Goal: Information Seeking & Learning: Learn about a topic

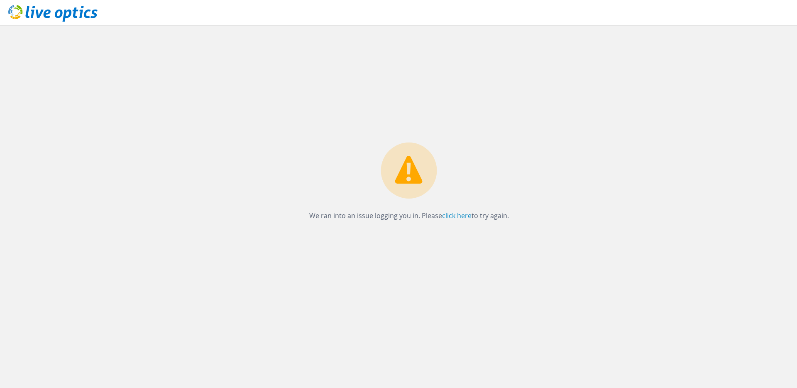
click at [274, 151] on div "We ran into an issue logging you in. Please click here to try again." at bounding box center [409, 206] width 776 height 363
click at [452, 215] on link "click here" at bounding box center [456, 215] width 29 height 9
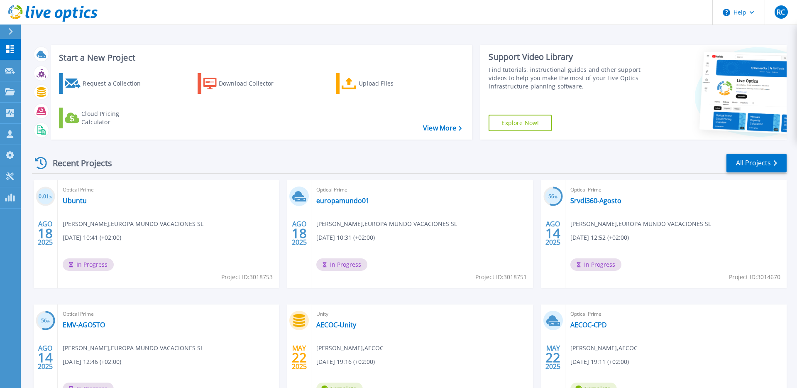
click at [183, 223] on span "Antonio Sánchez-Villares Benito , EUROPA MUNDO VACACIONES SL" at bounding box center [133, 223] width 141 height 9
drag, startPoint x: 156, startPoint y: 223, endPoint x: 193, endPoint y: 224, distance: 37.8
click at [191, 224] on span "Antonio Sánchez-Villares Benito , EUROPA MUNDO VACACIONES SL" at bounding box center [133, 223] width 141 height 9
click at [193, 224] on span "Antonio Sánchez-Villares Benito , EUROPA MUNDO VACACIONES SL" at bounding box center [133, 223] width 141 height 9
click at [203, 224] on span "Antonio Sánchez-Villares Benito , EUROPA MUNDO VACACIONES SL" at bounding box center [133, 223] width 141 height 9
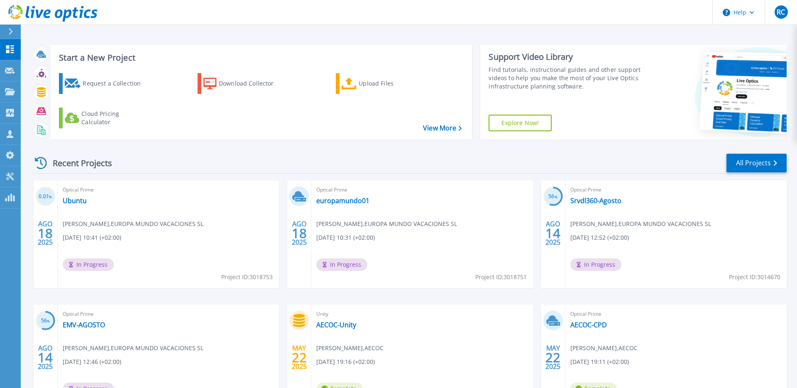
click at [115, 232] on div "Optical Prime Ubuntu Antonio Sánchez-Villares Benito , EUROPA MUNDO VACACIONES …" at bounding box center [168, 233] width 221 height 107
drag, startPoint x: 151, startPoint y: 225, endPoint x: 200, endPoint y: 227, distance: 48.6
click at [199, 227] on span "Antonio Sánchez-Villares Benito , EUROPA MUNDO VACACIONES SL" at bounding box center [133, 223] width 141 height 9
click at [201, 227] on span "Antonio Sánchez-Villares Benito , EUROPA MUNDO VACACIONES SL" at bounding box center [133, 223] width 141 height 9
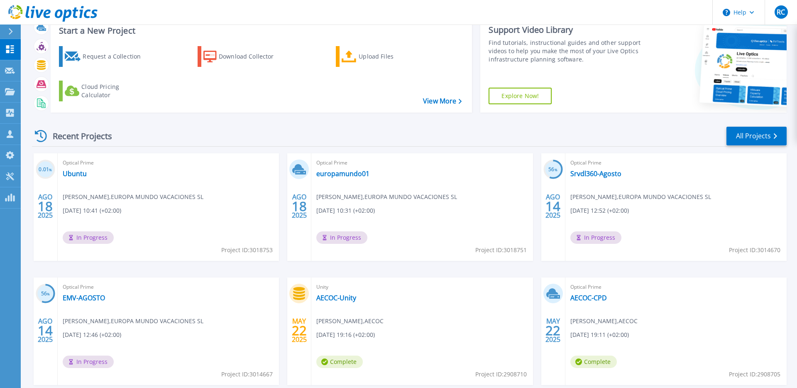
scroll to position [34, 0]
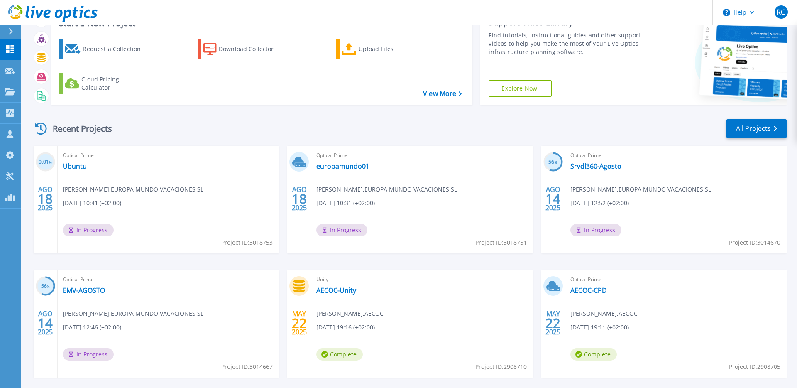
click at [203, 193] on span "Antonio Sánchez-Villares Benito , EUROPA MUNDO VACACIONES SL" at bounding box center [133, 189] width 141 height 9
drag, startPoint x: 321, startPoint y: 188, endPoint x: 350, endPoint y: 189, distance: 28.7
click at [203, 189] on span "Antonio Sánchez-Villares Benito , EUROPA MUNDO VACACIONES SL" at bounding box center [133, 189] width 141 height 9
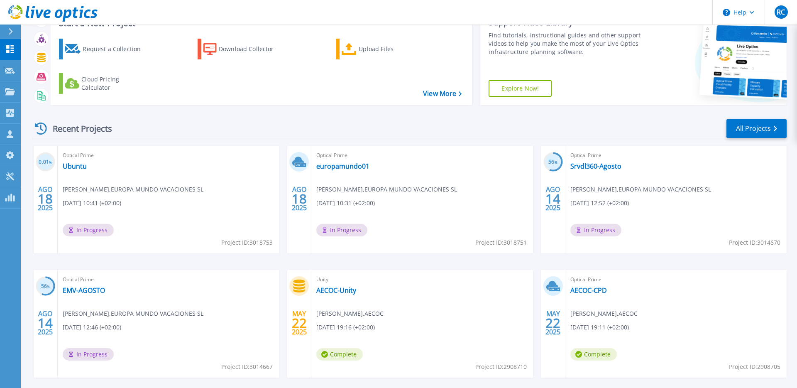
drag, startPoint x: 355, startPoint y: 202, endPoint x: 344, endPoint y: 199, distance: 11.3
click at [121, 199] on span "[DATE] 10:31 (+02:00)" at bounding box center [92, 202] width 59 height 9
drag, startPoint x: 75, startPoint y: 168, endPoint x: 105, endPoint y: 170, distance: 30.0
click at [75, 168] on link "Ubuntu" at bounding box center [75, 166] width 24 height 8
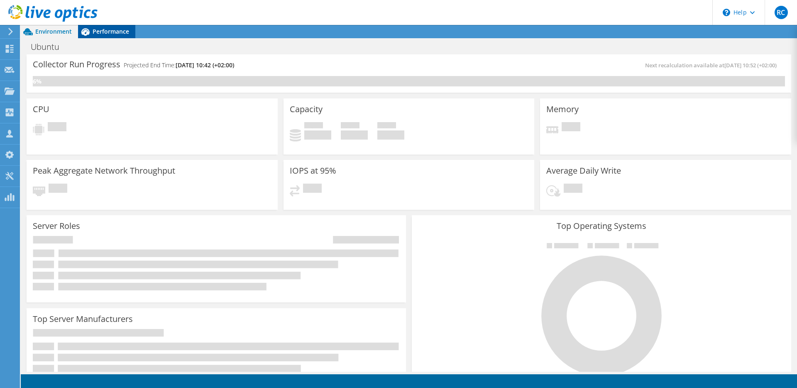
click at [105, 32] on span "Performance" at bounding box center [111, 31] width 37 height 8
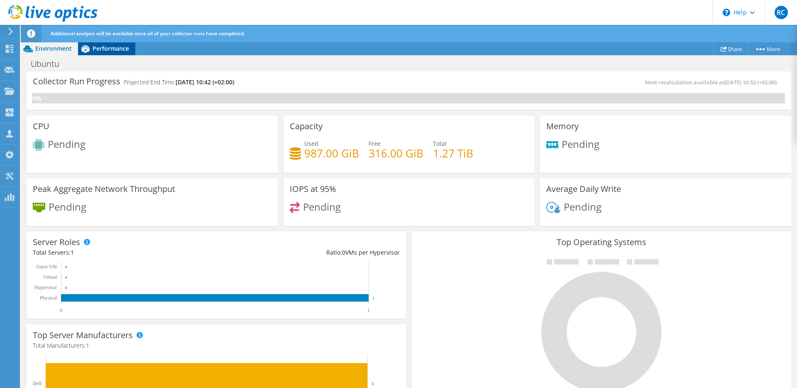
click at [115, 46] on span "Performance" at bounding box center [111, 48] width 37 height 8
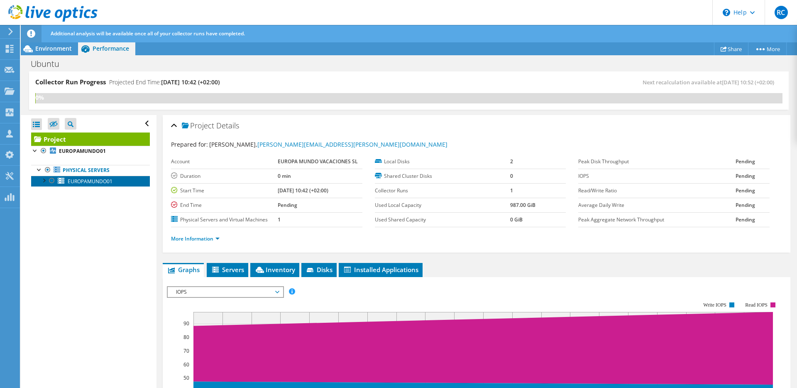
click at [87, 182] on span "EUROPAMUNDO01" at bounding box center [90, 181] width 45 height 7
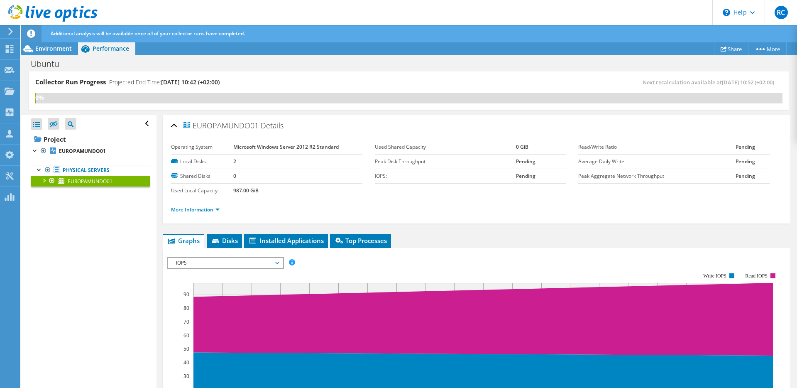
click at [201, 209] on link "More Information" at bounding box center [195, 209] width 49 height 7
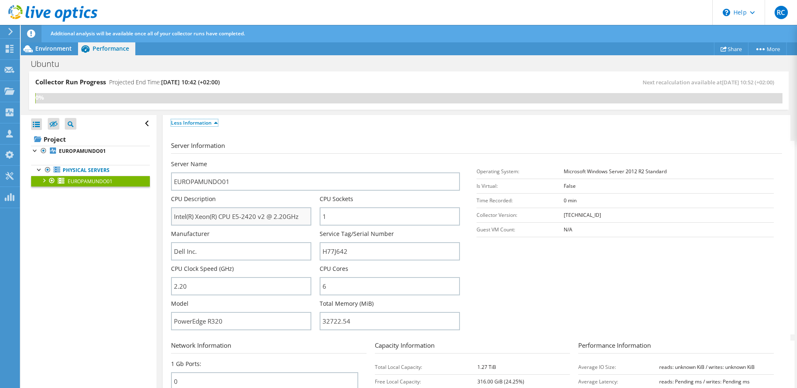
scroll to position [86, 0]
drag, startPoint x: 359, startPoint y: 254, endPoint x: 321, endPoint y: 254, distance: 38.2
click at [321, 254] on input "H77J642" at bounding box center [390, 253] width 140 height 18
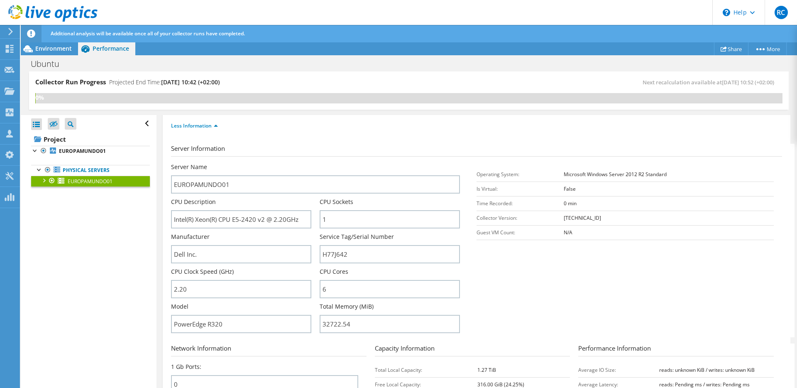
click at [350, 133] on div "Less Information" at bounding box center [476, 125] width 611 height 23
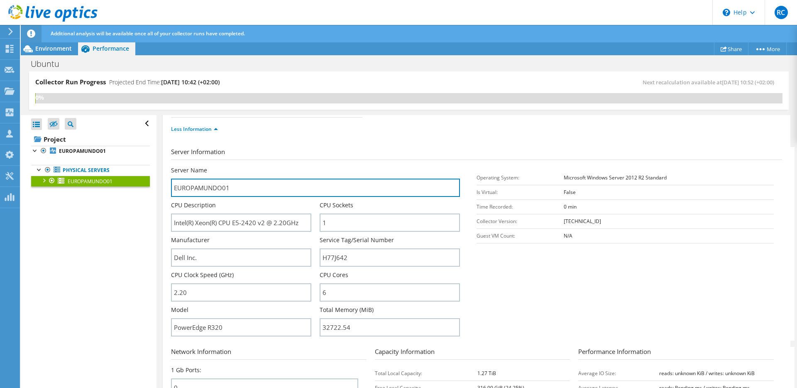
drag, startPoint x: 239, startPoint y: 189, endPoint x: 157, endPoint y: 187, distance: 82.6
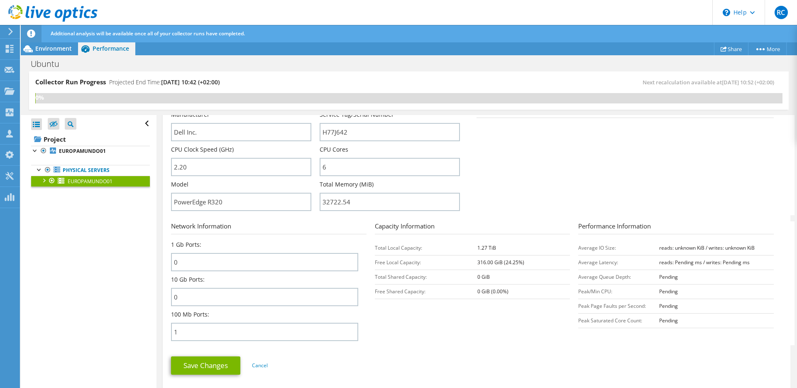
scroll to position [206, 0]
drag, startPoint x: 335, startPoint y: 229, endPoint x: 347, endPoint y: 228, distance: 12.1
click at [335, 229] on h3 "Network Information" at bounding box center [268, 227] width 195 height 13
click at [383, 228] on h3 "Capacity Information" at bounding box center [472, 227] width 195 height 13
drag, startPoint x: 383, startPoint y: 228, endPoint x: 413, endPoint y: 227, distance: 30.7
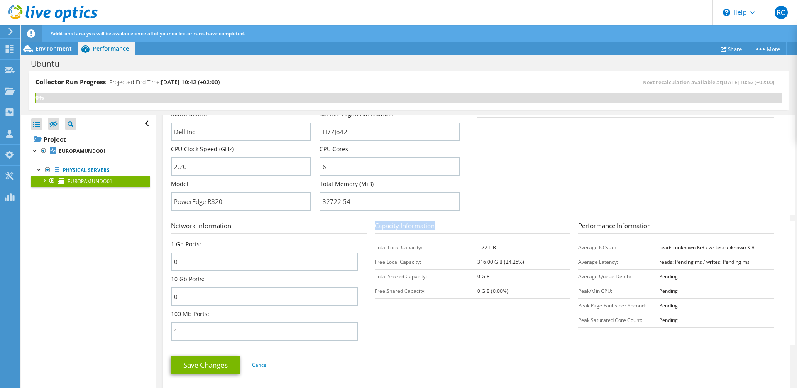
click at [413, 227] on h3 "Capacity Information" at bounding box center [472, 227] width 195 height 13
click at [414, 227] on h3 "Capacity Information" at bounding box center [472, 227] width 195 height 13
click at [398, 230] on h3 "Capacity Information" at bounding box center [472, 227] width 195 height 13
drag, startPoint x: 383, startPoint y: 228, endPoint x: 378, endPoint y: 228, distance: 5.4
click at [383, 228] on h3 "Capacity Information" at bounding box center [472, 227] width 195 height 13
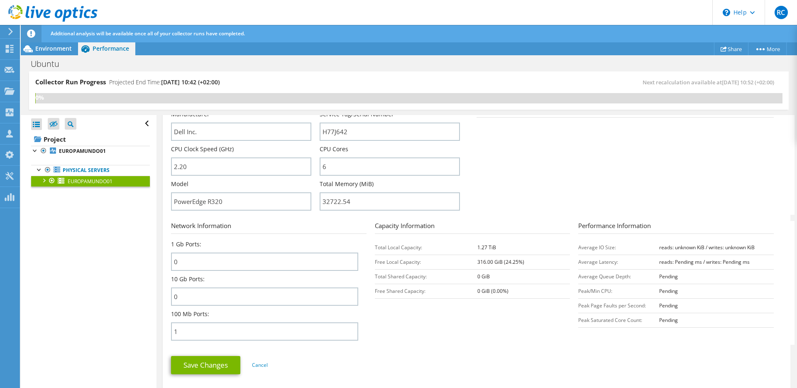
scroll to position [208, 0]
click at [390, 261] on td "Free Local Capacity:" at bounding box center [426, 260] width 103 height 15
click at [386, 259] on td "Free Local Capacity:" at bounding box center [426, 260] width 103 height 15
click at [383, 260] on td "Free Local Capacity:" at bounding box center [426, 260] width 103 height 15
click at [402, 262] on td "Free Local Capacity:" at bounding box center [426, 260] width 103 height 15
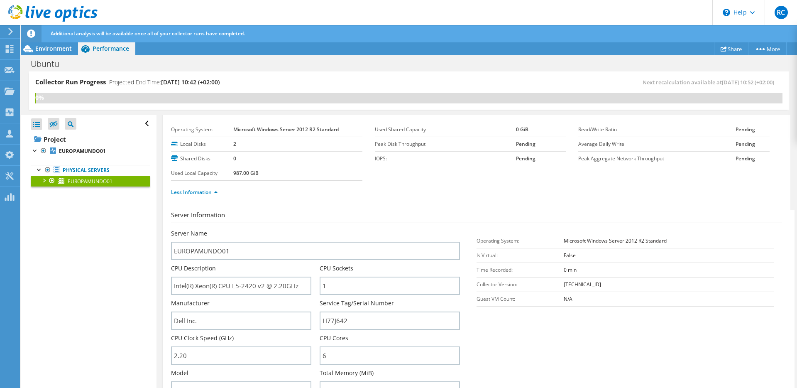
scroll to position [0, 0]
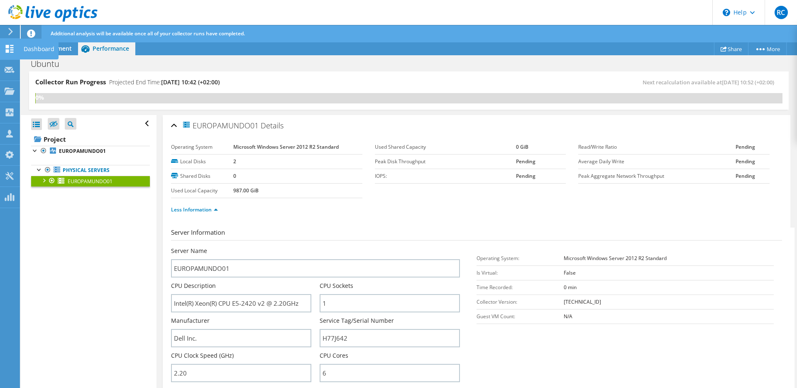
click at [33, 49] on div "Dashboard" at bounding box center [39, 49] width 39 height 21
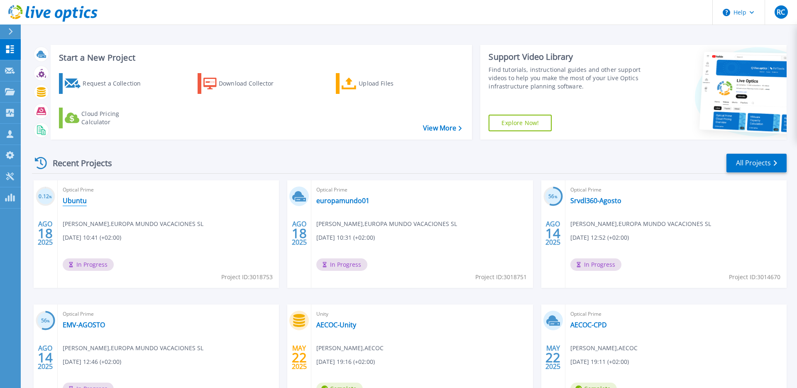
click at [75, 203] on link "Ubuntu" at bounding box center [75, 200] width 24 height 8
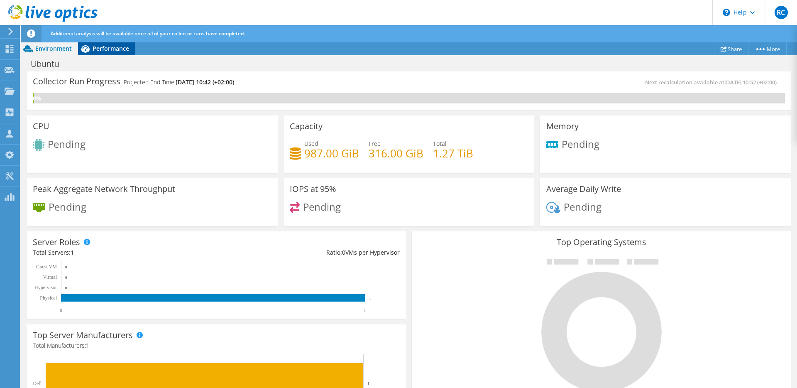
click at [101, 49] on span "Performance" at bounding box center [111, 48] width 37 height 8
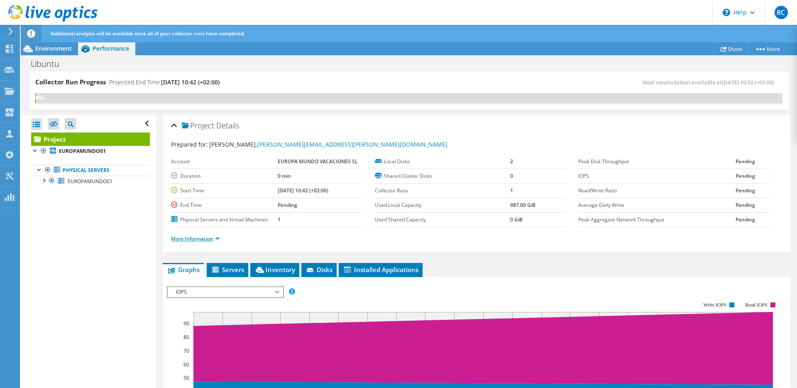
click at [190, 235] on link "More Information" at bounding box center [195, 238] width 49 height 7
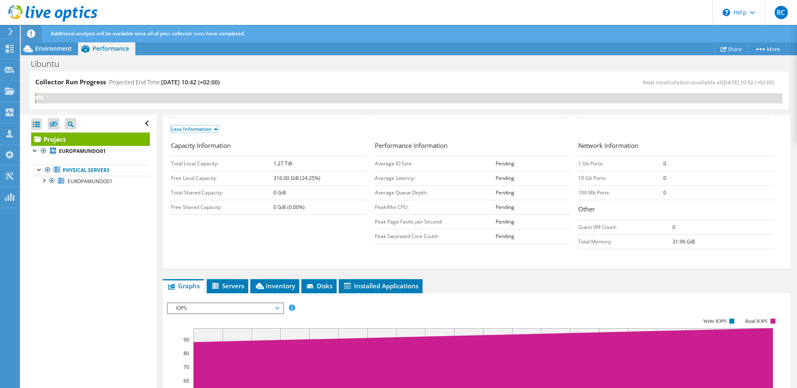
scroll to position [110, 0]
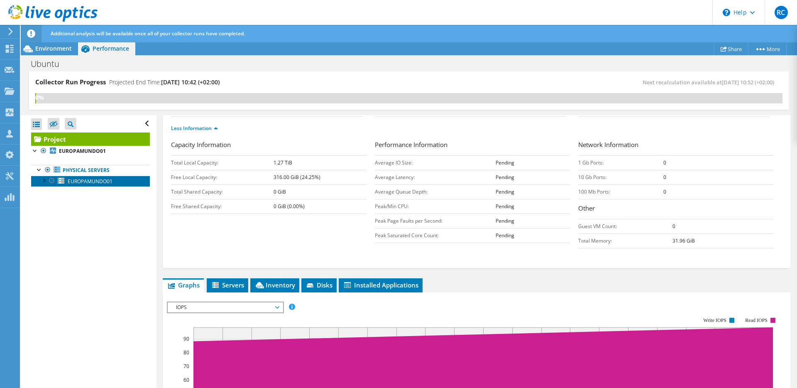
click at [107, 181] on span "EUROPAMUNDO01" at bounding box center [90, 181] width 45 height 7
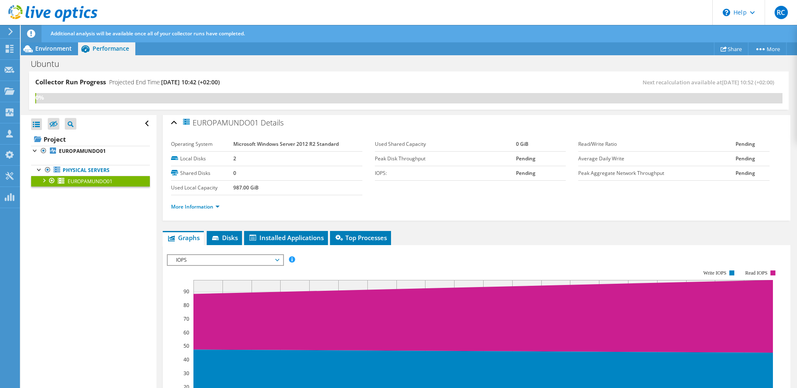
scroll to position [0, 0]
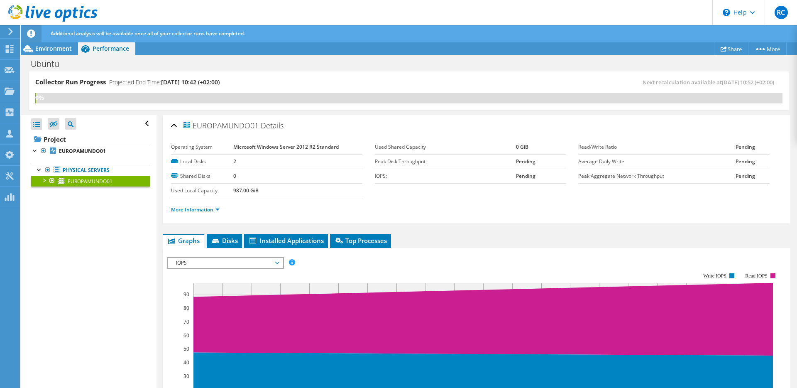
click at [195, 210] on link "More Information" at bounding box center [195, 209] width 49 height 7
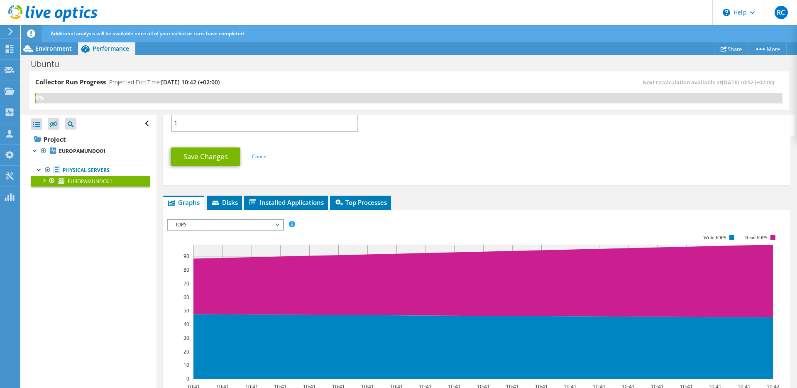
scroll to position [424, 0]
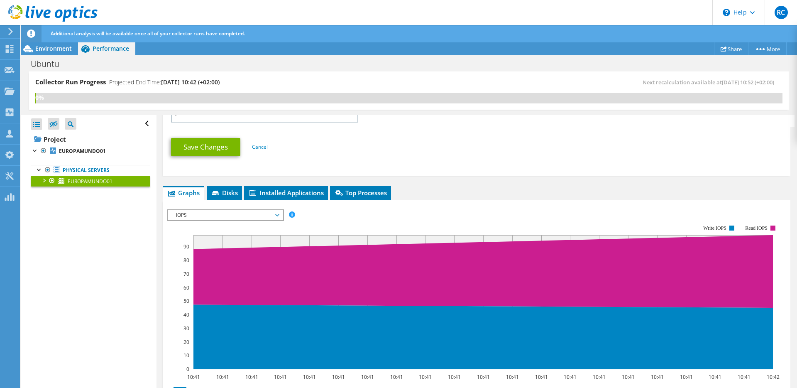
click at [180, 217] on span "IOPS" at bounding box center [225, 215] width 107 height 10
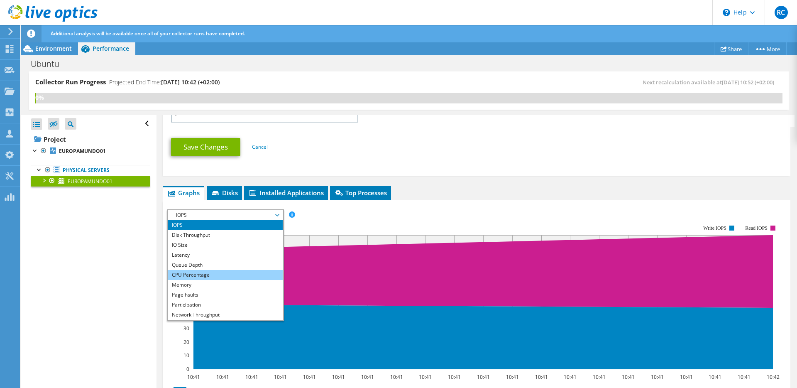
click at [186, 274] on li "CPU Percentage" at bounding box center [225, 275] width 115 height 10
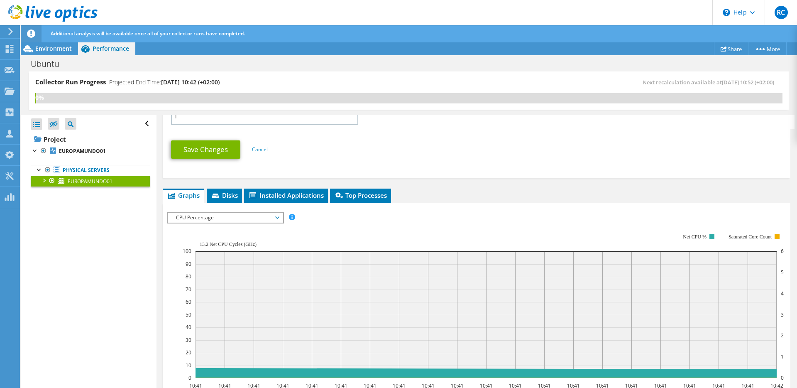
scroll to position [420, 0]
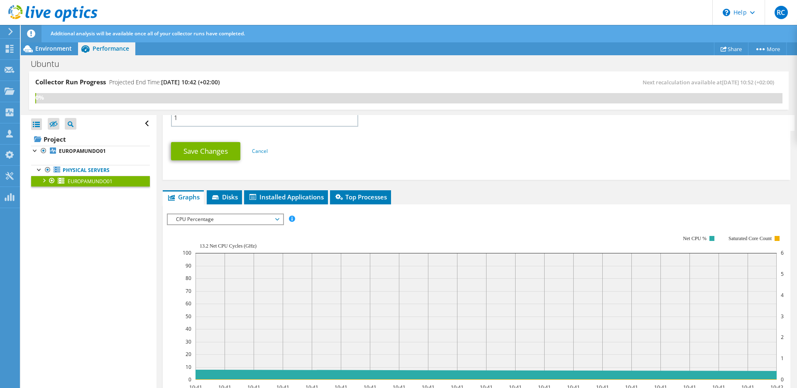
click at [218, 218] on span "CPU Percentage" at bounding box center [225, 219] width 107 height 10
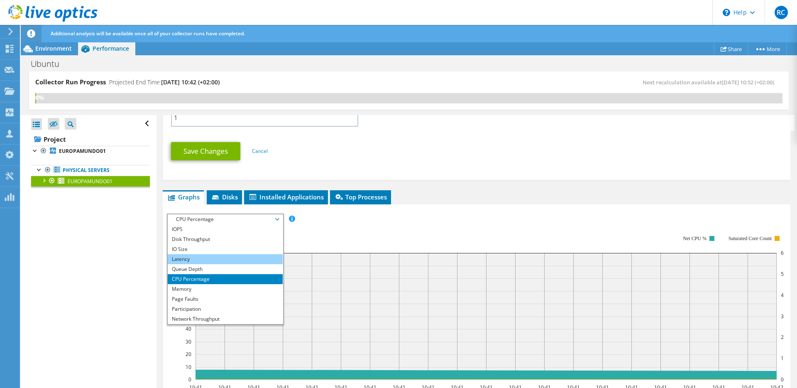
click at [200, 262] on li "Latency" at bounding box center [225, 259] width 115 height 10
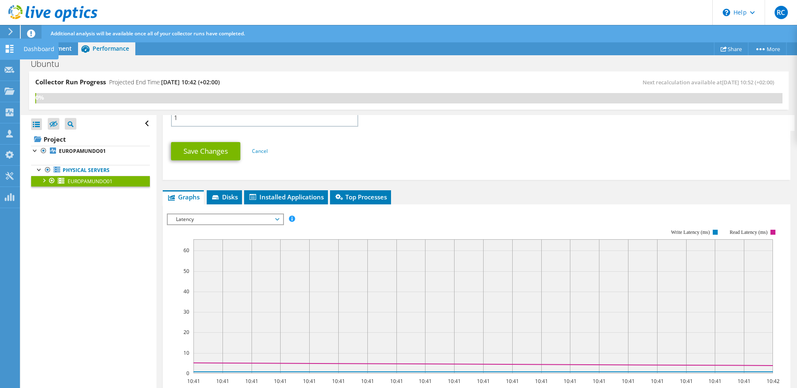
click at [44, 50] on div "Dashboard" at bounding box center [39, 49] width 39 height 21
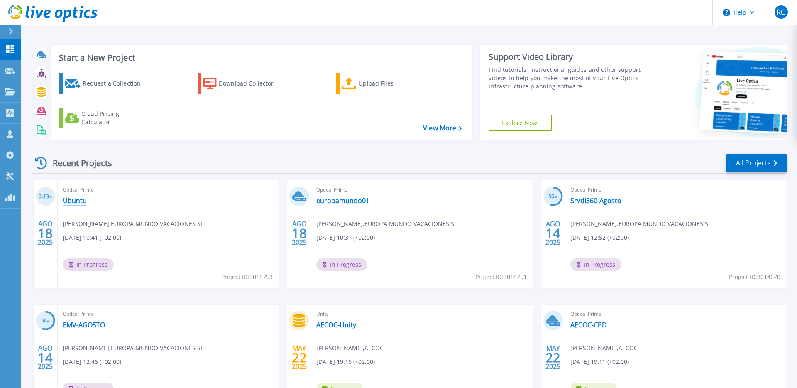
click at [76, 200] on link "Ubuntu" at bounding box center [75, 200] width 24 height 8
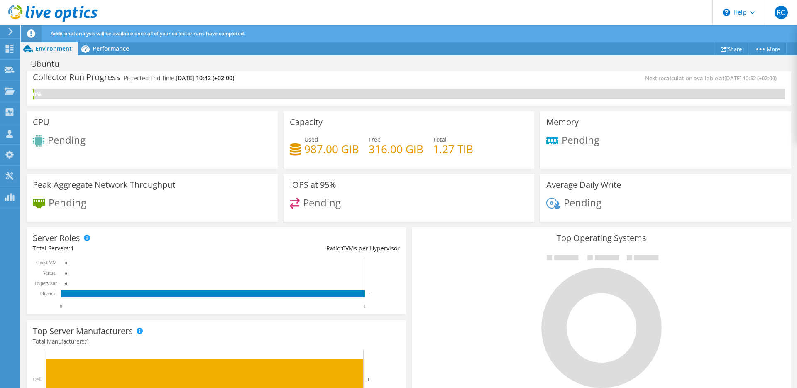
scroll to position [3, 0]
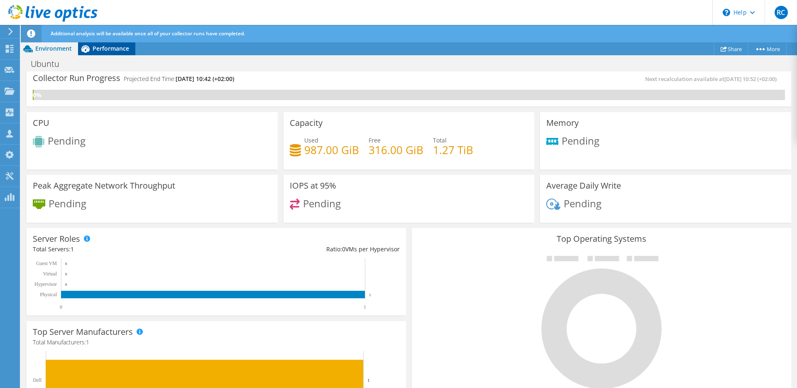
click at [103, 50] on span "Performance" at bounding box center [111, 48] width 37 height 8
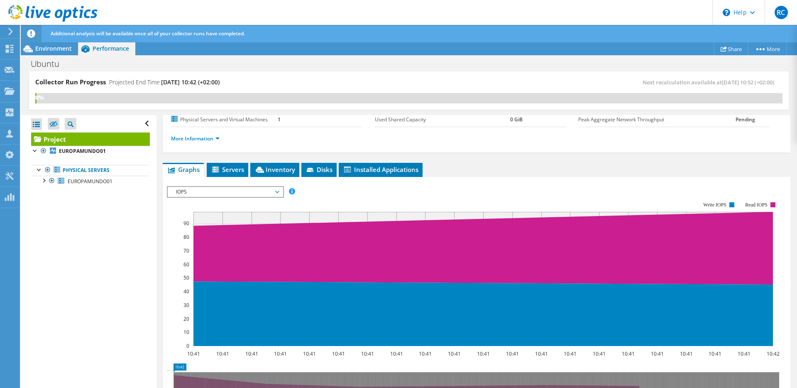
scroll to position [100, 0]
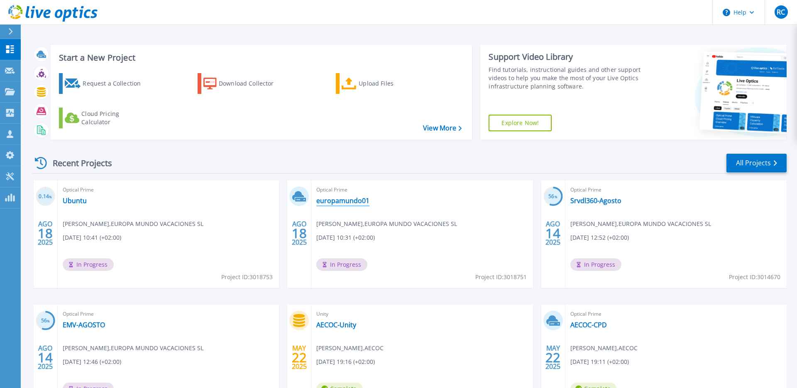
click at [344, 202] on link "europamundo01" at bounding box center [342, 200] width 53 height 8
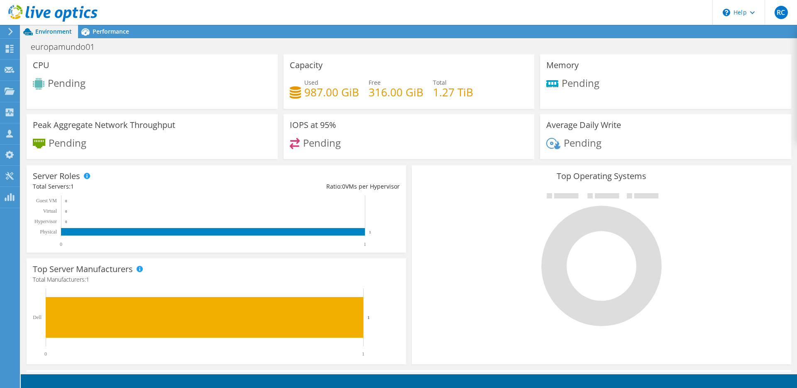
scroll to position [26, 0]
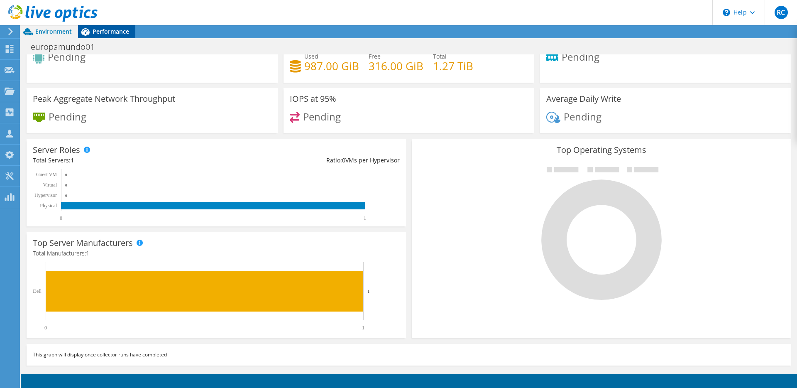
click at [112, 33] on span "Performance" at bounding box center [111, 31] width 37 height 8
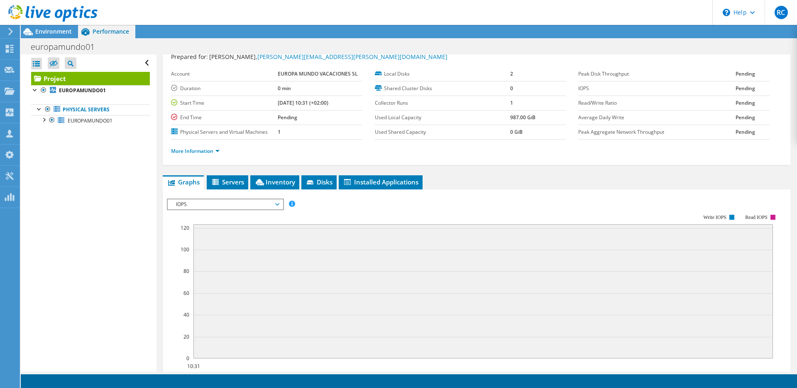
scroll to position [0, 0]
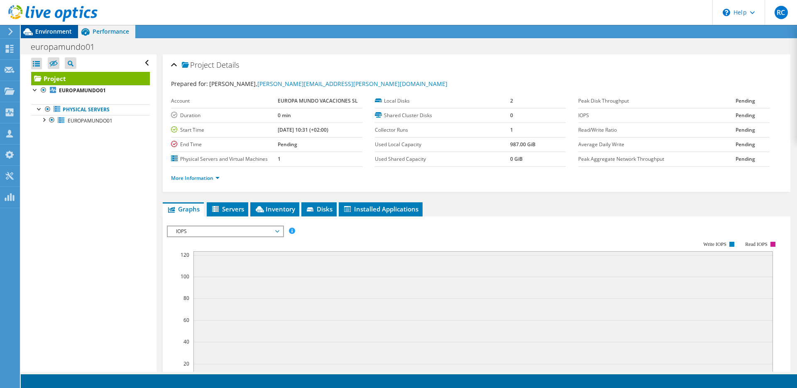
click at [50, 35] on div "Environment" at bounding box center [49, 31] width 57 height 13
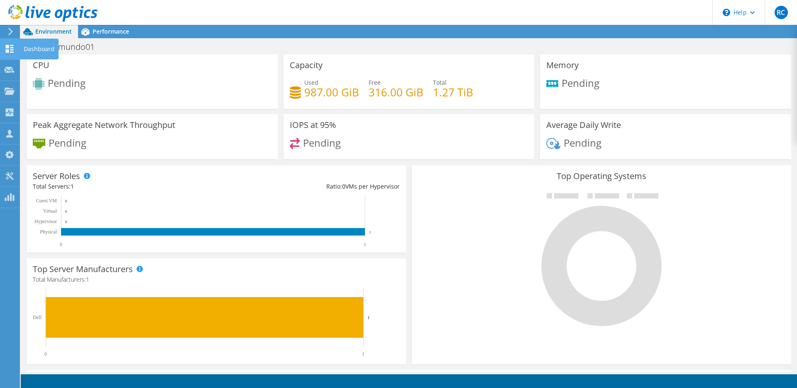
click at [39, 48] on div "Dashboard" at bounding box center [39, 49] width 39 height 21
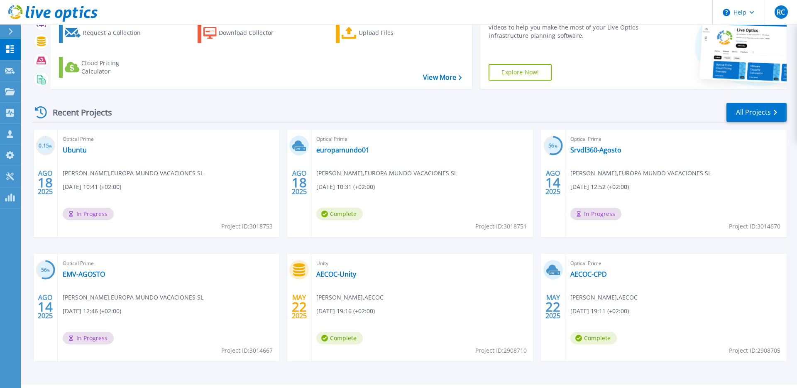
scroll to position [72, 0]
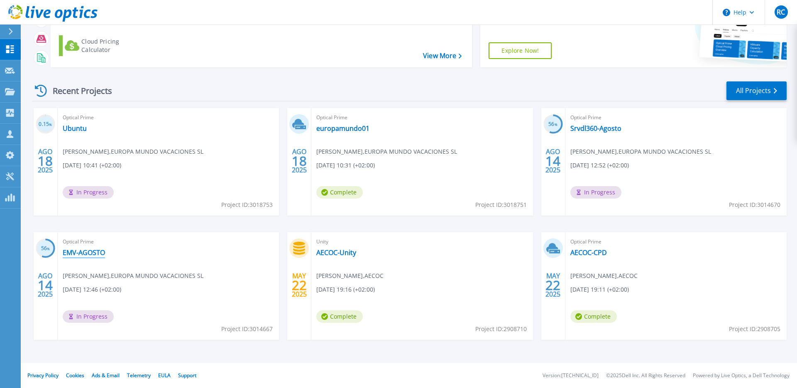
click at [86, 253] on link "EMV-AGOSTO" at bounding box center [84, 252] width 42 height 8
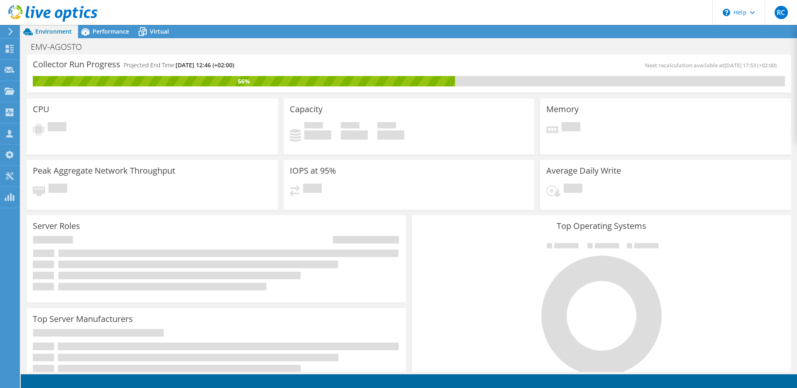
click at [517, 269] on div at bounding box center [601, 309] width 367 height 140
click at [51, 51] on div "Dashboard" at bounding box center [39, 49] width 39 height 21
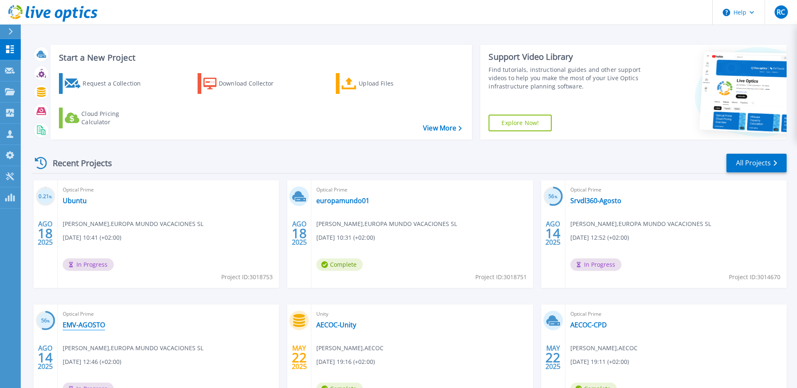
click at [78, 325] on link "EMV-AGOSTO" at bounding box center [84, 324] width 42 height 8
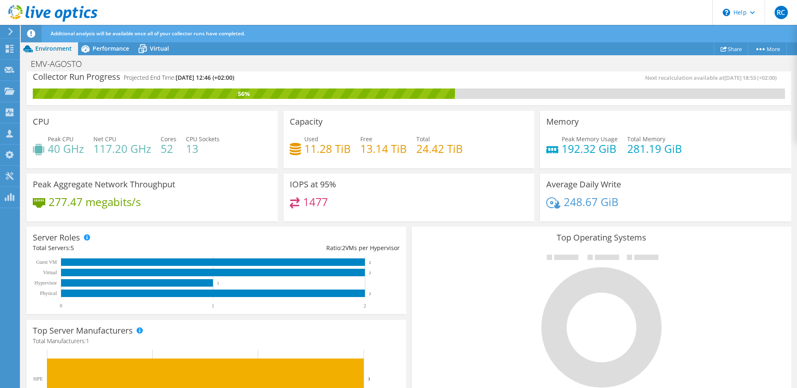
scroll to position [4, 0]
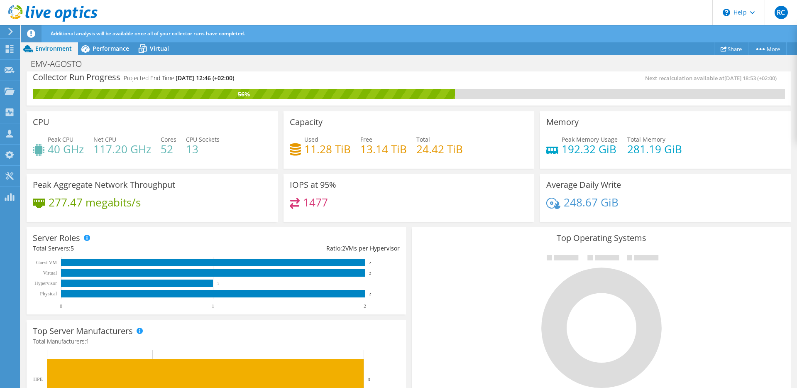
click at [343, 212] on div "1477" at bounding box center [409, 207] width 239 height 18
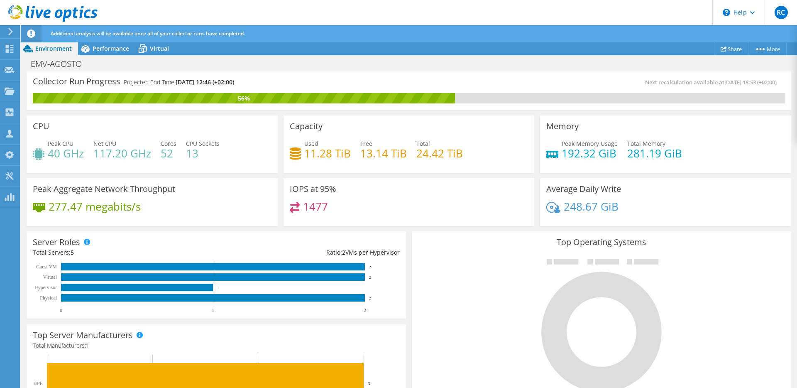
click at [318, 154] on h4 "11.28 TiB" at bounding box center [327, 153] width 46 height 9
drag, startPoint x: 306, startPoint y: 152, endPoint x: 344, endPoint y: 151, distance: 37.4
click at [344, 151] on h4 "11.28 TiB" at bounding box center [327, 153] width 46 height 9
drag, startPoint x: 361, startPoint y: 153, endPoint x: 459, endPoint y: 152, distance: 97.9
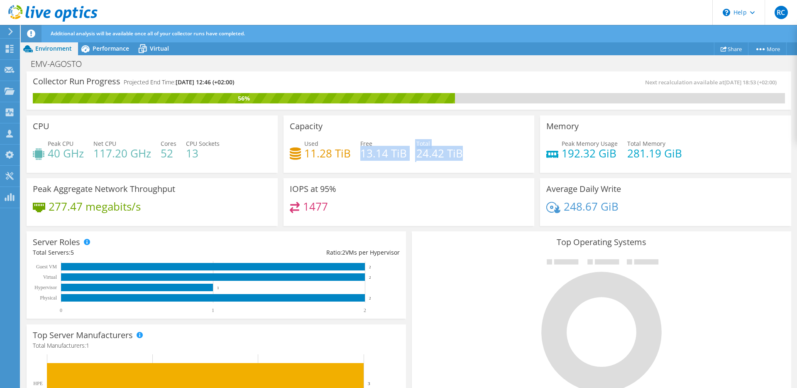
click at [459, 152] on div "Used 11.28 TiB Free 13.14 TiB Total 24.42 TiB" at bounding box center [409, 152] width 239 height 27
click at [459, 152] on h4 "24.42 TiB" at bounding box center [439, 153] width 46 height 9
drag, startPoint x: 462, startPoint y: 154, endPoint x: 290, endPoint y: 126, distance: 174.1
click at [290, 126] on div "Capacity Used 11.28 TiB Free 13.14 TiB Total 24.42 TiB" at bounding box center [408, 143] width 251 height 57
click at [293, 132] on div "Capacity Used 11.28 TiB Free 13.14 TiB Total 24.42 TiB" at bounding box center [408, 143] width 251 height 57
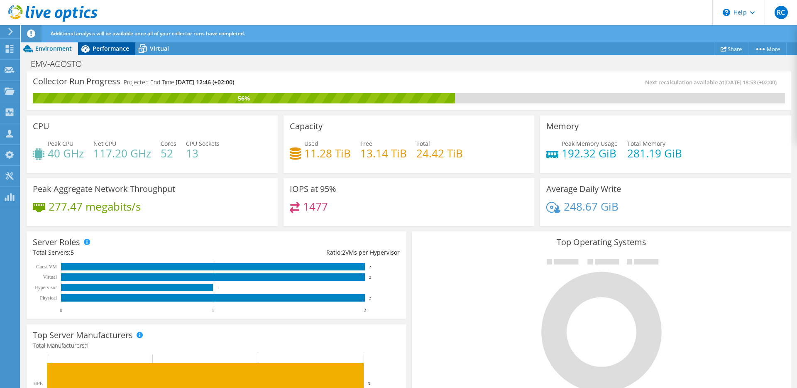
click at [103, 50] on span "Performance" at bounding box center [111, 48] width 37 height 8
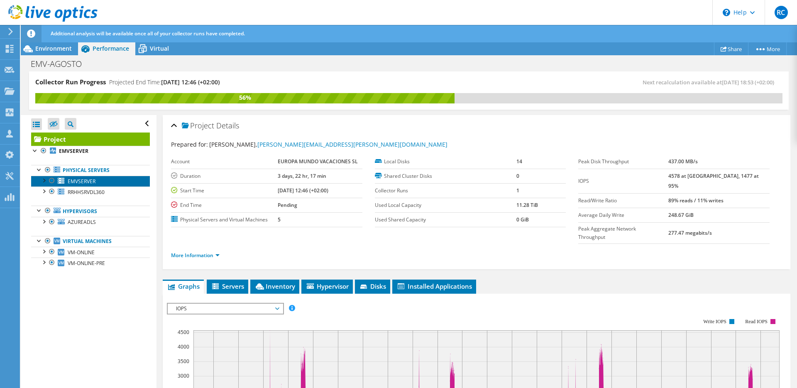
click at [76, 180] on span "EMVSERVER" at bounding box center [82, 181] width 28 height 7
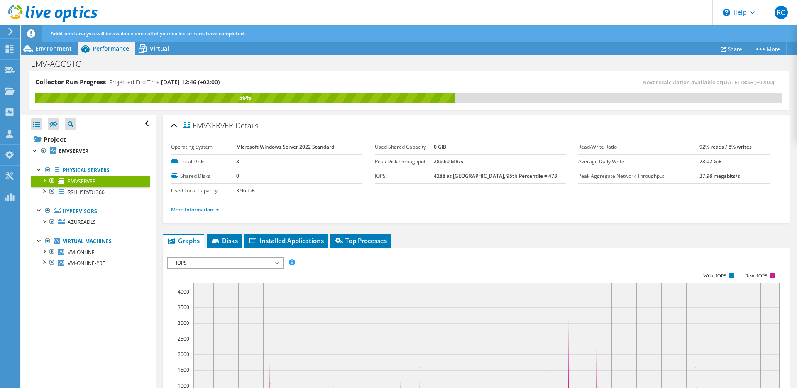
click at [203, 208] on link "More Information" at bounding box center [195, 209] width 49 height 7
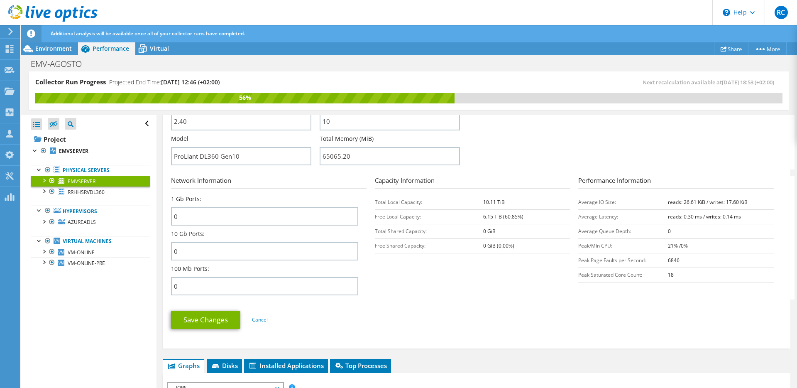
scroll to position [252, 0]
click at [94, 194] on span "RRHHSRVDL360" at bounding box center [86, 191] width 37 height 7
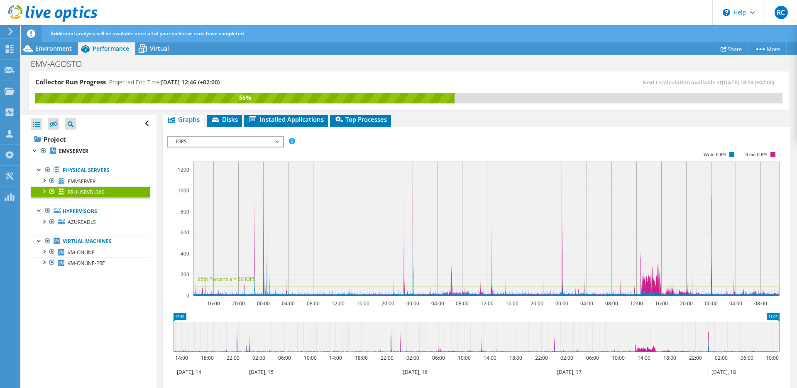
scroll to position [83, 0]
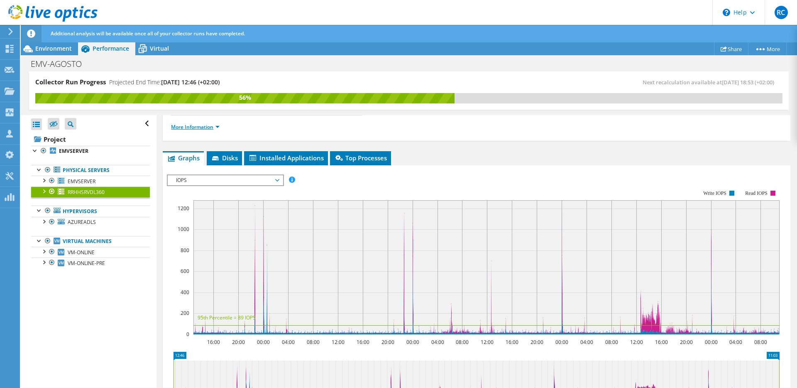
click at [188, 125] on link "More Information" at bounding box center [195, 126] width 49 height 7
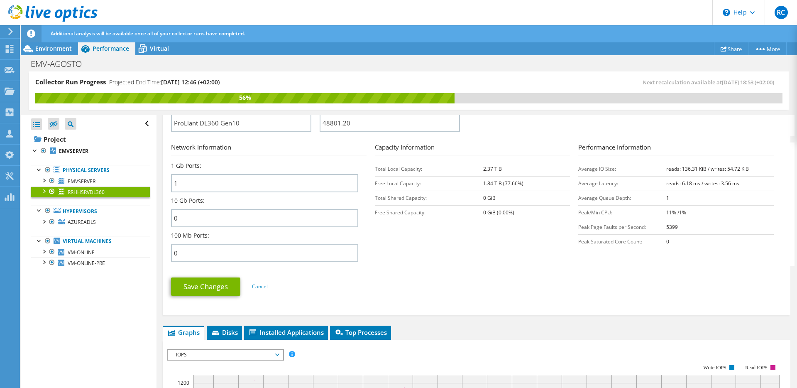
scroll to position [287, 0]
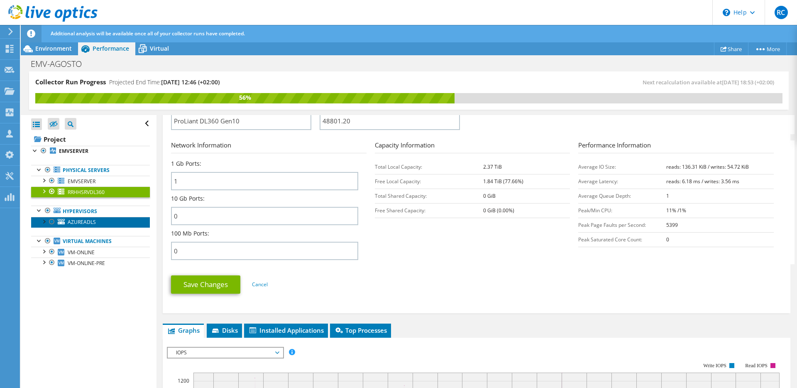
click at [73, 222] on span "AZUREADLS" at bounding box center [82, 221] width 28 height 7
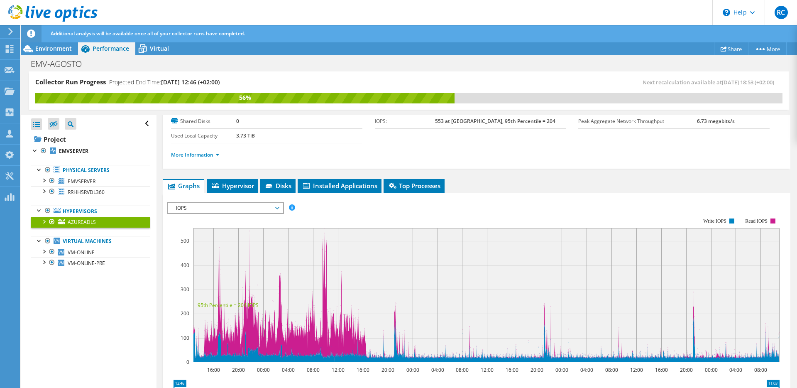
scroll to position [0, 0]
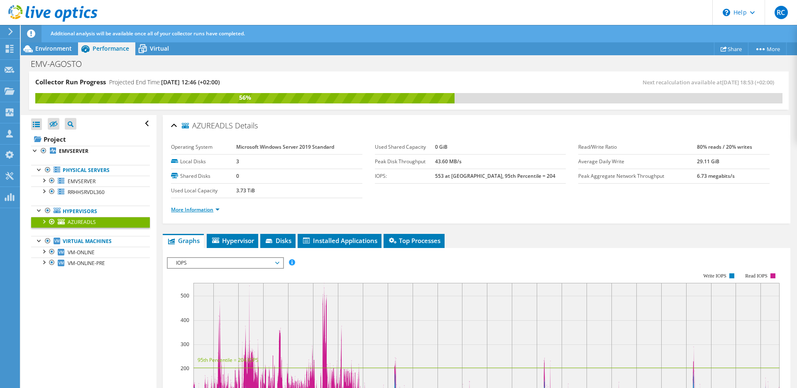
click at [208, 210] on link "More Information" at bounding box center [195, 209] width 49 height 7
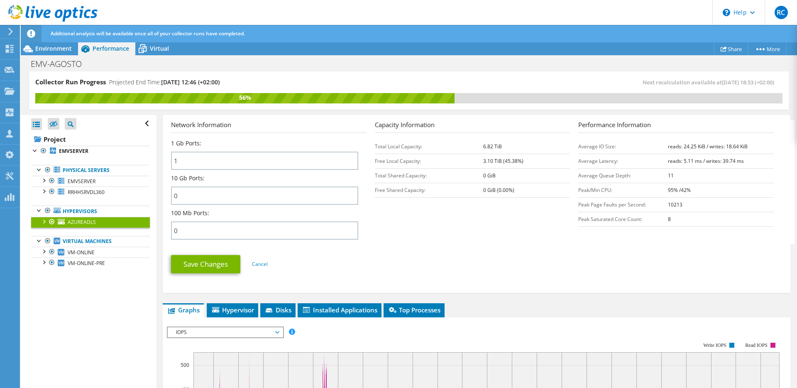
scroll to position [305, 0]
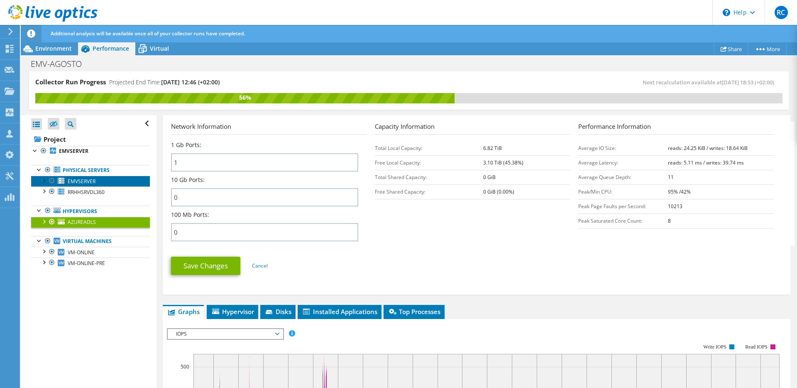
click at [73, 182] on span "EMVSERVER" at bounding box center [82, 181] width 28 height 7
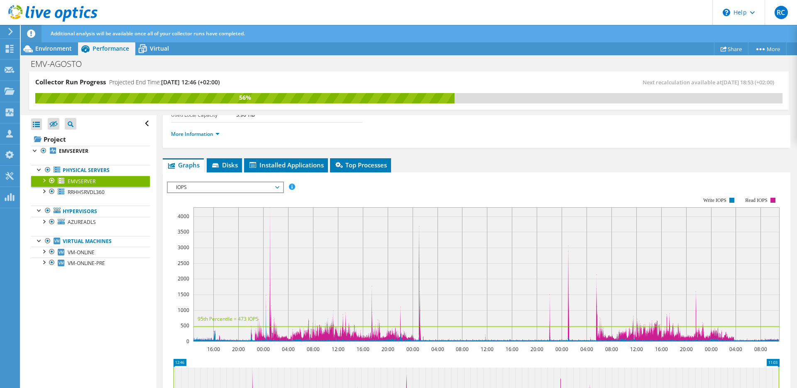
scroll to position [0, 0]
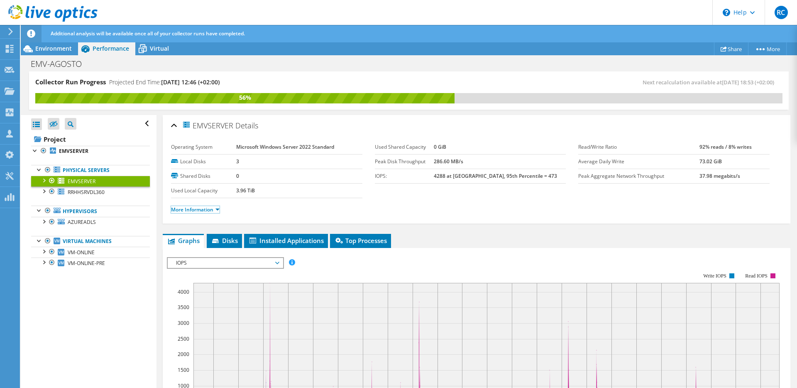
click at [183, 207] on link "More Information" at bounding box center [195, 209] width 49 height 7
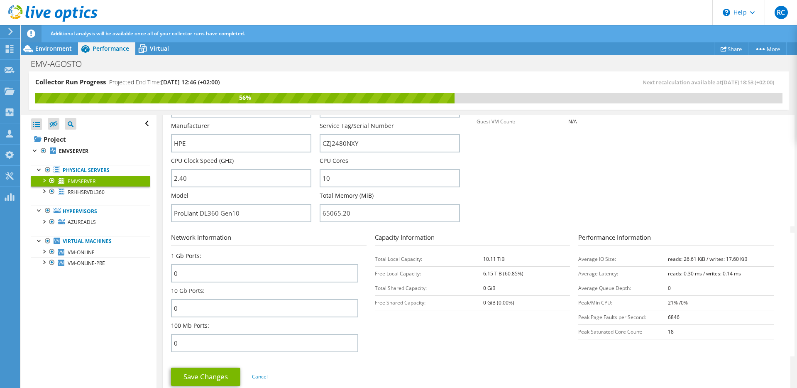
scroll to position [195, 0]
click at [78, 249] on span "VM-ONLINE" at bounding box center [81, 252] width 27 height 7
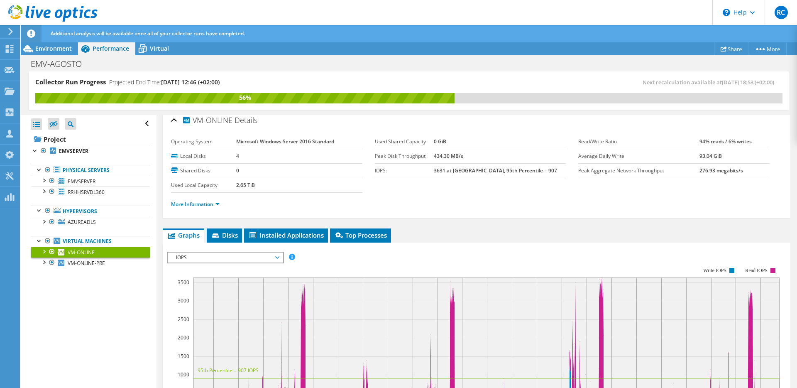
scroll to position [0, 0]
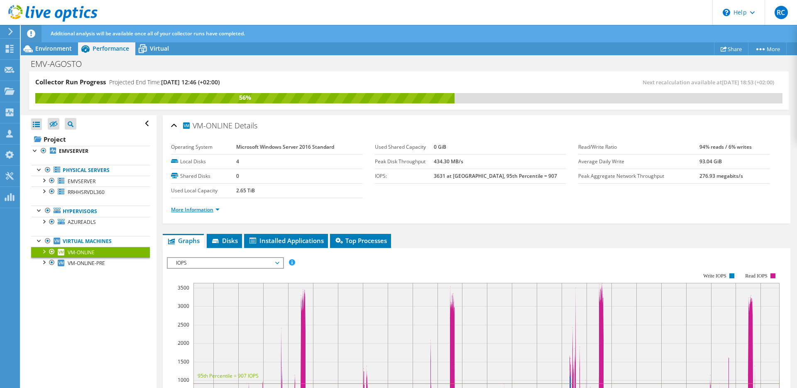
click at [199, 209] on link "More Information" at bounding box center [195, 209] width 49 height 7
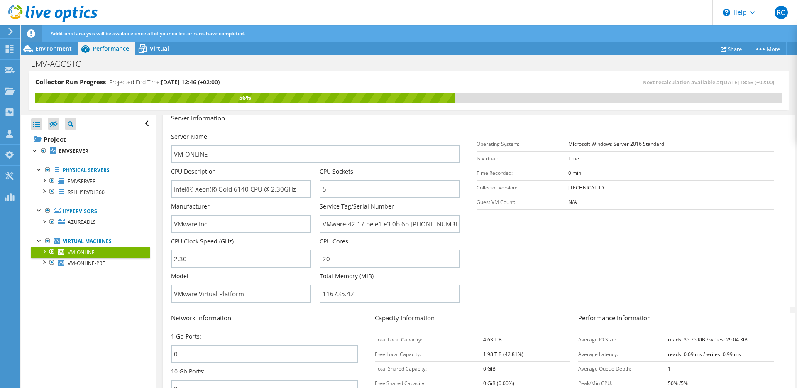
scroll to position [115, 0]
click at [83, 265] on span "VM-ONLINE-PRE" at bounding box center [86, 262] width 37 height 7
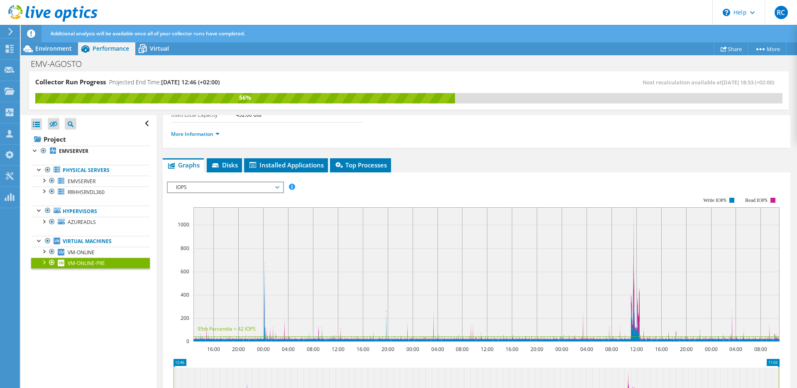
scroll to position [52, 0]
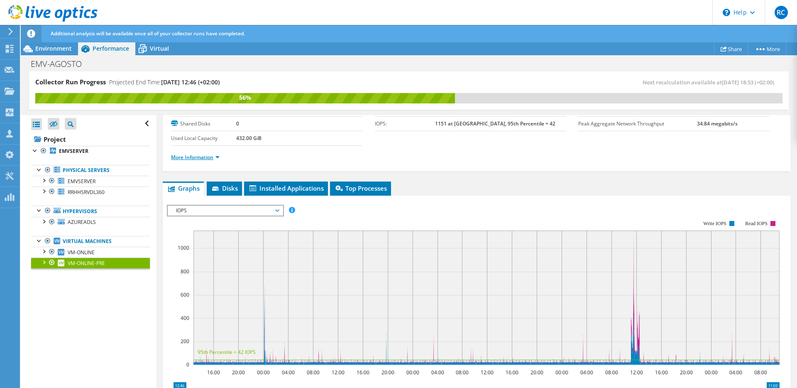
click at [195, 156] on link "More Information" at bounding box center [195, 157] width 49 height 7
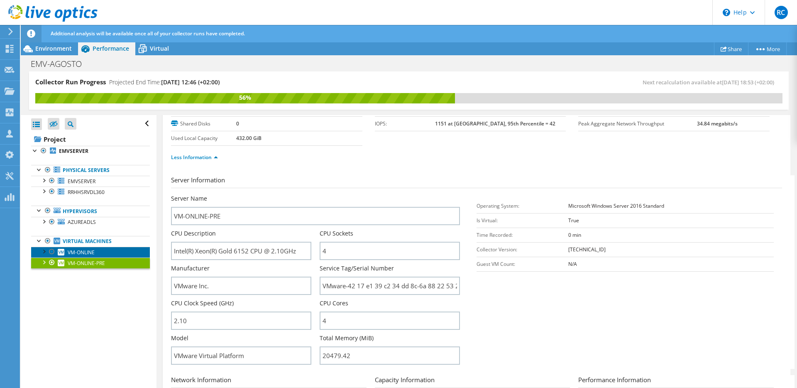
click at [81, 252] on span "VM-ONLINE" at bounding box center [81, 252] width 27 height 7
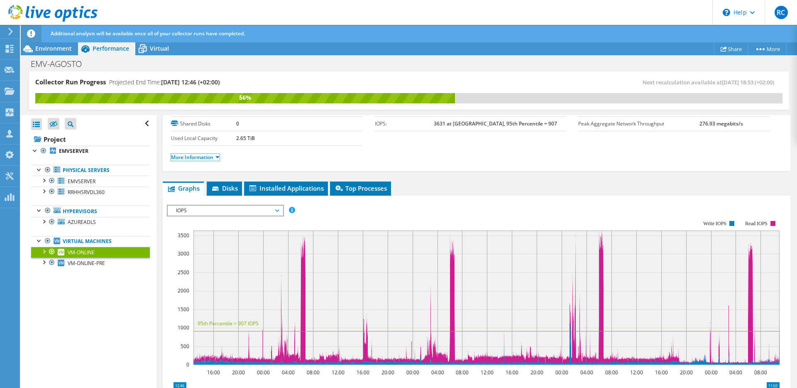
click at [190, 154] on link "More Information" at bounding box center [195, 157] width 49 height 7
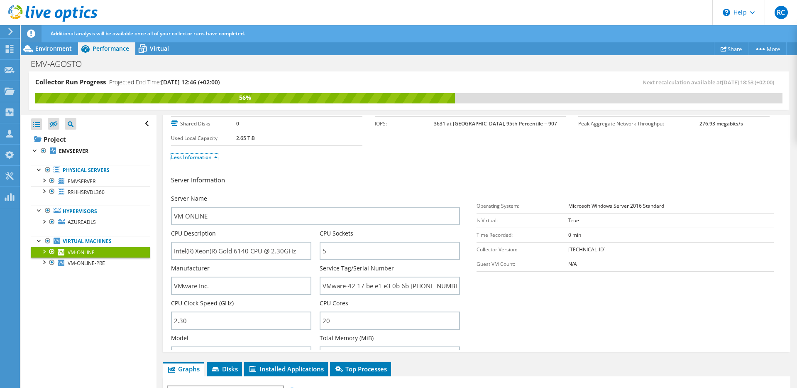
scroll to position [0, 0]
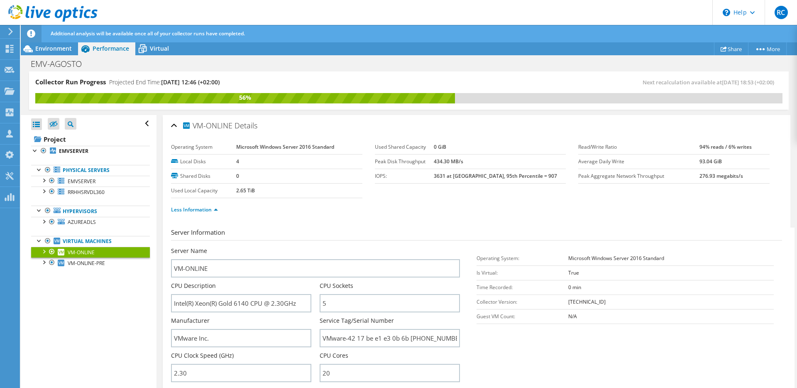
click at [198, 125] on span "VM-ONLINE" at bounding box center [207, 125] width 51 height 10
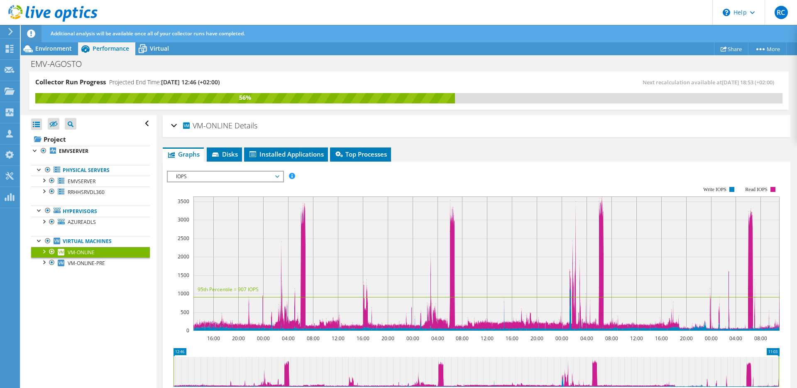
drag, startPoint x: 198, startPoint y: 125, endPoint x: 220, endPoint y: 125, distance: 22.0
click at [220, 125] on span "VM-ONLINE" at bounding box center [207, 125] width 51 height 10
copy span "VM-ONLINE"
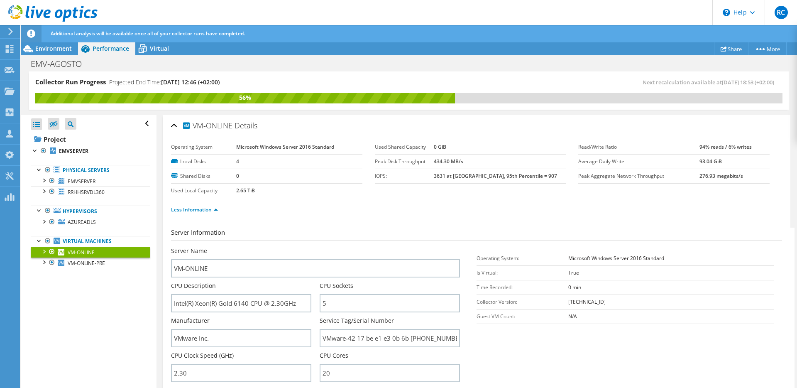
click at [261, 219] on div "Less Information" at bounding box center [476, 209] width 611 height 23
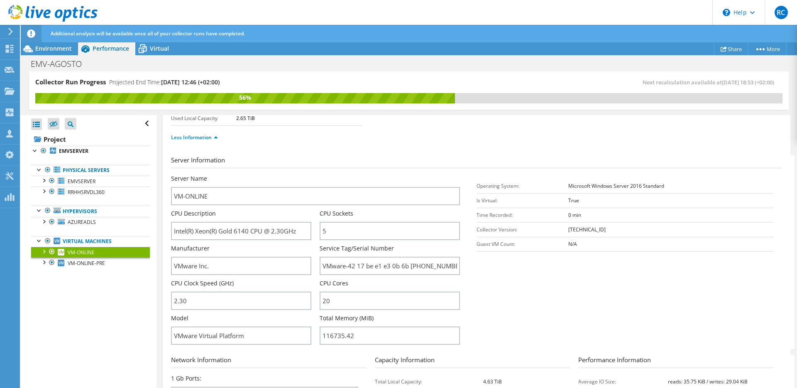
scroll to position [85, 0]
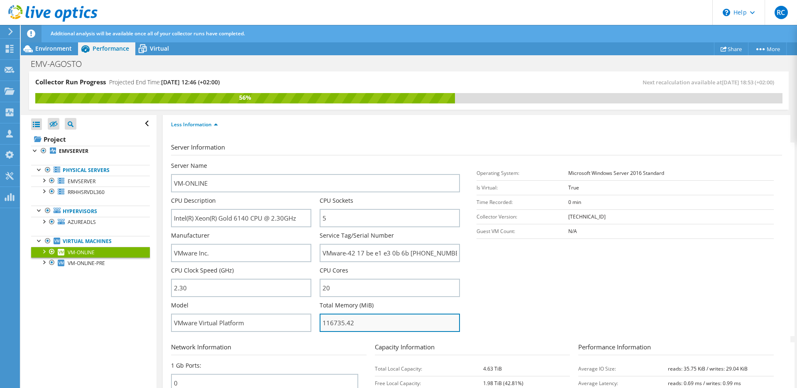
click at [332, 325] on input "116735.42" at bounding box center [390, 322] width 140 height 18
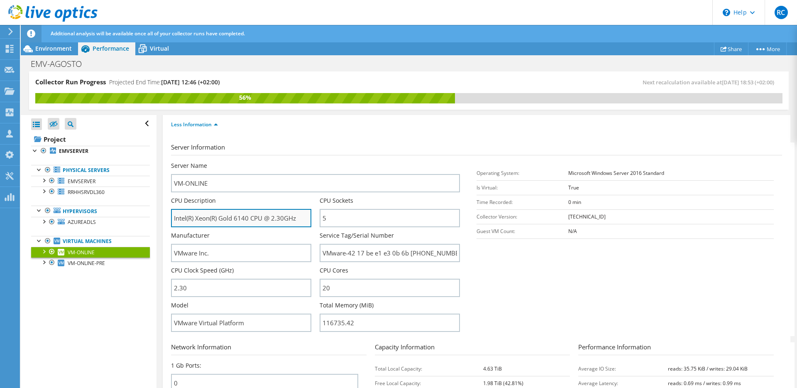
click at [223, 217] on input "Intel(R) Xeon(R) Gold 6140 CPU @ 2.30GHz" at bounding box center [241, 218] width 140 height 18
drag, startPoint x: 223, startPoint y: 217, endPoint x: 243, endPoint y: 218, distance: 20.0
click at [243, 218] on input "Intel(R) Xeon(R) Gold 6140 CPU @ 2.30GHz" at bounding box center [241, 218] width 140 height 18
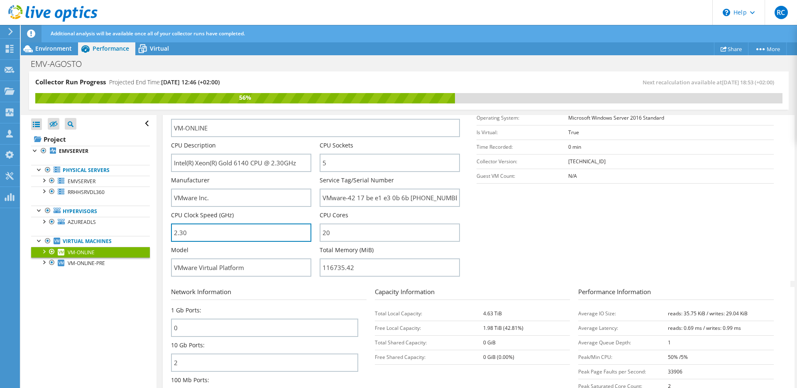
click at [238, 238] on input "2.30" at bounding box center [241, 232] width 140 height 18
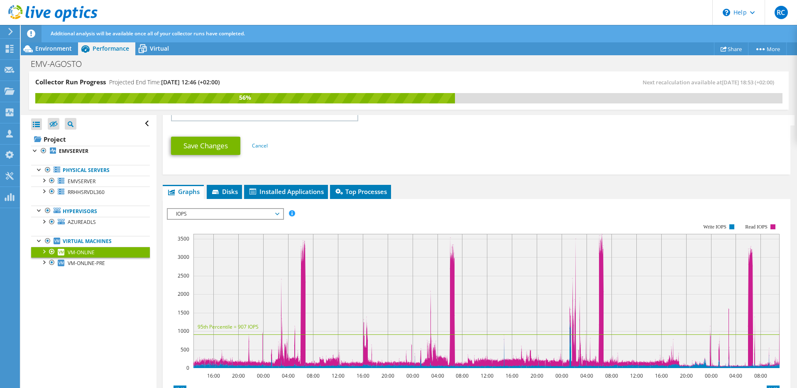
scroll to position [438, 0]
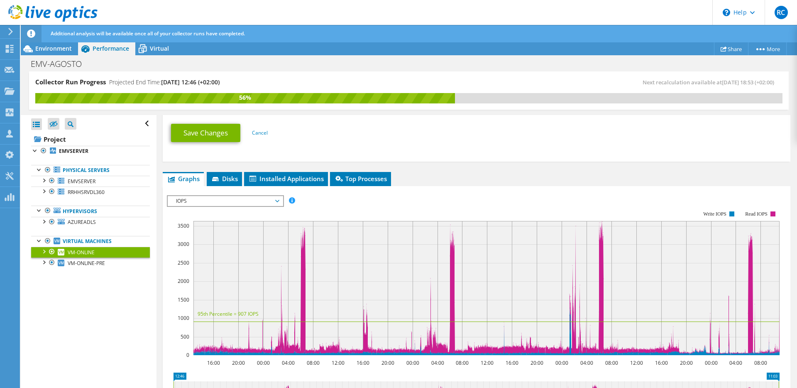
click at [203, 199] on span "IOPS" at bounding box center [225, 201] width 107 height 10
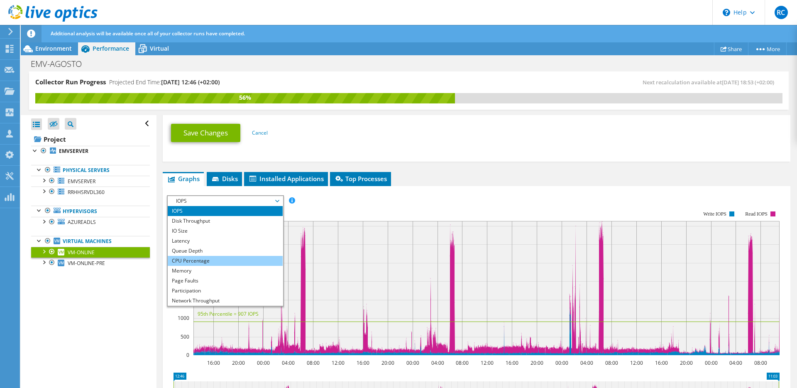
click at [193, 260] on li "CPU Percentage" at bounding box center [225, 261] width 115 height 10
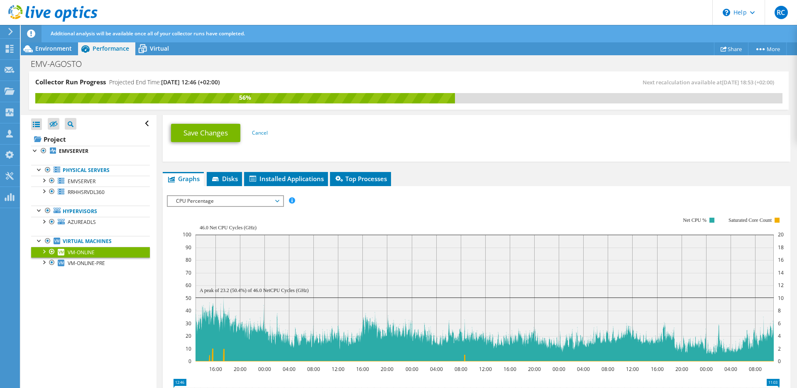
click at [440, 204] on div "IOPS Disk Throughput IO Size Latency Queue Depth CPU Percentage Memory Page Fau…" at bounding box center [476, 200] width 619 height 11
click at [432, 196] on div "IOPS Disk Throughput IO Size Latency Queue Depth CPU Percentage Memory Page Fau…" at bounding box center [476, 200] width 619 height 11
click at [447, 208] on rect at bounding box center [483, 289] width 601 height 166
click at [437, 207] on icon "16:00 20:00 00:00 04:00 08:00 12:00 16:00 20:00 00:00 04:00 08:00 12:00 16:00 2…" at bounding box center [476, 289] width 619 height 166
click at [441, 198] on div "IOPS Disk Throughput IO Size Latency Queue Depth CPU Percentage Memory Page Fau…" at bounding box center [476, 200] width 619 height 11
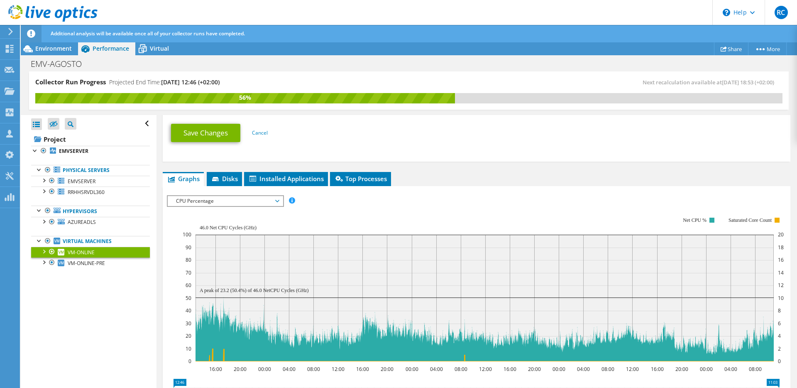
click at [445, 205] on div "IOPS Disk Throughput IO Size Latency Queue Depth CPU Percentage Memory Page Fau…" at bounding box center [476, 200] width 619 height 11
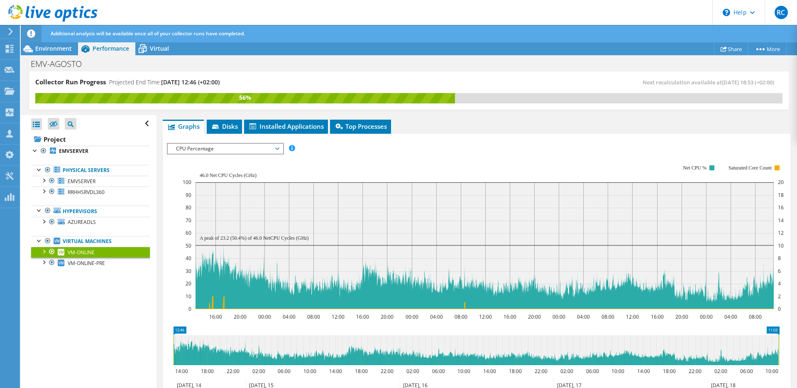
scroll to position [489, 0]
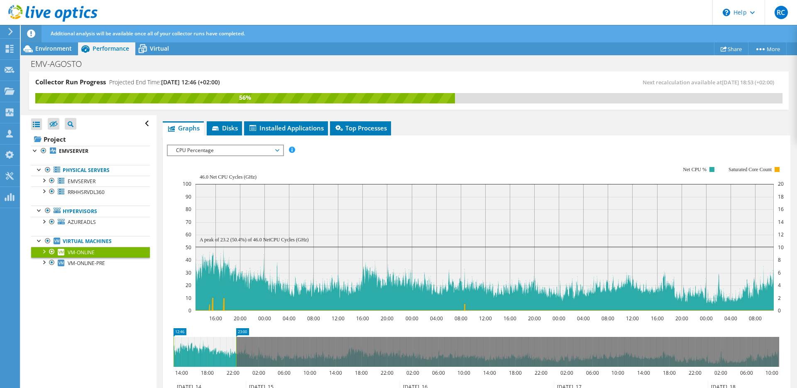
drag, startPoint x: 779, startPoint y: 338, endPoint x: 237, endPoint y: 354, distance: 542.7
click at [237, 354] on rect at bounding box center [235, 352] width 3 height 30
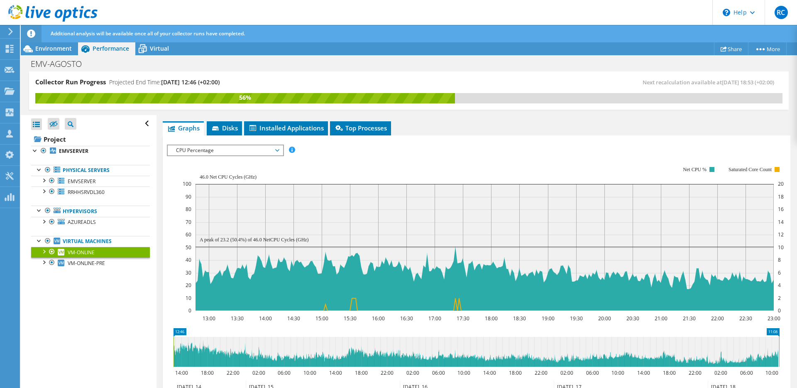
drag, startPoint x: 240, startPoint y: 355, endPoint x: 796, endPoint y: 352, distance: 556.6
click at [796, 352] on article "VM-ONLINE Details Operating System Microsoft Windows Server 2016 Standard Local…" at bounding box center [476, 252] width 640 height 274
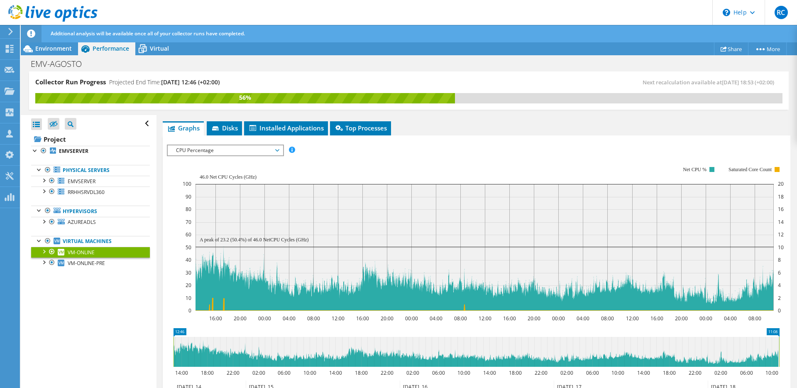
click at [199, 151] on span "CPU Percentage" at bounding box center [225, 150] width 107 height 10
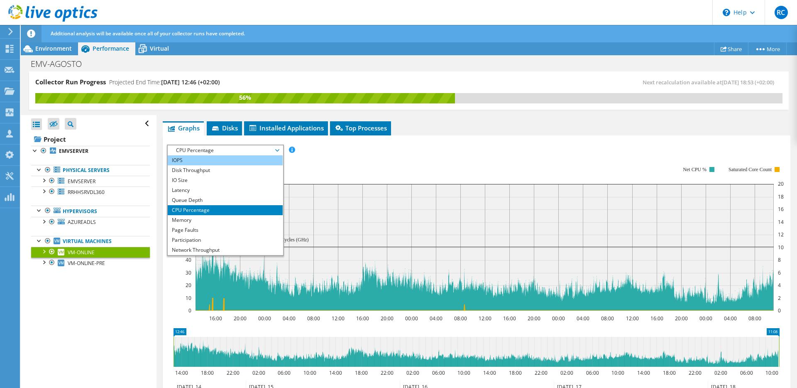
click at [198, 161] on li "IOPS" at bounding box center [225, 160] width 115 height 10
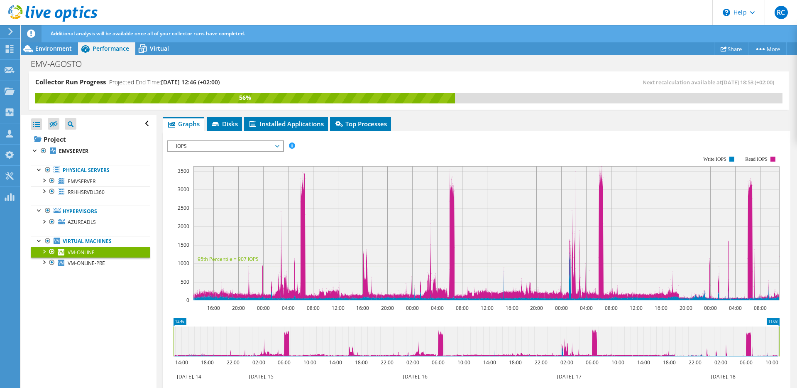
scroll to position [493, 0]
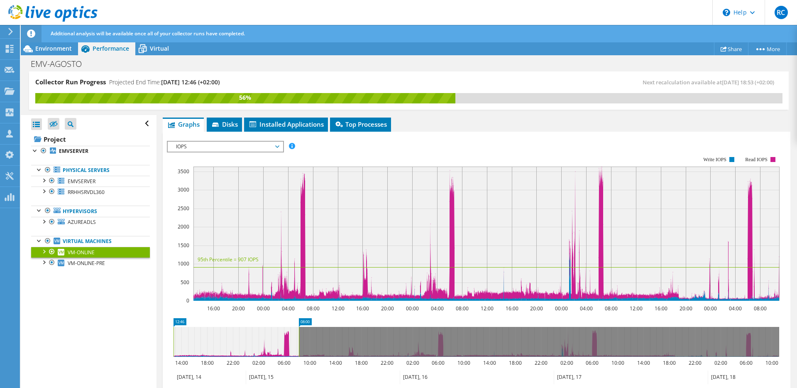
drag, startPoint x: 779, startPoint y: 342, endPoint x: 226, endPoint y: 349, distance: 553.7
click at [299, 346] on rect at bounding box center [298, 342] width 3 height 30
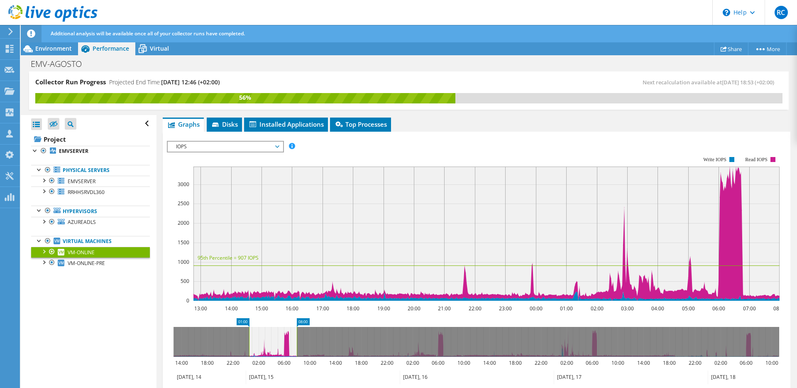
drag, startPoint x: 173, startPoint y: 344, endPoint x: 248, endPoint y: 346, distance: 75.6
click at [248, 346] on rect at bounding box center [248, 342] width 3 height 30
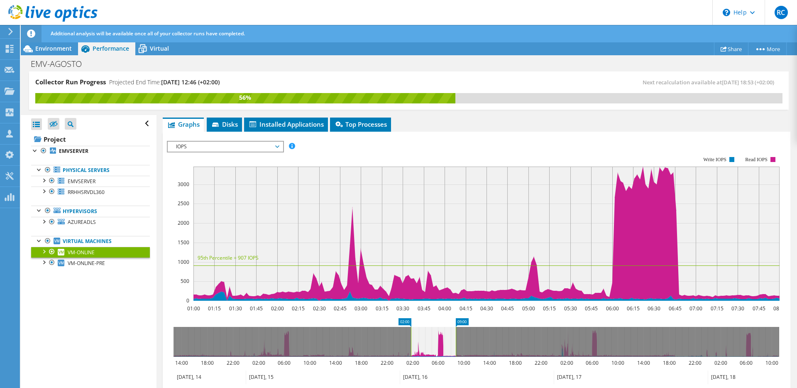
drag, startPoint x: 276, startPoint y: 344, endPoint x: 436, endPoint y: 345, distance: 159.8
click at [436, 345] on icon at bounding box center [433, 342] width 45 height 30
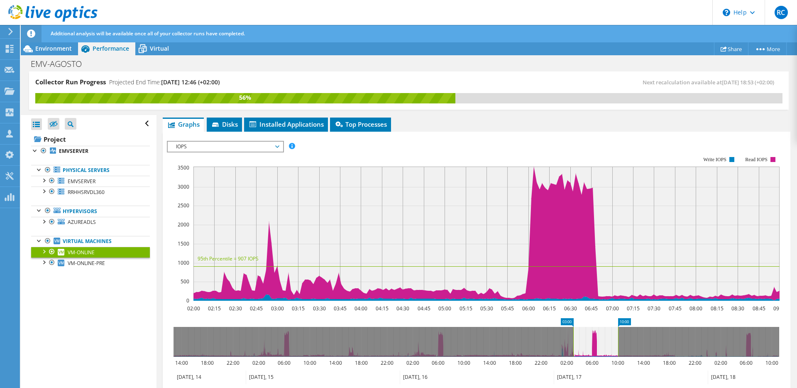
drag, startPoint x: 436, startPoint y: 345, endPoint x: 597, endPoint y: 344, distance: 160.6
click at [597, 344] on icon at bounding box center [595, 342] width 45 height 30
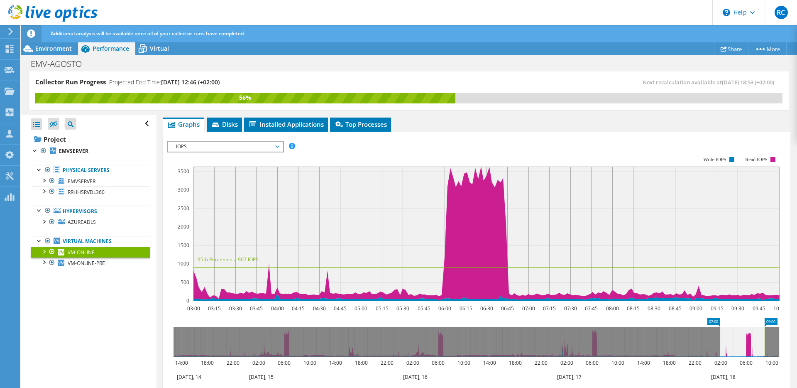
drag, startPoint x: 592, startPoint y: 343, endPoint x: 739, endPoint y: 343, distance: 146.9
click at [739, 343] on icon at bounding box center [742, 342] width 45 height 30
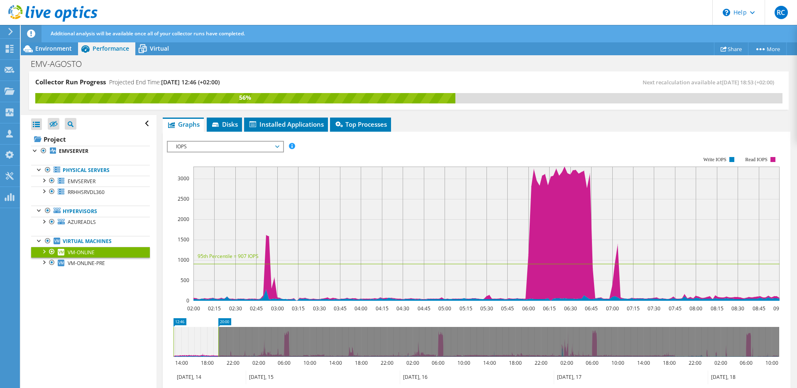
drag, startPoint x: 739, startPoint y: 343, endPoint x: 151, endPoint y: 349, distance: 588.1
click at [151, 349] on div "Collector Run Progress Projected End Time: 08/21/2025, 12:46 (+02:00) Next reca…" at bounding box center [409, 229] width 776 height 317
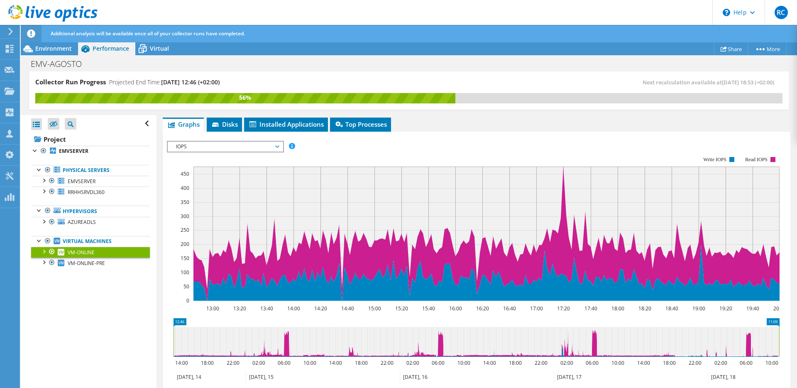
drag, startPoint x: 219, startPoint y: 344, endPoint x: 783, endPoint y: 345, distance: 564.0
click at [783, 345] on icon "12:46 11:09 14:00 18:00 22:00 02:00 06:00 10:00 14:00 18:00 22:00 02:00 06:00 1…" at bounding box center [476, 351] width 619 height 66
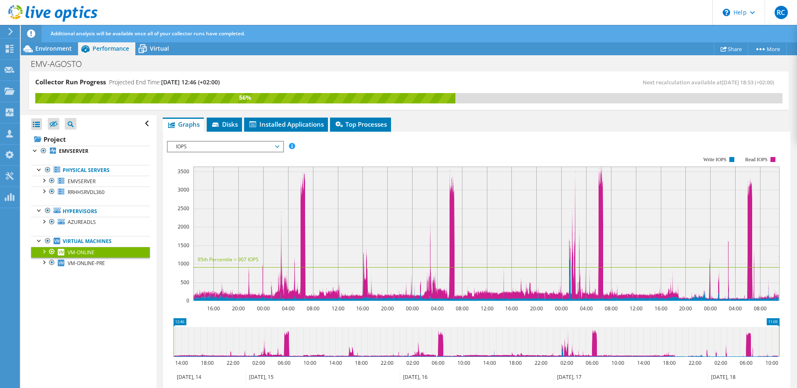
click at [120, 324] on div "Open All Close All Hide Excluded Nodes Project Tree Filter" at bounding box center [88, 252] width 135 height 274
click at [190, 152] on div "IOPS IOPS Disk Throughput IO Size Latency Queue Depth CPU Percentage Memory Pag…" at bounding box center [225, 147] width 117 height 12
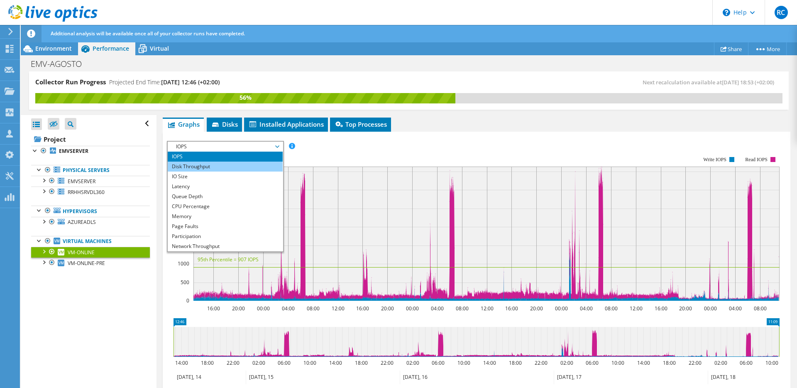
click at [193, 170] on li "Disk Throughput" at bounding box center [225, 166] width 115 height 10
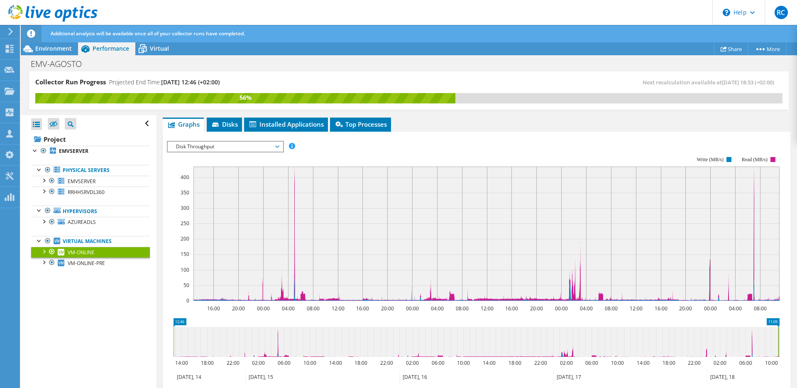
click at [186, 149] on span "Disk Throughput" at bounding box center [225, 147] width 107 height 10
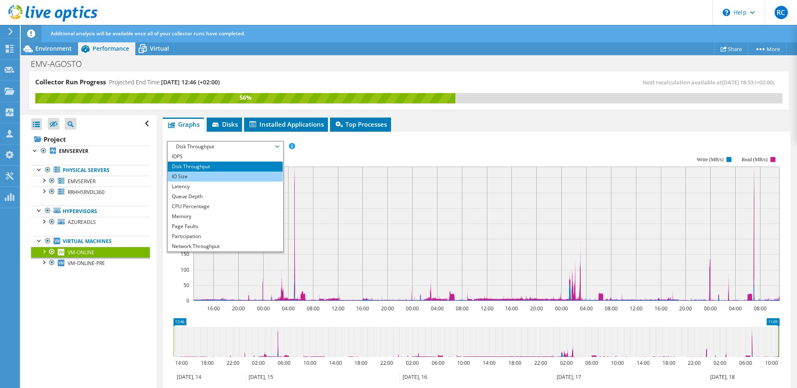
click at [187, 178] on li "IO Size" at bounding box center [225, 176] width 115 height 10
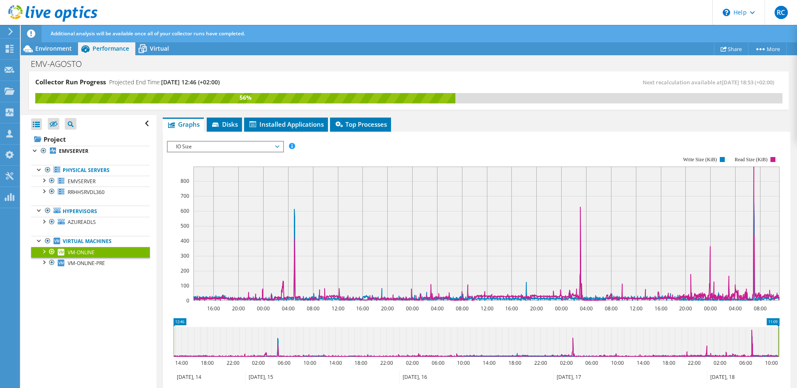
click at [194, 149] on span "IO Size" at bounding box center [225, 147] width 107 height 10
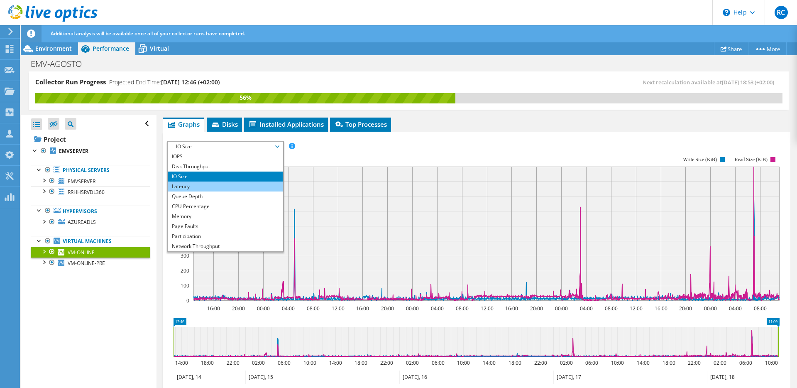
click at [198, 190] on li "Latency" at bounding box center [225, 186] width 115 height 10
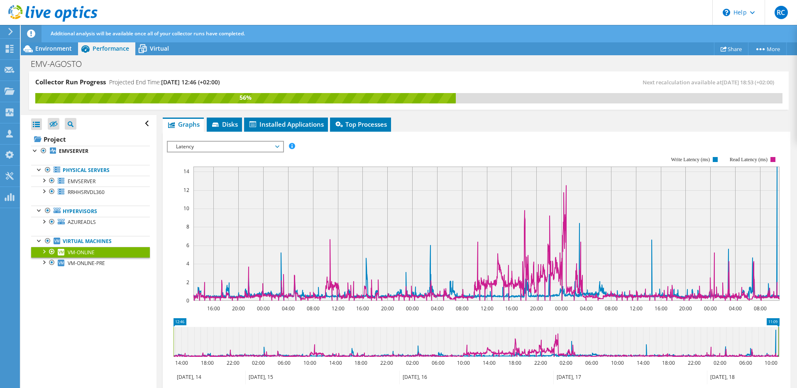
scroll to position [492, 0]
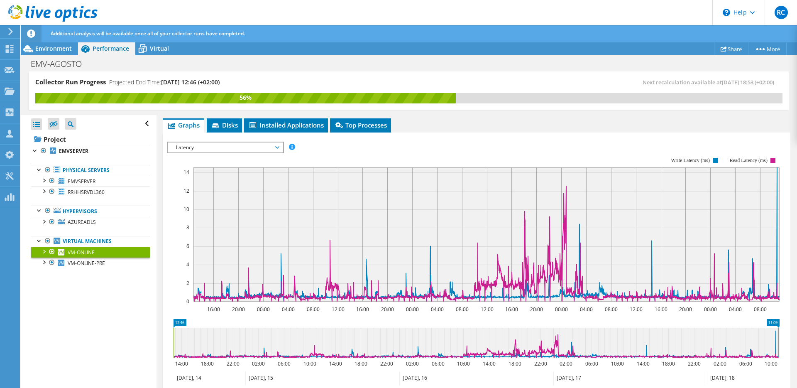
click at [214, 150] on span "Latency" at bounding box center [225, 147] width 107 height 10
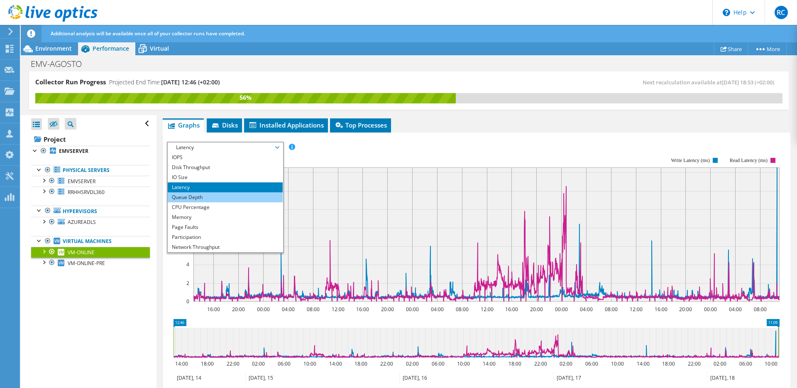
click at [212, 195] on li "Queue Depth" at bounding box center [225, 197] width 115 height 10
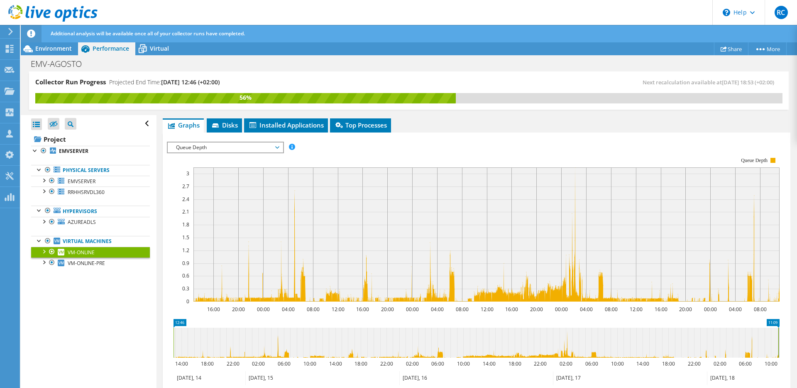
click at [215, 147] on span "Queue Depth" at bounding box center [225, 147] width 107 height 10
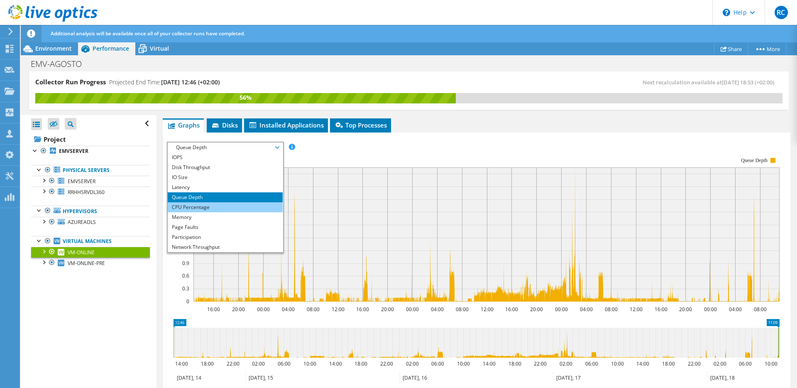
click at [213, 207] on li "CPU Percentage" at bounding box center [225, 207] width 115 height 10
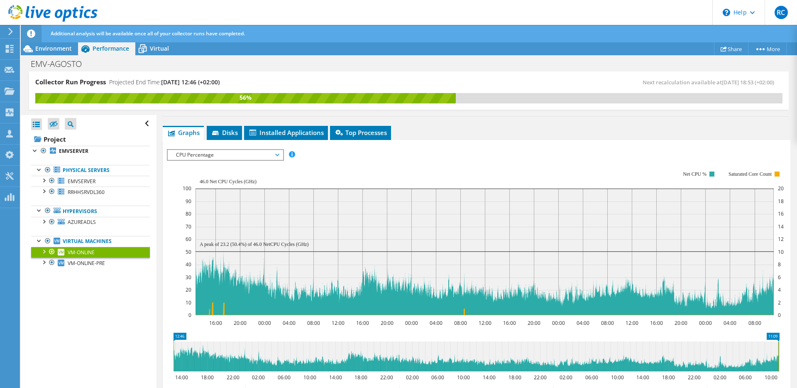
scroll to position [486, 0]
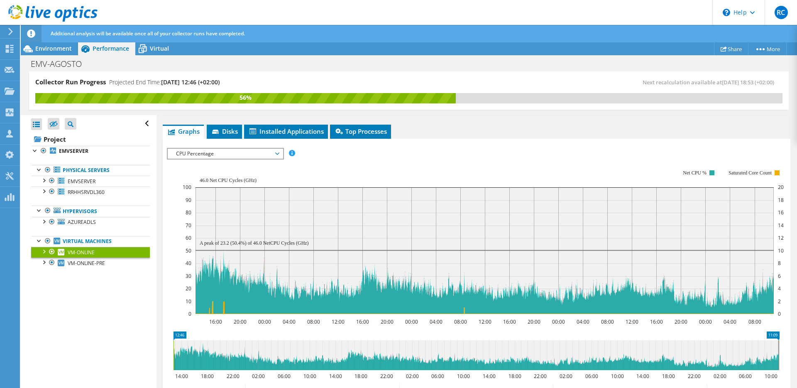
click at [210, 160] on rect at bounding box center [483, 242] width 601 height 166
click at [208, 158] on span "CPU Percentage" at bounding box center [225, 154] width 107 height 10
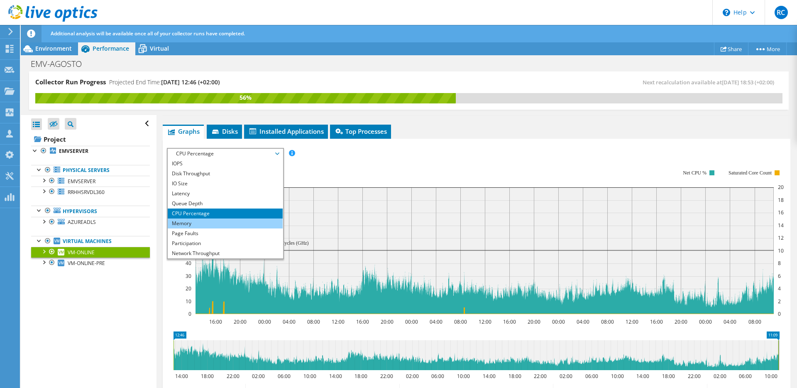
click at [202, 224] on li "Memory" at bounding box center [225, 223] width 115 height 10
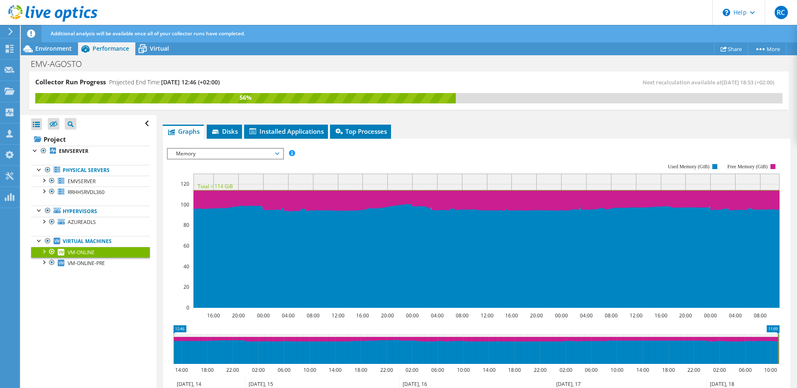
click at [204, 151] on span "Memory" at bounding box center [225, 154] width 107 height 10
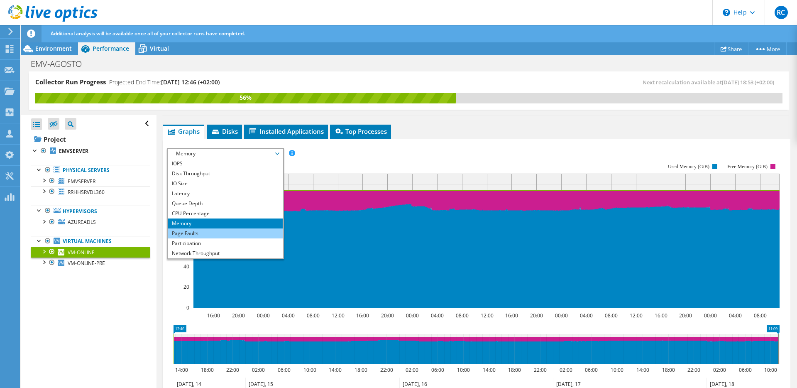
click at [203, 237] on li "Page Faults" at bounding box center [225, 233] width 115 height 10
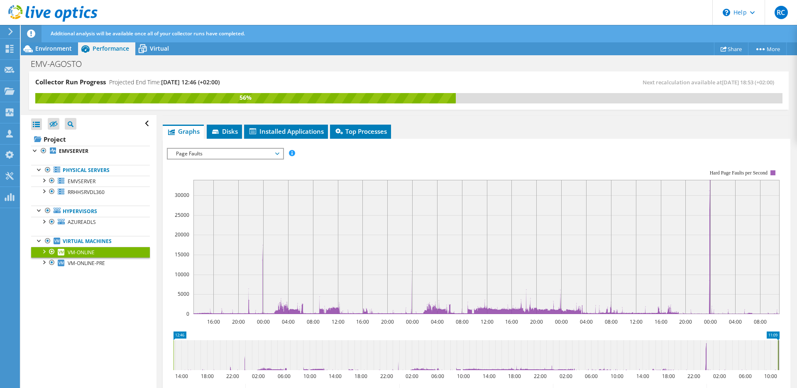
click at [234, 155] on span "Page Faults" at bounding box center [225, 154] width 107 height 10
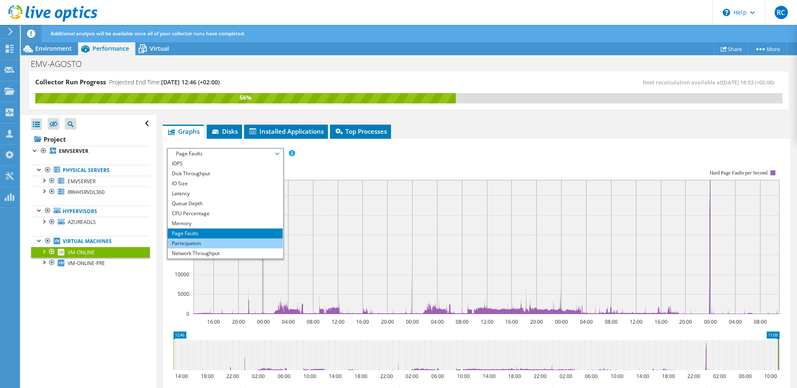
click at [219, 245] on li "Participation" at bounding box center [225, 243] width 115 height 10
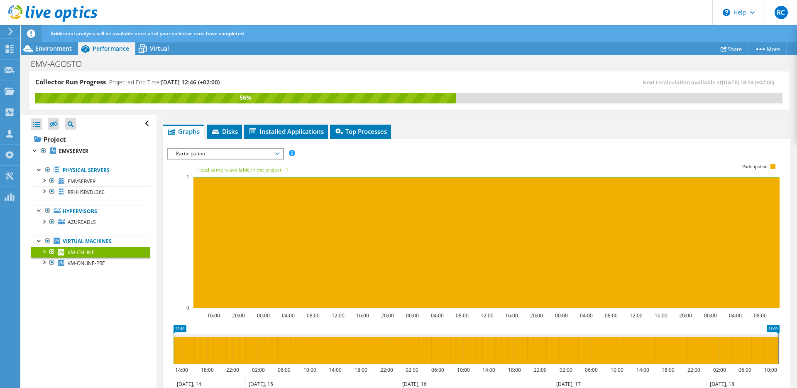
click at [217, 155] on span "Participation" at bounding box center [225, 154] width 107 height 10
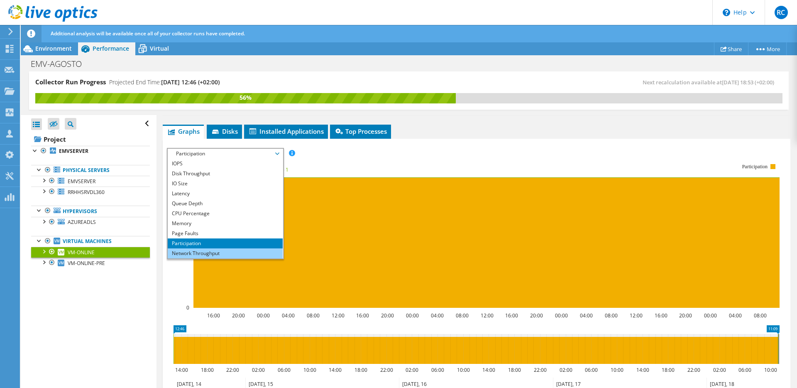
click at [221, 252] on li "Network Throughput" at bounding box center [225, 253] width 115 height 10
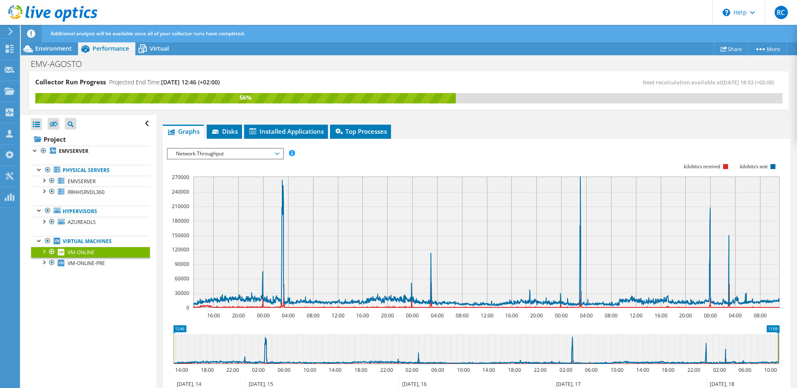
click at [341, 159] on rect at bounding box center [473, 236] width 613 height 166
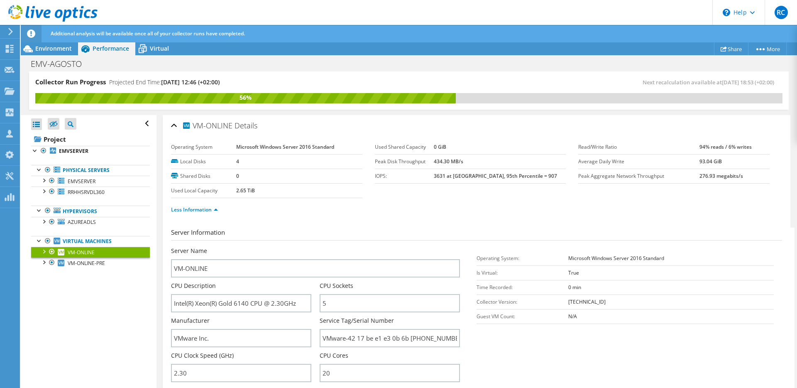
scroll to position [486, 0]
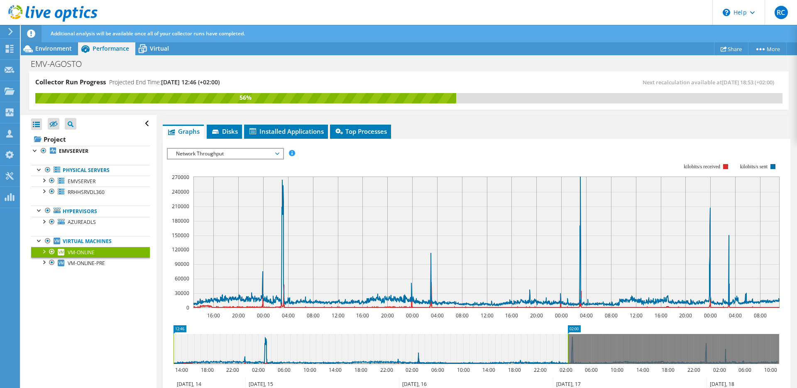
drag, startPoint x: 779, startPoint y: 345, endPoint x: 349, endPoint y: 358, distance: 430.2
click at [569, 355] on rect at bounding box center [567, 349] width 3 height 30
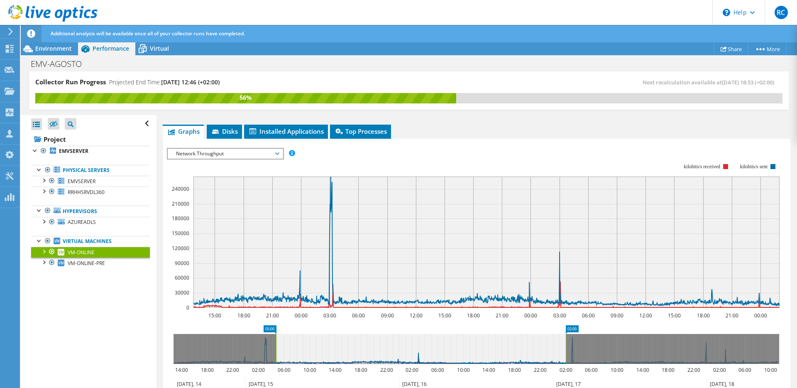
drag, startPoint x: 174, startPoint y: 349, endPoint x: 277, endPoint y: 350, distance: 102.5
click at [277, 350] on rect at bounding box center [275, 349] width 3 height 30
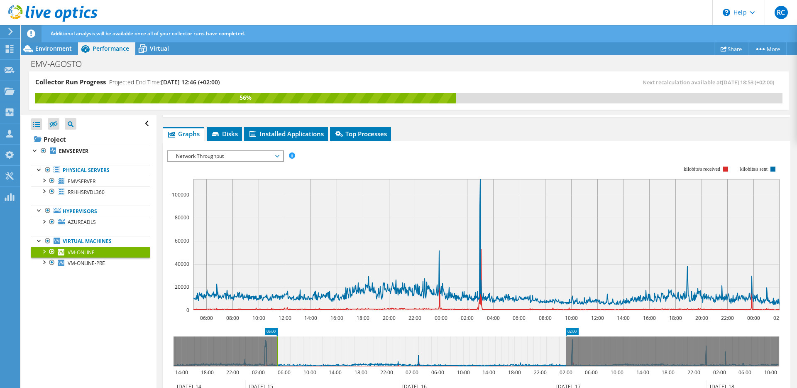
scroll to position [481, 0]
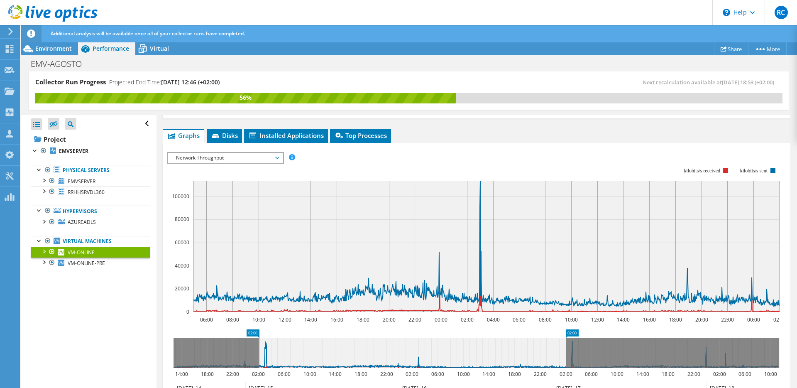
drag, startPoint x: 278, startPoint y: 357, endPoint x: 320, endPoint y: 359, distance: 41.6
click at [260, 357] on rect at bounding box center [258, 353] width 3 height 30
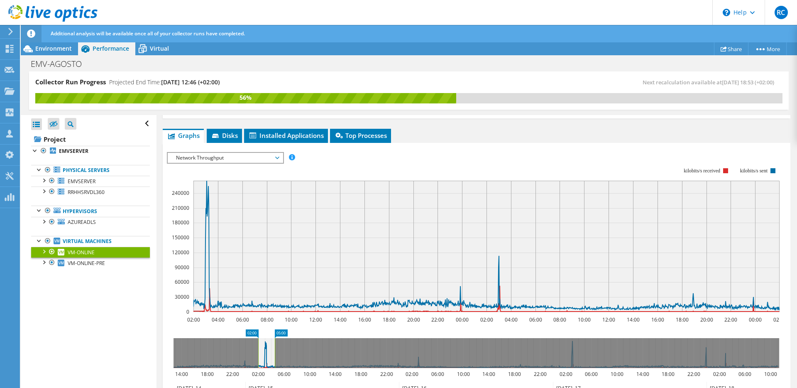
drag, startPoint x: 567, startPoint y: 359, endPoint x: 276, endPoint y: 358, distance: 290.9
click at [276, 358] on rect at bounding box center [274, 353] width 3 height 30
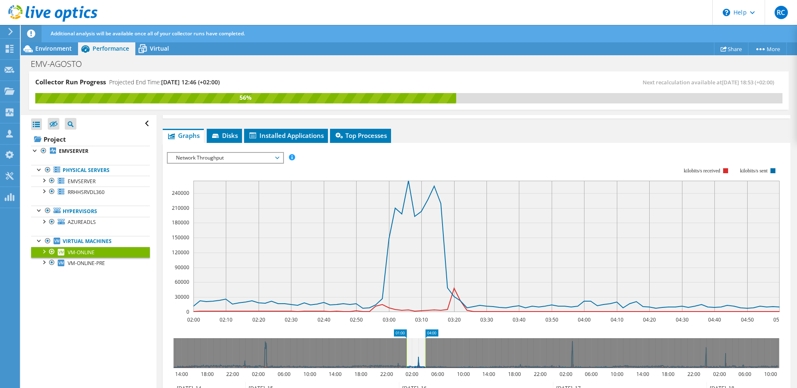
drag, startPoint x: 271, startPoint y: 346, endPoint x: 420, endPoint y: 352, distance: 148.3
click at [420, 352] on icon at bounding box center [415, 353] width 19 height 30
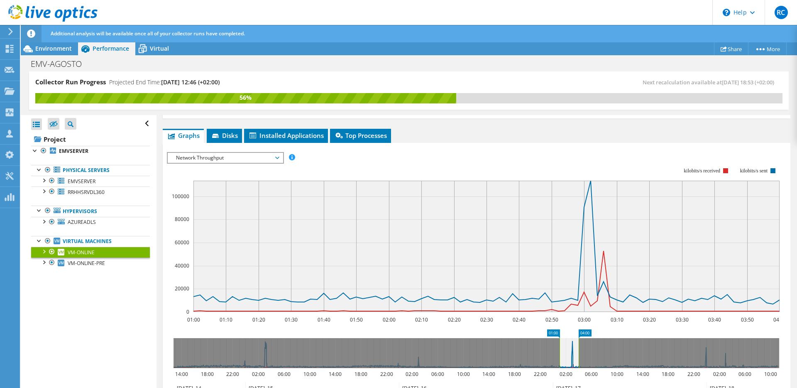
drag, startPoint x: 419, startPoint y: 352, endPoint x: 573, endPoint y: 352, distance: 154.0
click at [573, 352] on icon at bounding box center [568, 353] width 19 height 30
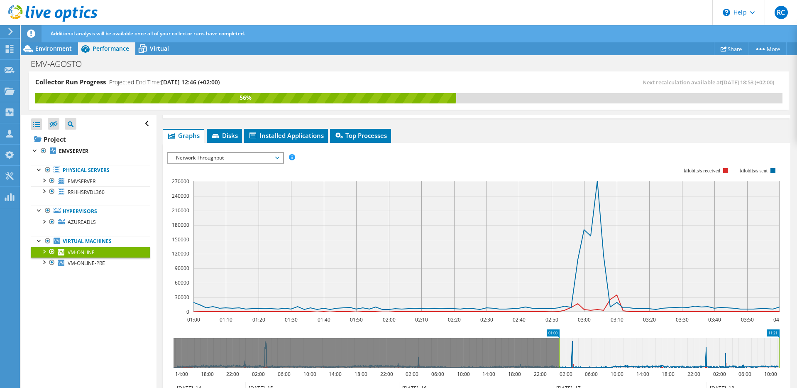
drag, startPoint x: 579, startPoint y: 354, endPoint x: 796, endPoint y: 338, distance: 217.7
click at [796, 338] on article "VM-ONLINE Details Operating System Microsoft Windows Server 2016 Standard Local…" at bounding box center [476, 252] width 640 height 274
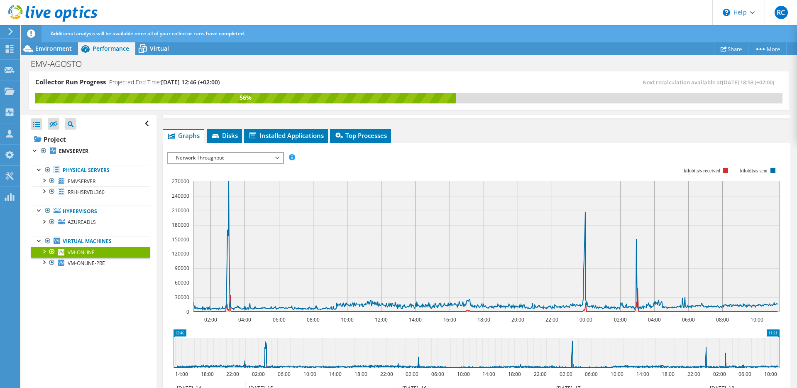
drag, startPoint x: 559, startPoint y: 354, endPoint x: 157, endPoint y: 353, distance: 402.2
click at [163, 361] on section "IOPS Disk Throughput IO Size Latency Queue Depth CPU Percentage Memory Page Fau…" at bounding box center [477, 310] width 628 height 335
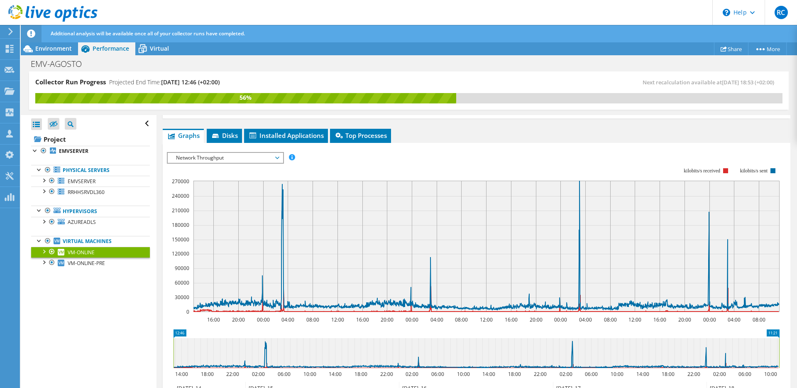
click at [168, 320] on rect at bounding box center [473, 240] width 613 height 166
click at [105, 265] on span "VM-ONLINE-PRE" at bounding box center [86, 262] width 37 height 7
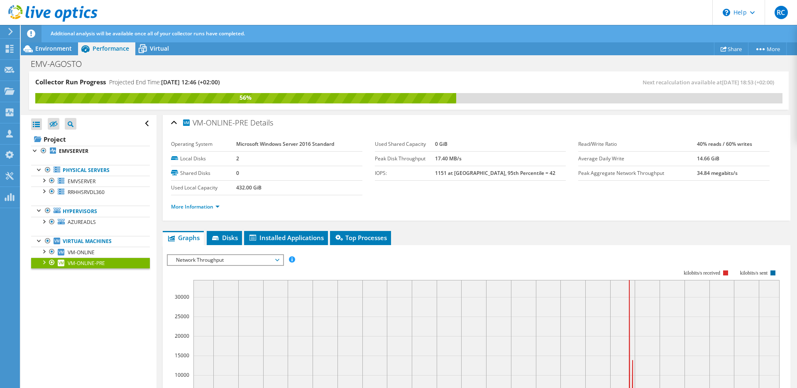
scroll to position [0, 0]
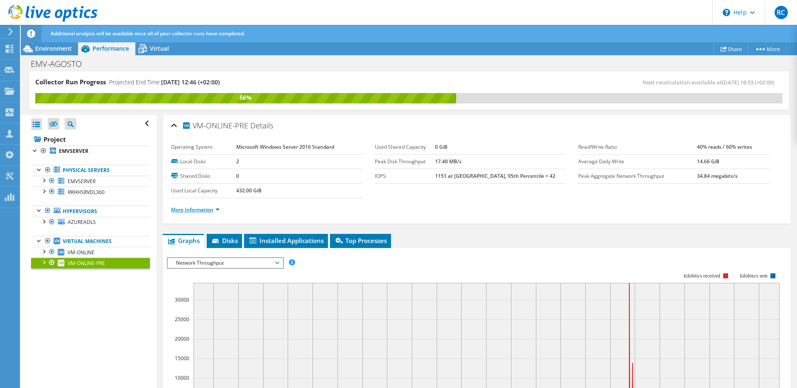
click at [201, 210] on link "More Information" at bounding box center [195, 209] width 49 height 7
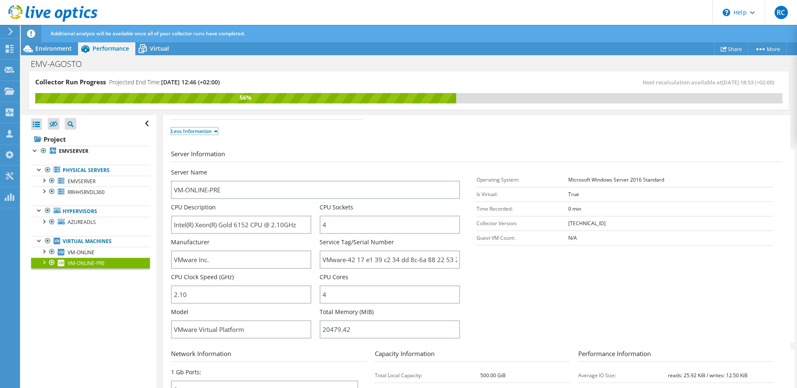
scroll to position [80, 0]
click at [83, 252] on span "VM-ONLINE" at bounding box center [81, 252] width 27 height 7
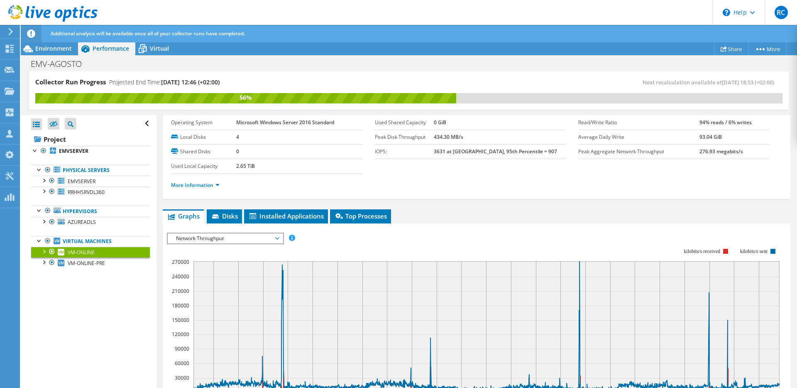
scroll to position [23, 0]
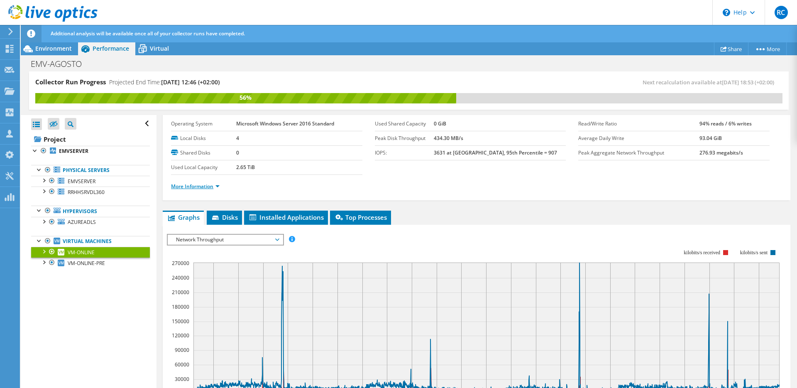
click at [194, 186] on link "More Information" at bounding box center [195, 186] width 49 height 7
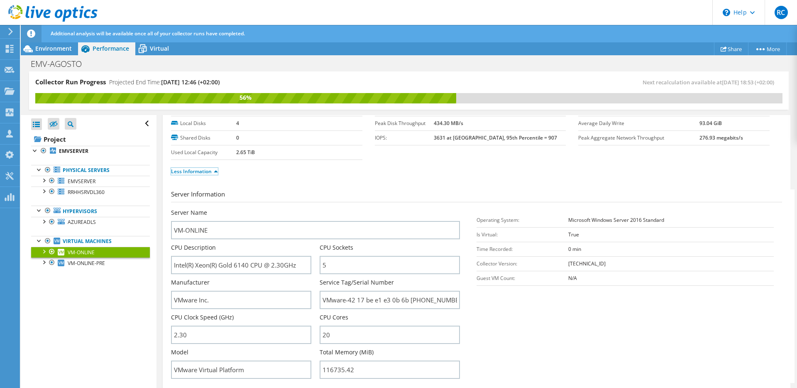
scroll to position [50, 0]
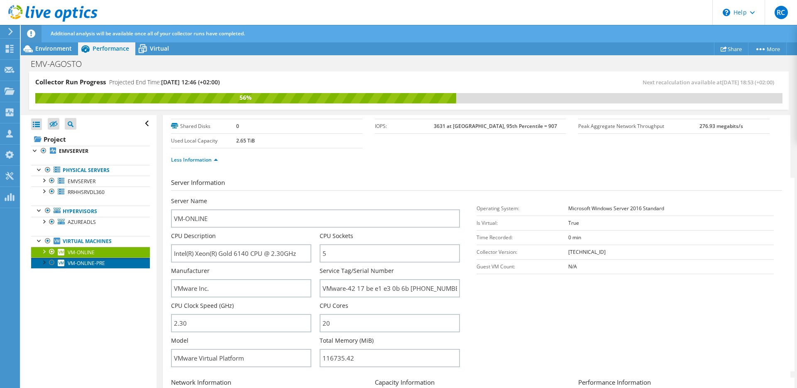
click at [90, 263] on span "VM-ONLINE-PRE" at bounding box center [86, 262] width 37 height 7
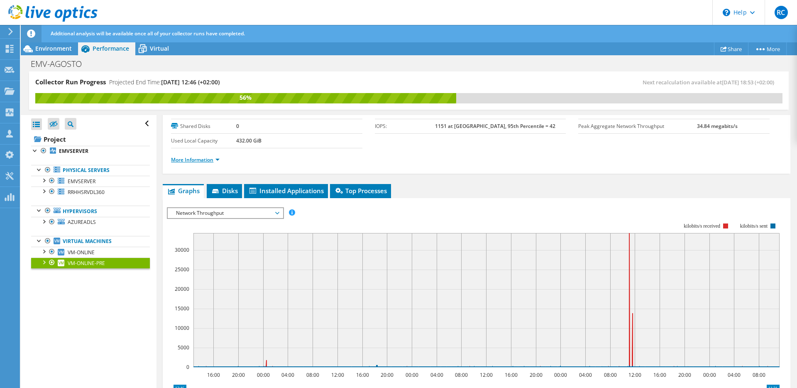
click at [206, 159] on link "More Information" at bounding box center [195, 159] width 49 height 7
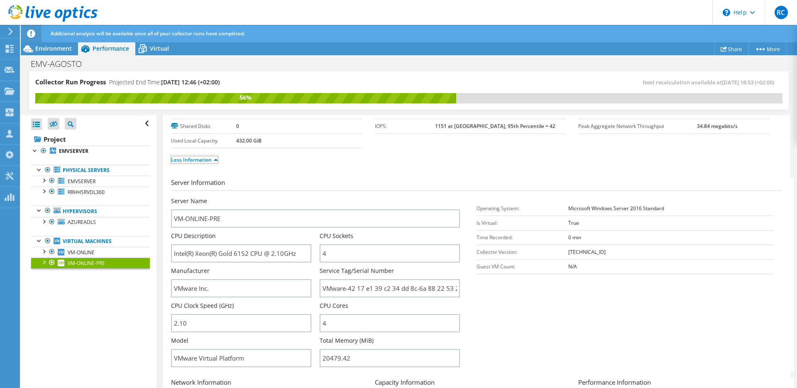
scroll to position [77, 0]
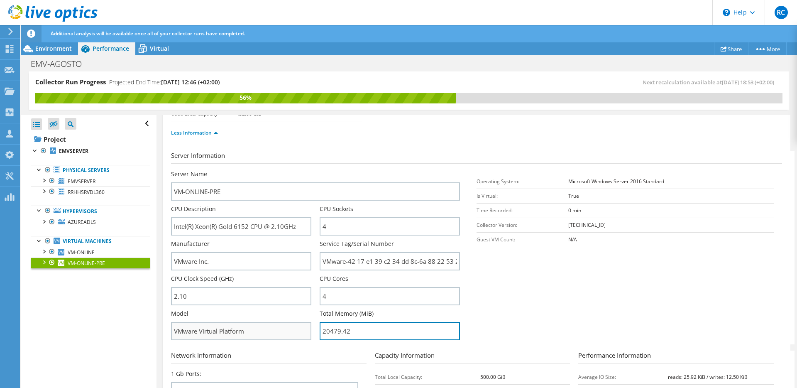
drag, startPoint x: 349, startPoint y: 332, endPoint x: 304, endPoint y: 333, distance: 44.8
click at [304, 170] on div "Server Name VM-ONLINE-PRE CPU Description Intel(R) Xeon(R) Gold 6152 CPU @ 2.10…" at bounding box center [319, 170] width 297 height 0
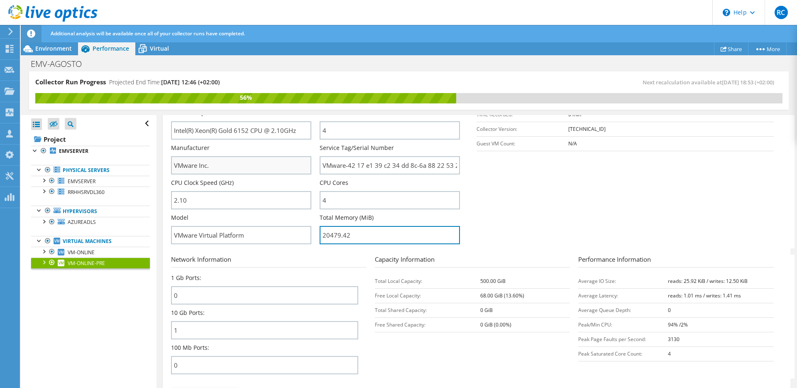
scroll to position [176, 0]
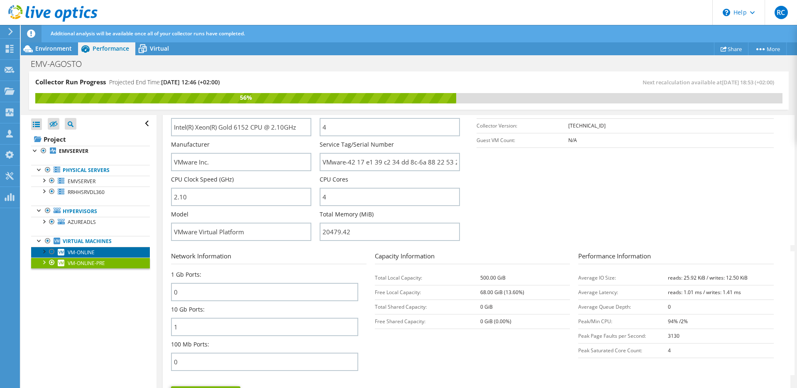
click at [82, 254] on span "VM-ONLINE" at bounding box center [81, 252] width 27 height 7
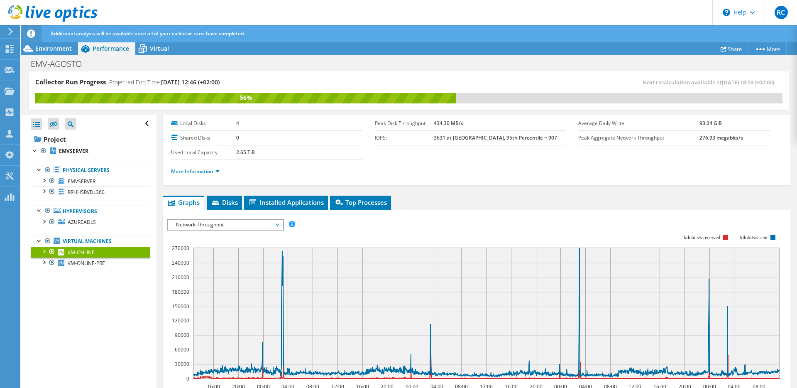
scroll to position [34, 0]
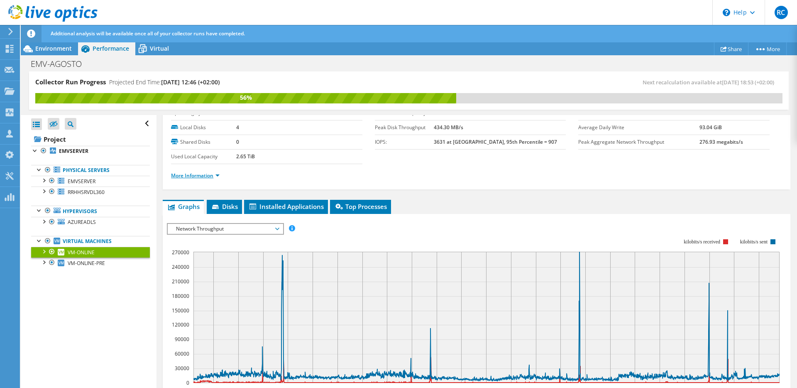
click at [195, 175] on link "More Information" at bounding box center [195, 175] width 49 height 7
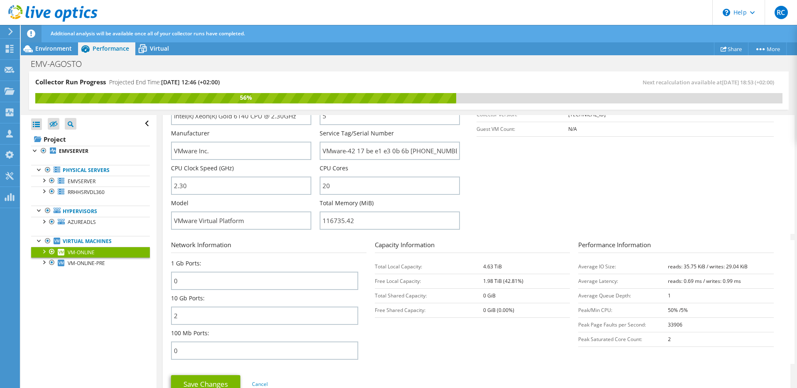
scroll to position [189, 0]
click at [672, 309] on b "50% /5%" at bounding box center [678, 308] width 20 height 7
click at [684, 309] on b "50% /5%" at bounding box center [678, 308] width 20 height 7
click at [674, 325] on b "33906" at bounding box center [675, 322] width 15 height 7
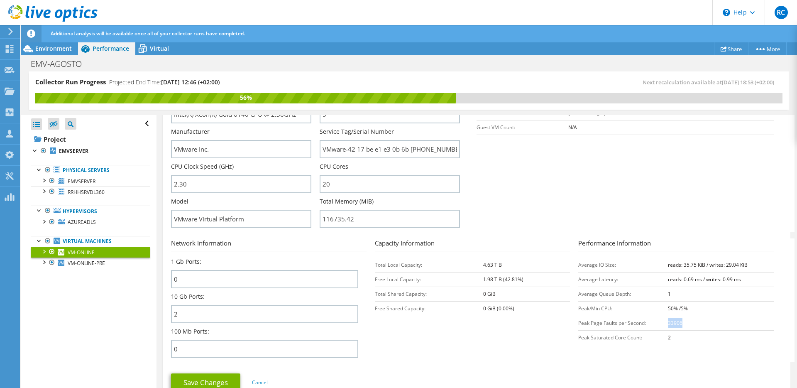
click at [674, 325] on b "33906" at bounding box center [675, 322] width 15 height 7
click at [583, 323] on td "Peak Page Faults per Second:" at bounding box center [623, 322] width 90 height 15
drag, startPoint x: 583, startPoint y: 323, endPoint x: 669, endPoint y: 320, distance: 85.6
click at [659, 320] on td "Peak Page Faults per Second:" at bounding box center [623, 322] width 90 height 15
click at [674, 320] on b "33906" at bounding box center [675, 322] width 15 height 7
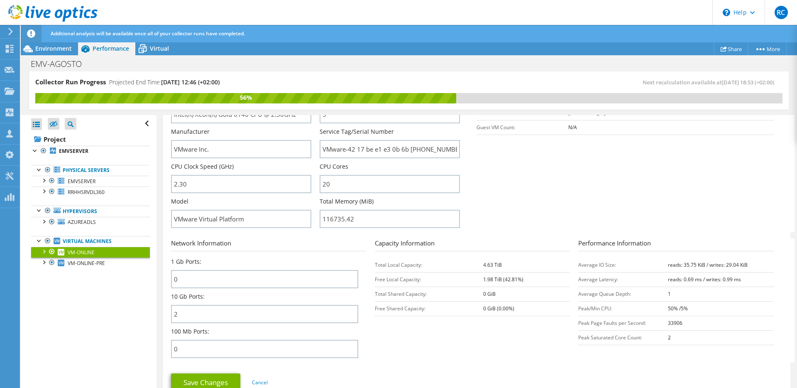
click at [674, 323] on b "33906" at bounding box center [675, 322] width 15 height 7
click at [645, 322] on td "Peak Page Faults per Second:" at bounding box center [623, 322] width 90 height 15
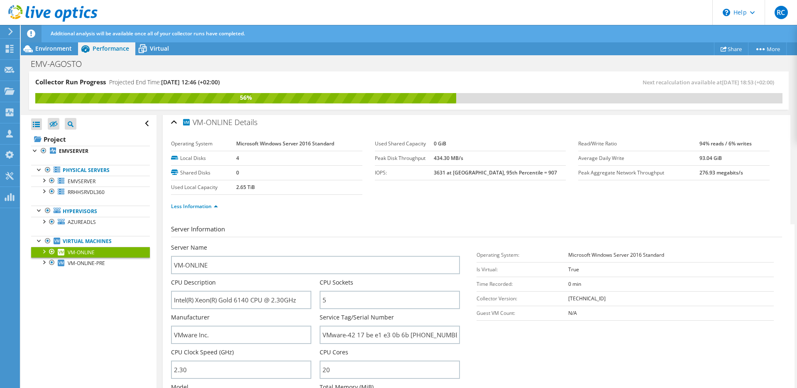
scroll to position [0, 0]
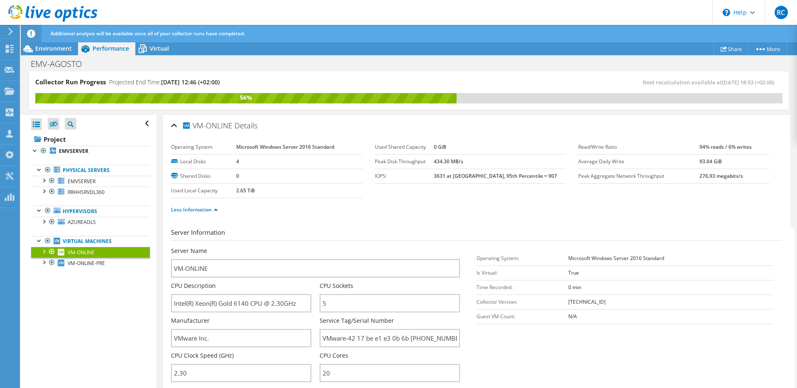
click at [283, 194] on td "2.65 TiB" at bounding box center [299, 190] width 126 height 15
click at [288, 211] on ul "Less Information" at bounding box center [476, 208] width 611 height 11
click at [84, 266] on link "VM-ONLINE-PRE" at bounding box center [90, 262] width 119 height 11
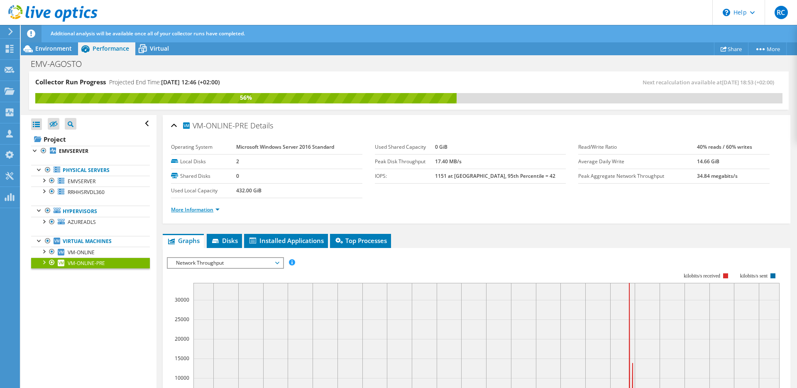
click at [203, 210] on link "More Information" at bounding box center [195, 209] width 49 height 7
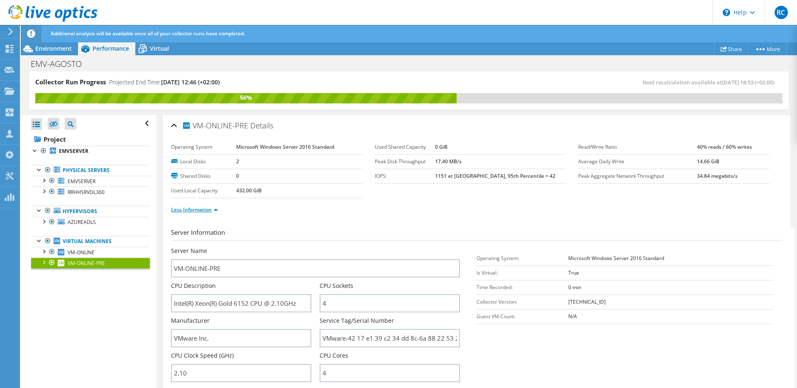
click at [198, 209] on link "Less Information" at bounding box center [194, 209] width 47 height 7
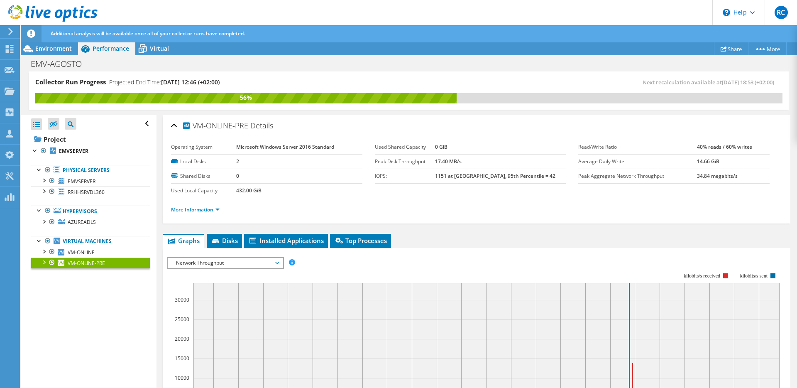
click at [201, 261] on span "Network Throughput" at bounding box center [225, 263] width 107 height 10
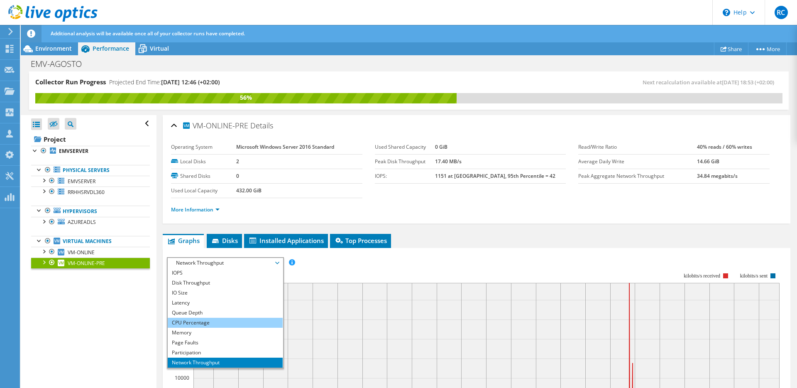
click at [192, 323] on li "CPU Percentage" at bounding box center [225, 322] width 115 height 10
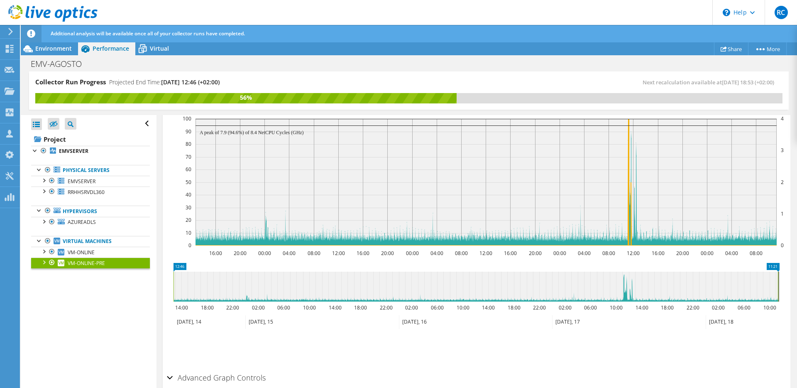
scroll to position [180, 0]
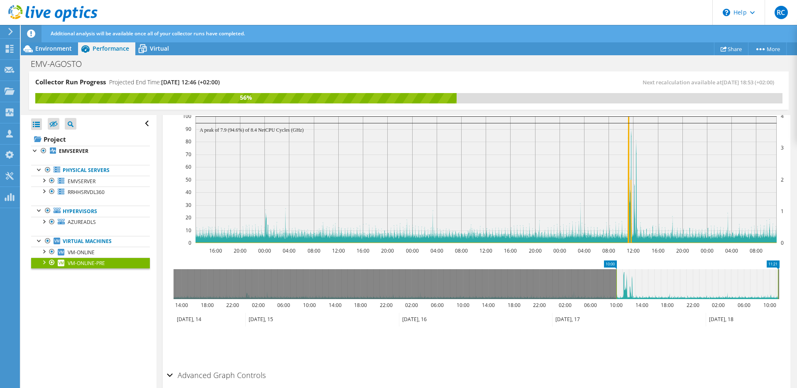
drag, startPoint x: 175, startPoint y: 279, endPoint x: 618, endPoint y: 302, distance: 443.4
click at [618, 302] on icon "11:21 10:00 14:00 18:00 22:00 02:00 06:00 10:00 14:00 18:00 22:00 02:00 06:00 1…" at bounding box center [476, 293] width 619 height 66
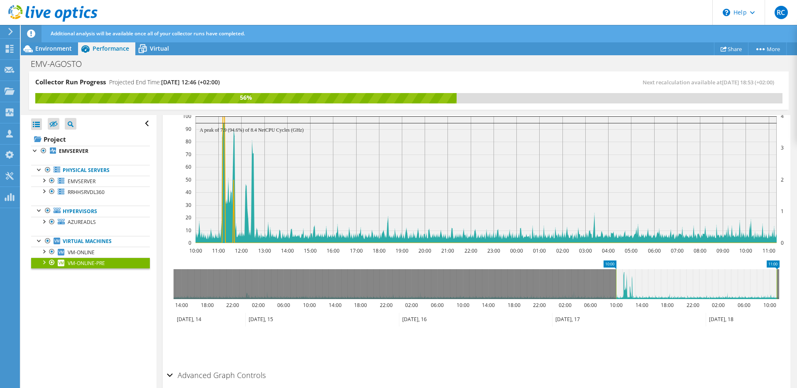
click at [778, 292] on g at bounding box center [476, 284] width 606 height 30
drag, startPoint x: 779, startPoint y: 292, endPoint x: 720, endPoint y: 288, distance: 59.1
click at [703, 288] on icon "10:00 11:00 14:00 18:00 22:00 02:00 06:00 10:00 14:00 18:00 22:00 02:00 06:00 1…" at bounding box center [476, 293] width 619 height 66
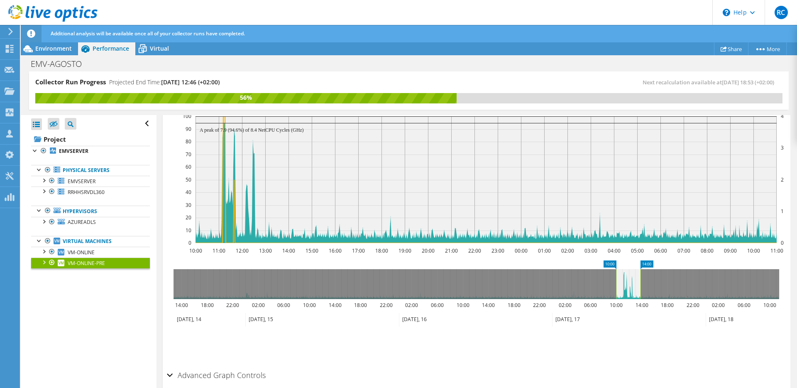
drag, startPoint x: 777, startPoint y: 283, endPoint x: 642, endPoint y: 284, distance: 135.3
click at [642, 284] on g at bounding box center [476, 284] width 606 height 30
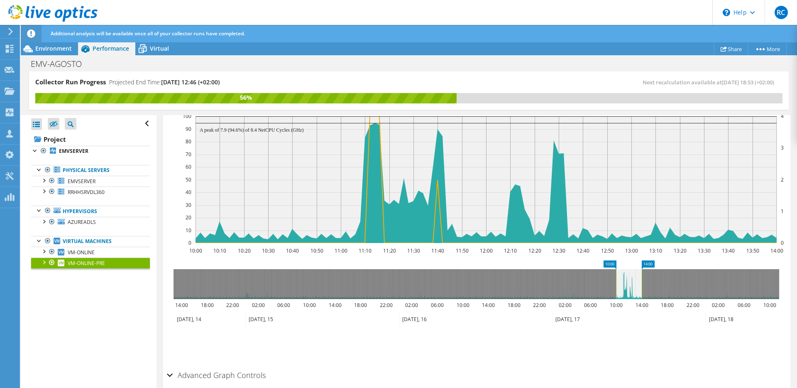
scroll to position [161, 0]
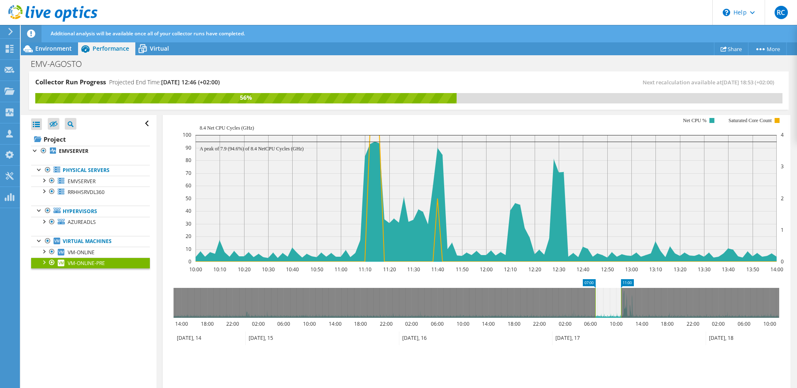
drag, startPoint x: 623, startPoint y: 297, endPoint x: 602, endPoint y: 299, distance: 20.9
click at [602, 299] on icon at bounding box center [608, 303] width 26 height 30
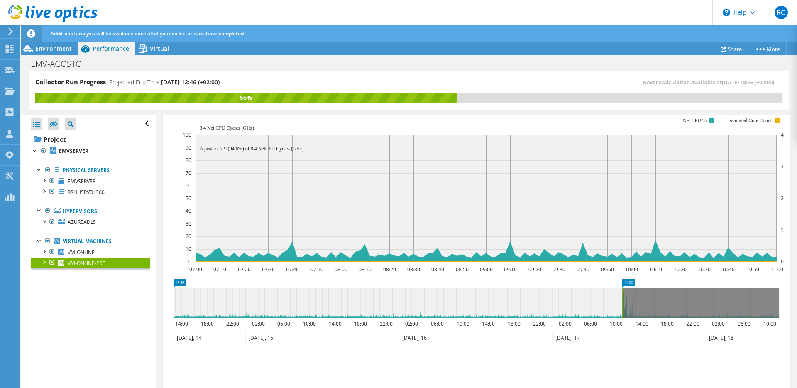
drag, startPoint x: 596, startPoint y: 299, endPoint x: 133, endPoint y: 310, distance: 462.5
click at [133, 310] on div "Collector Run Progress Projected End Time: 08/21/2025, 12:46 (+02:00) Next reca…" at bounding box center [409, 229] width 776 height 317
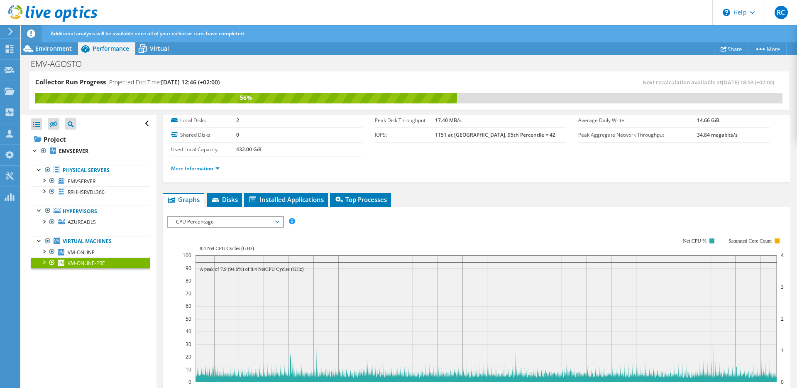
scroll to position [23, 0]
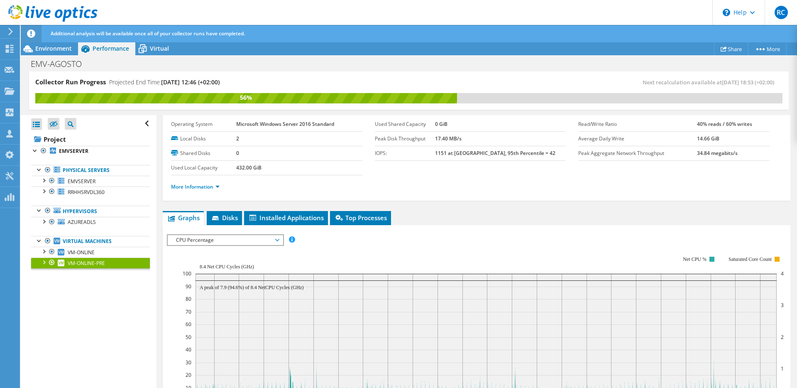
click at [207, 237] on span "CPU Percentage" at bounding box center [225, 240] width 107 height 10
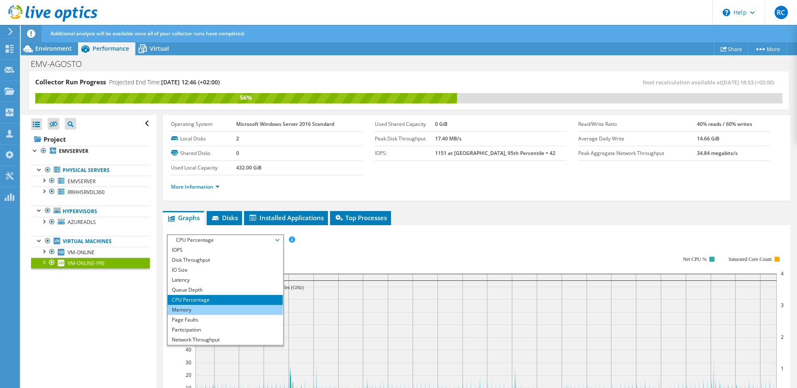
click at [200, 310] on li "Memory" at bounding box center [225, 310] width 115 height 10
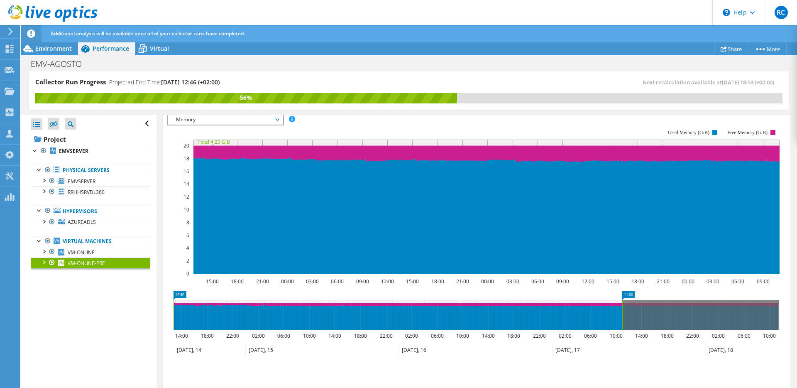
scroll to position [158, 0]
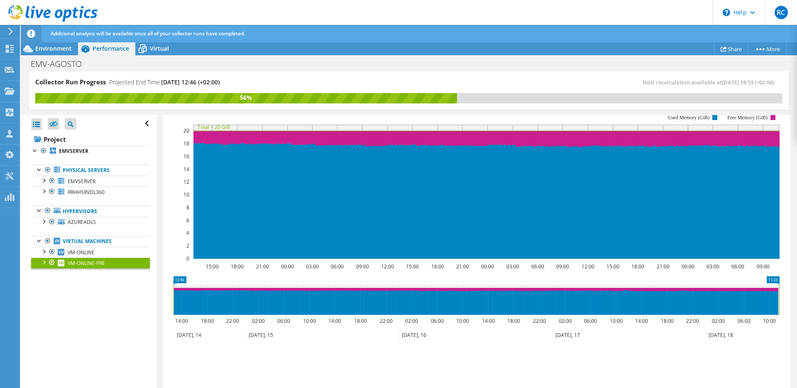
drag, startPoint x: 623, startPoint y: 297, endPoint x: 788, endPoint y: 302, distance: 164.8
click at [788, 302] on section "IOPS Disk Throughput IO Size Latency Queue Depth CPU Percentage Memory Page Fau…" at bounding box center [477, 257] width 628 height 335
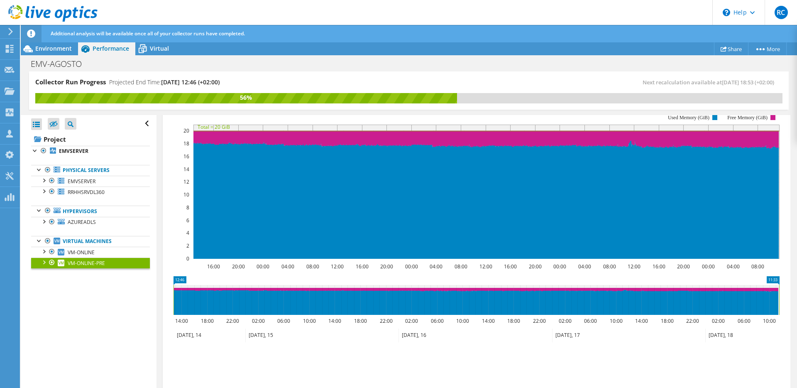
click at [175, 160] on rect at bounding box center [473, 187] width 613 height 166
click at [103, 254] on link "VM-ONLINE" at bounding box center [90, 252] width 119 height 11
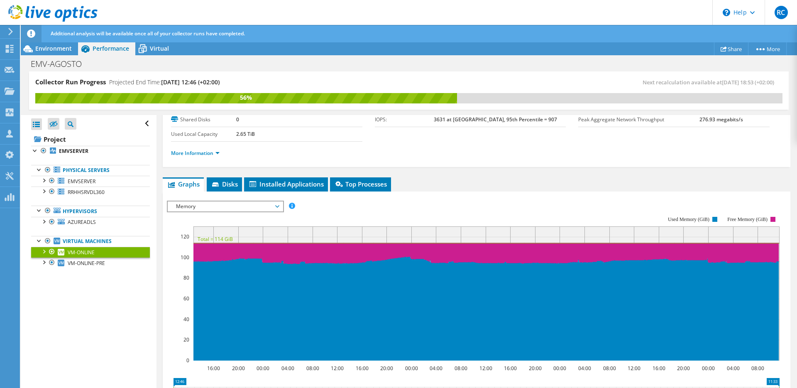
scroll to position [0, 0]
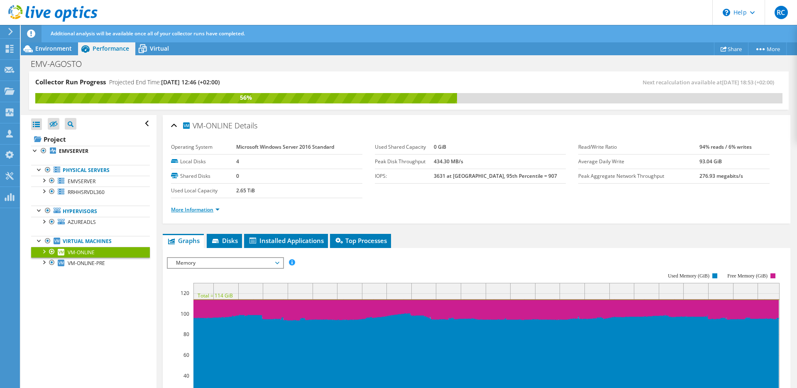
click at [205, 208] on link "More Information" at bounding box center [195, 209] width 49 height 7
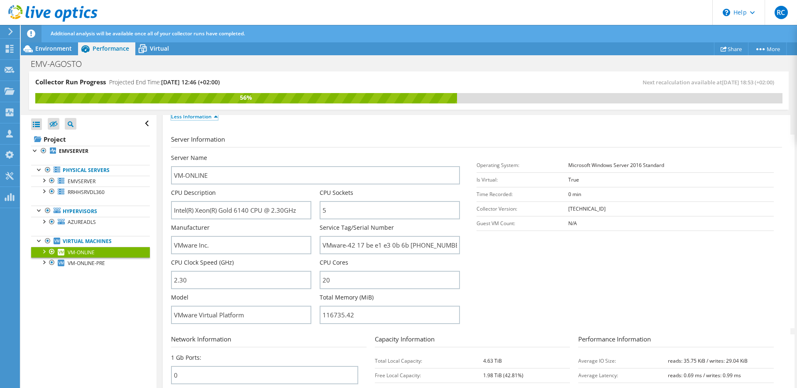
scroll to position [85, 0]
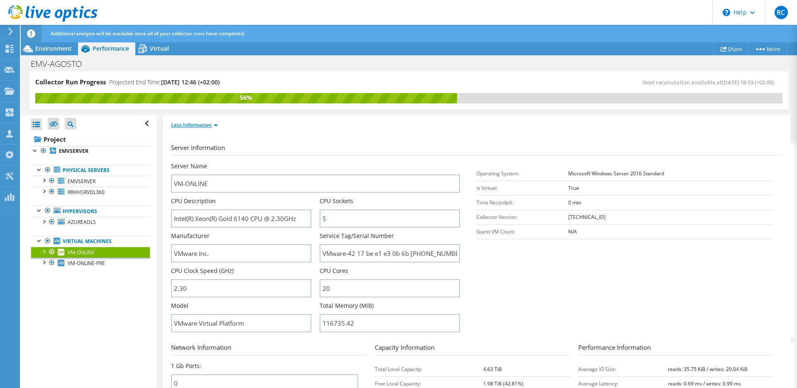
click at [181, 126] on link "Less Information" at bounding box center [194, 124] width 47 height 7
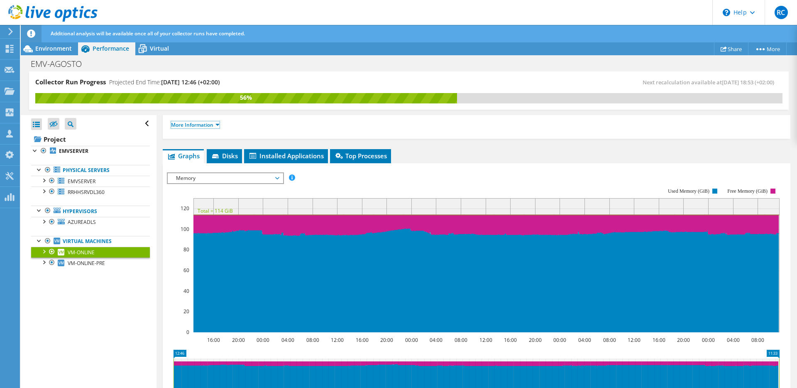
scroll to position [0, 0]
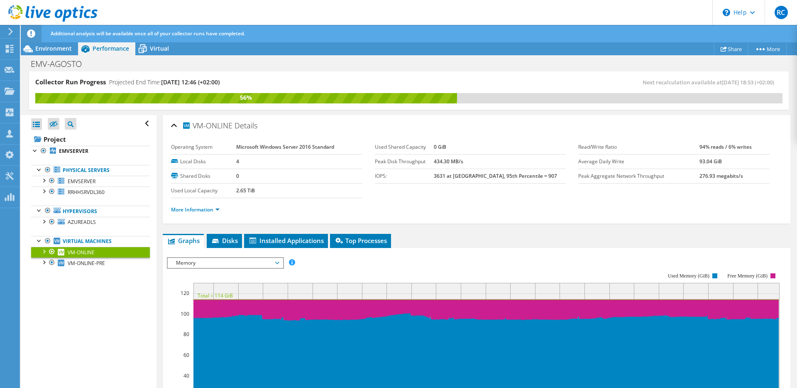
click at [194, 214] on div "More Information" at bounding box center [476, 209] width 611 height 23
click at [193, 210] on link "More Information" at bounding box center [195, 209] width 49 height 7
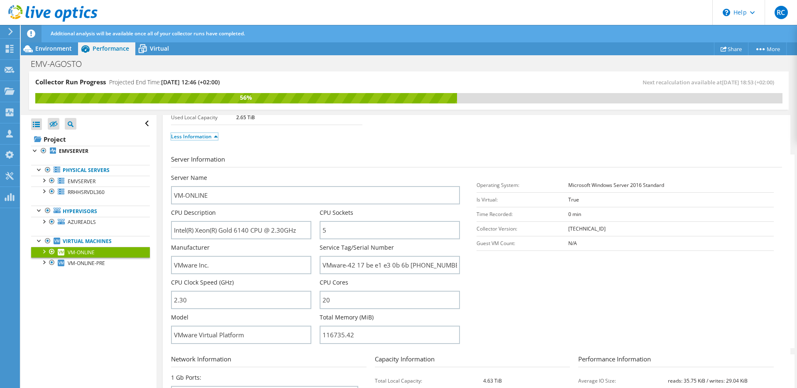
scroll to position [84, 0]
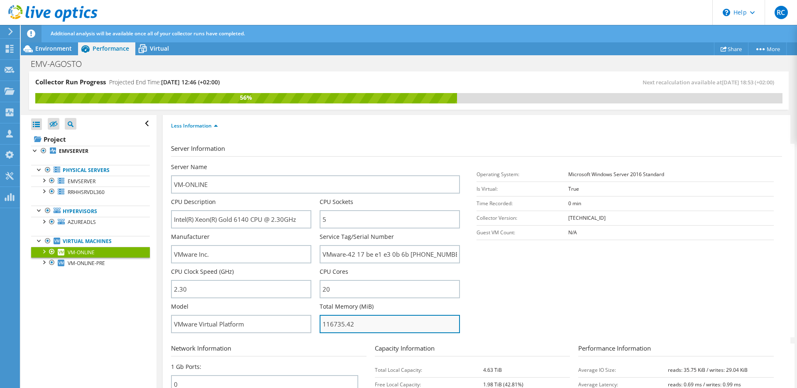
click at [336, 324] on input "116735.42" at bounding box center [390, 324] width 140 height 18
click at [291, 173] on div "Server Name VM-ONLINE" at bounding box center [315, 178] width 289 height 31
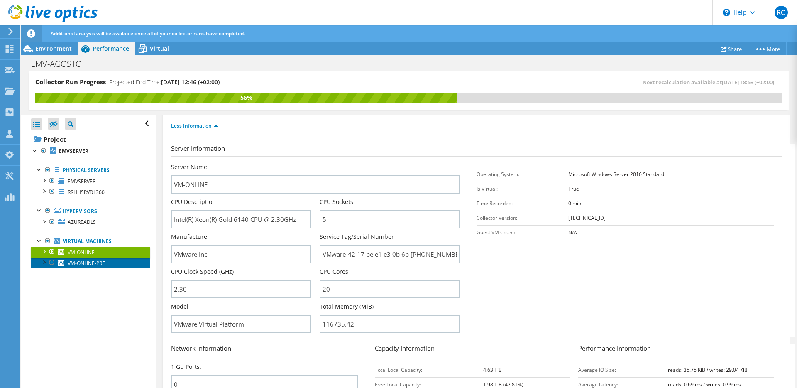
click at [102, 263] on span "VM-ONLINE-PRE" at bounding box center [86, 262] width 37 height 7
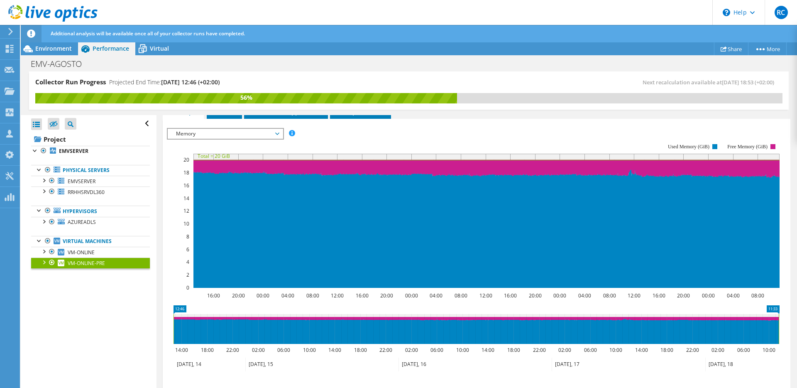
scroll to position [133, 0]
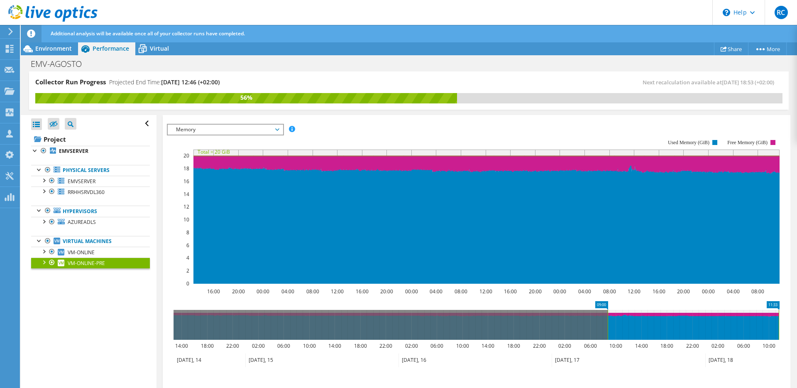
drag, startPoint x: 175, startPoint y: 327, endPoint x: 609, endPoint y: 333, distance: 434.1
click at [609, 333] on rect at bounding box center [607, 325] width 3 height 30
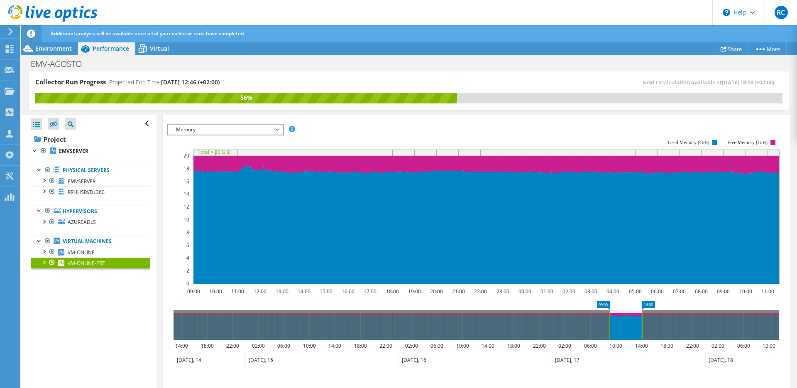
drag, startPoint x: 779, startPoint y: 328, endPoint x: 643, endPoint y: 332, distance: 136.6
click at [643, 332] on rect at bounding box center [641, 325] width 3 height 30
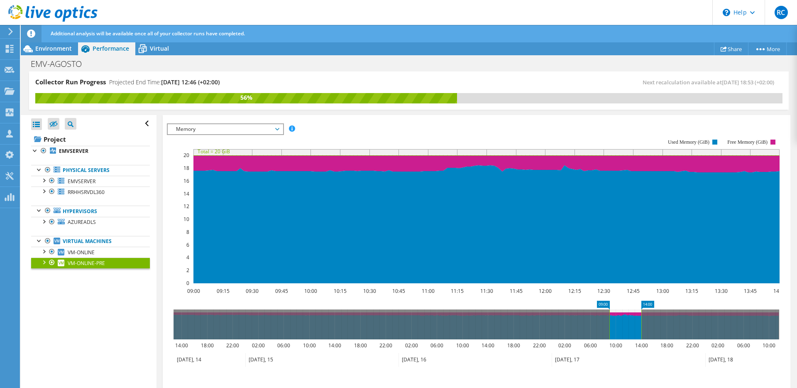
scroll to position [131, 0]
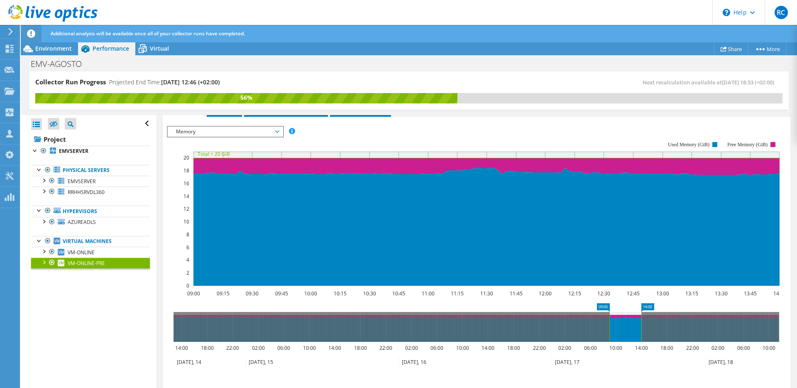
click at [203, 134] on span "Memory" at bounding box center [225, 132] width 107 height 10
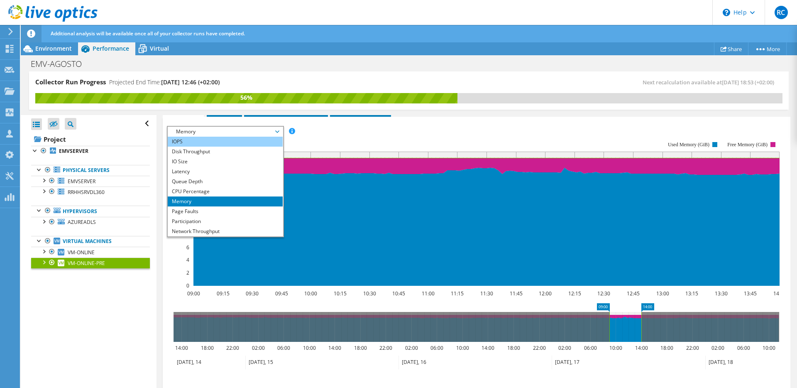
click at [186, 142] on li "IOPS" at bounding box center [225, 142] width 115 height 10
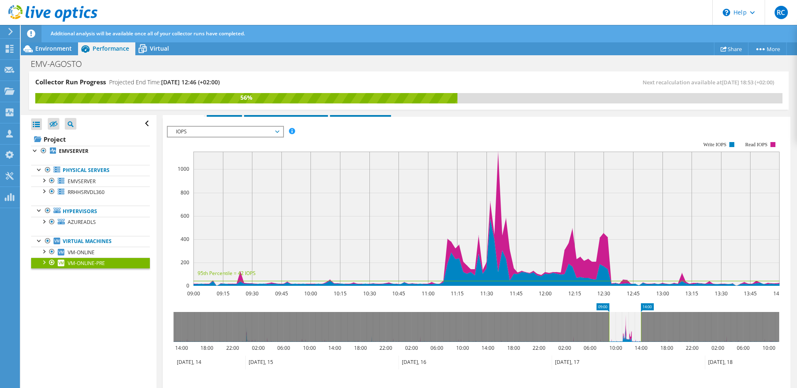
scroll to position [128, 0]
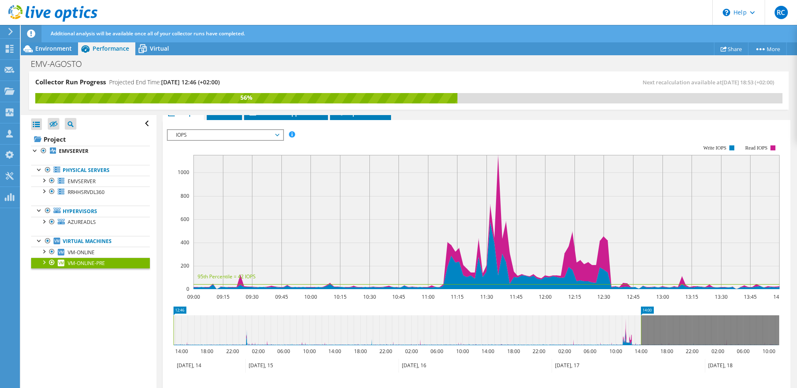
drag, startPoint x: 609, startPoint y: 332, endPoint x: 139, endPoint y: 344, distance: 470.4
click at [139, 344] on div "Collector Run Progress Projected End Time: 08/21/2025, 12:46 (+02:00) Next reca…" at bounding box center [409, 229] width 776 height 317
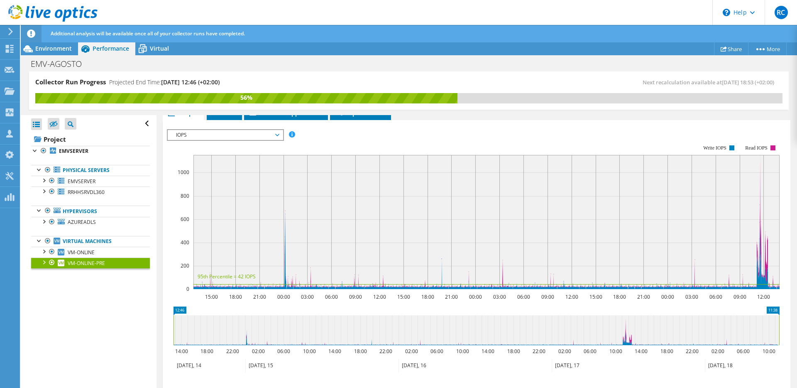
drag, startPoint x: 642, startPoint y: 330, endPoint x: 796, endPoint y: 332, distance: 154.4
click at [796, 332] on article "VM-ONLINE-PRE Details Operating System Microsoft Windows Server 2016 Standard L…" at bounding box center [476, 252] width 640 height 274
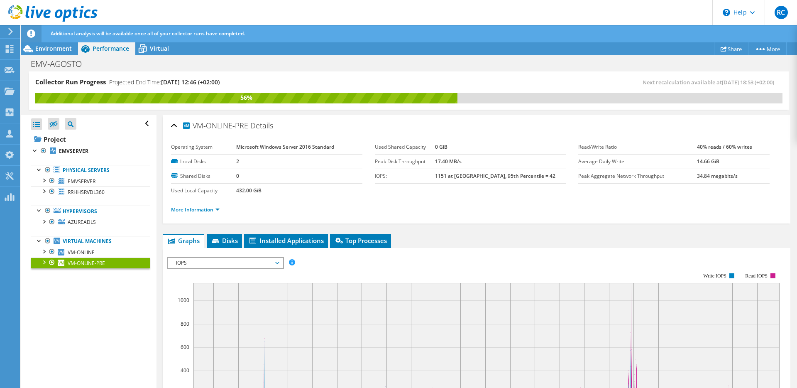
scroll to position [128, 0]
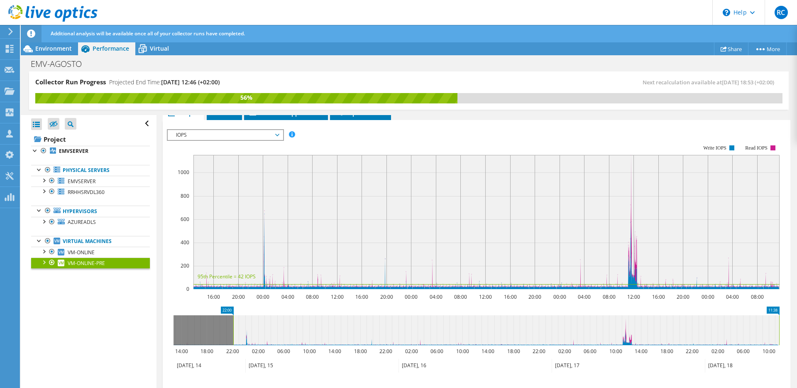
drag, startPoint x: 173, startPoint y: 331, endPoint x: 233, endPoint y: 332, distance: 59.8
click at [233, 332] on rect at bounding box center [233, 330] width 3 height 30
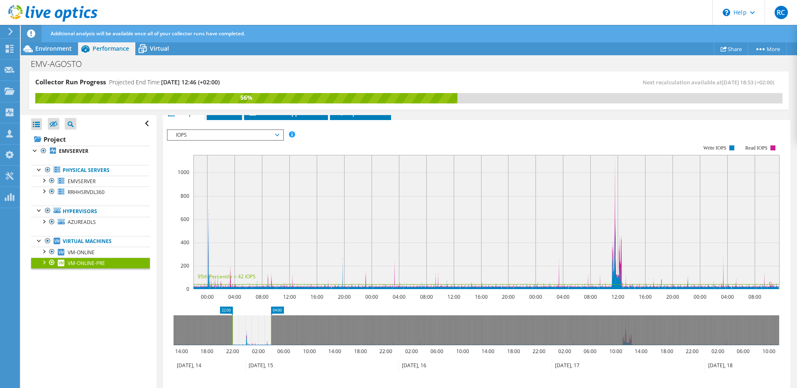
drag, startPoint x: 779, startPoint y: 332, endPoint x: 271, endPoint y: 347, distance: 508.2
click at [271, 347] on icon "22:00 04:00 14:00 18:00 22:00 02:00 06:00 10:00 14:00 18:00 22:00 02:00 06:00 1…" at bounding box center [476, 339] width 619 height 66
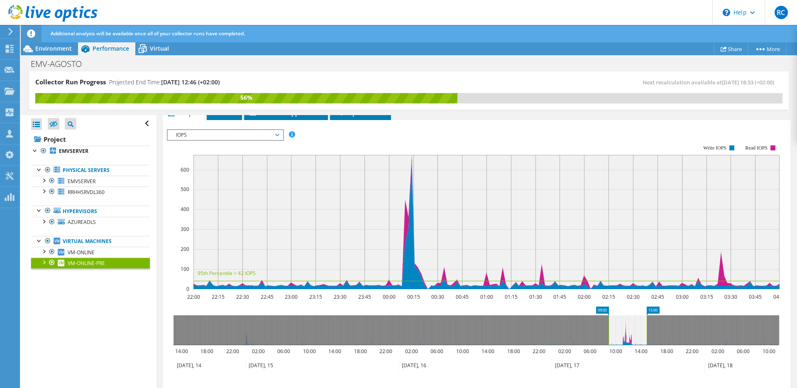
drag, startPoint x: 257, startPoint y: 323, endPoint x: 633, endPoint y: 332, distance: 376.1
click at [633, 332] on icon at bounding box center [627, 330] width 38 height 30
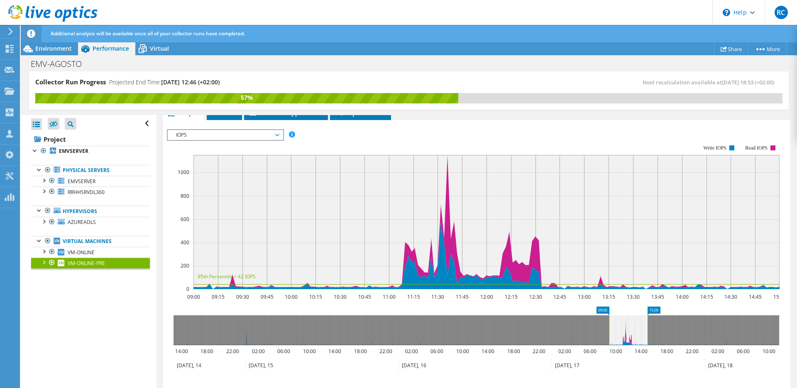
click at [183, 135] on span "IOPS" at bounding box center [225, 135] width 107 height 10
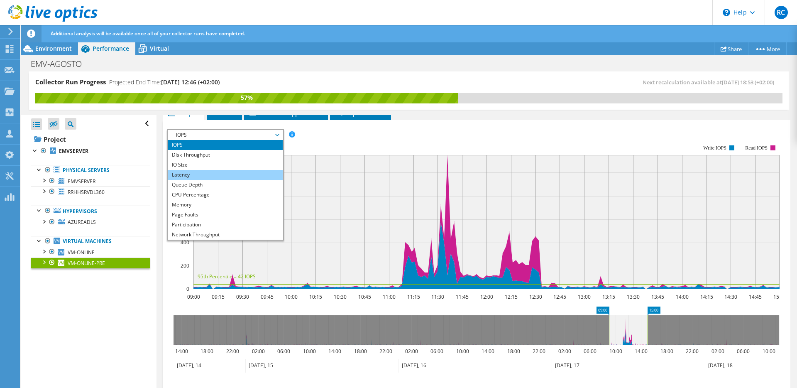
click at [189, 176] on li "Latency" at bounding box center [225, 175] width 115 height 10
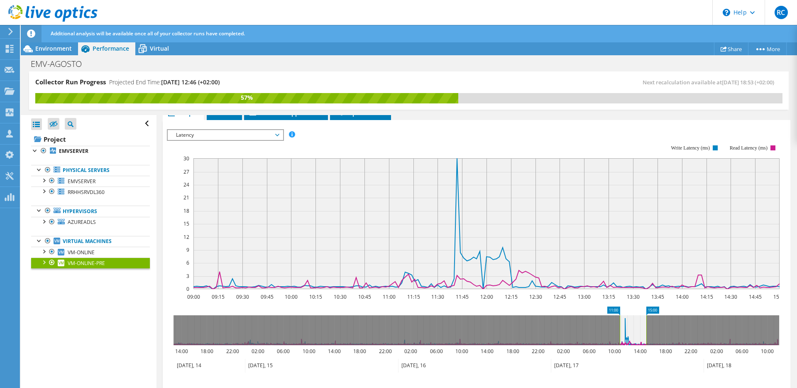
drag, startPoint x: 609, startPoint y: 335, endPoint x: 621, endPoint y: 335, distance: 11.6
click at [621, 335] on rect at bounding box center [619, 330] width 3 height 30
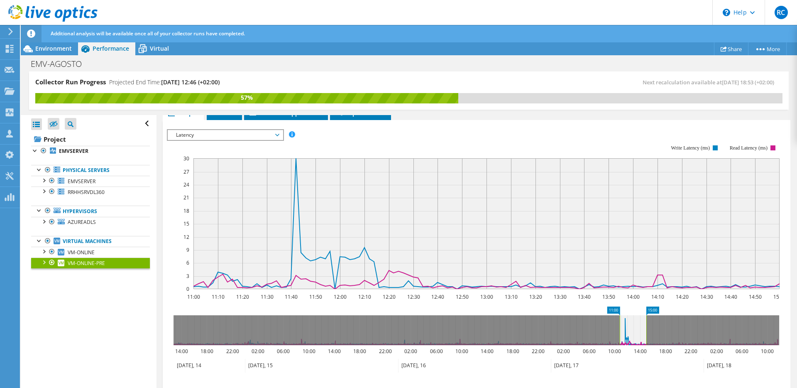
drag, startPoint x: 648, startPoint y: 335, endPoint x: 620, endPoint y: 335, distance: 28.2
click at [620, 335] on g at bounding box center [476, 330] width 606 height 30
click at [620, 335] on rect at bounding box center [620, 330] width 3 height 30
drag, startPoint x: 647, startPoint y: 334, endPoint x: 635, endPoint y: 335, distance: 12.5
click at [635, 335] on rect at bounding box center [633, 330] width 3 height 30
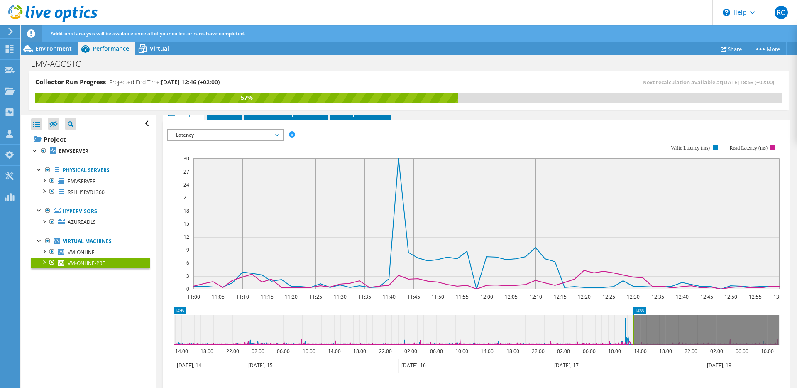
drag, startPoint x: 621, startPoint y: 324, endPoint x: 159, endPoint y: 333, distance: 462.4
click at [159, 333] on div "VM-ONLINE-PRE Details Operating System Microsoft Windows Server 2016 Standard L…" at bounding box center [476, 228] width 640 height 483
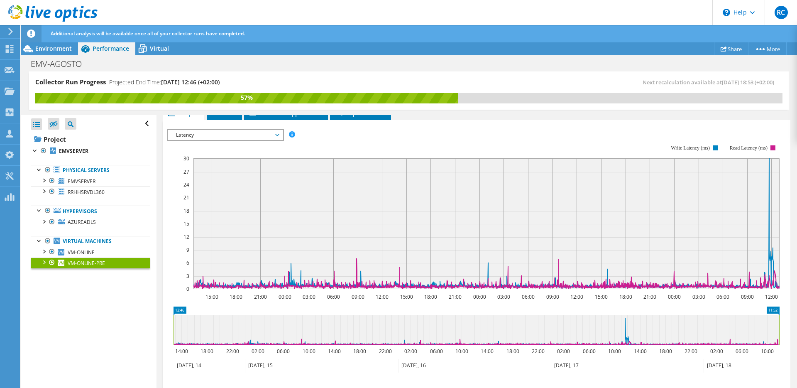
drag, startPoint x: 634, startPoint y: 329, endPoint x: 791, endPoint y: 330, distance: 156.5
click at [796, 330] on article "VM-ONLINE-PRE Details Operating System Microsoft Windows Server 2016 Standard L…" at bounding box center [476, 252] width 640 height 274
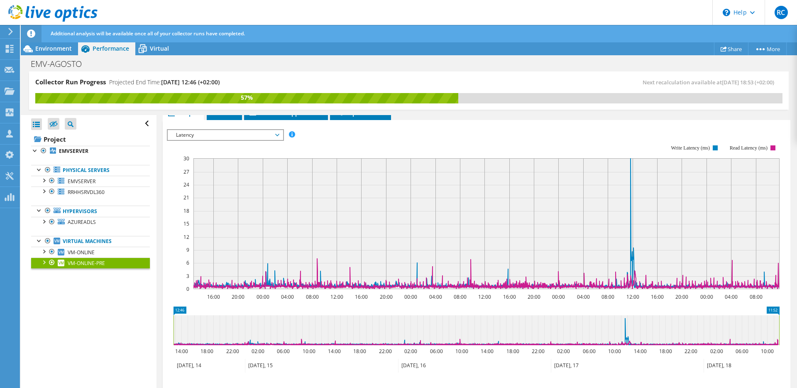
click at [213, 133] on span "Latency" at bounding box center [225, 135] width 107 height 10
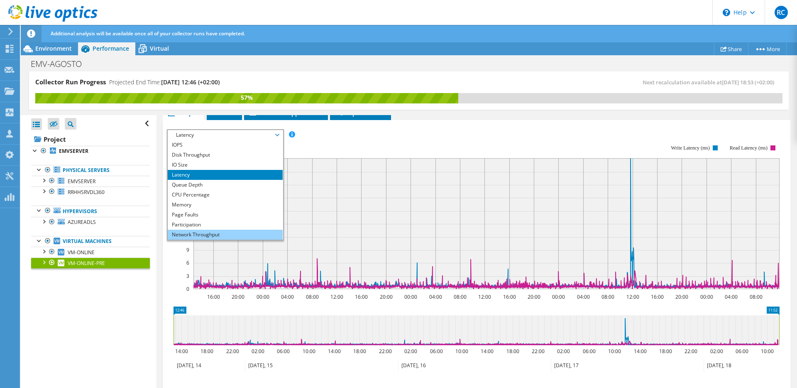
click at [204, 232] on li "Network Throughput" at bounding box center [225, 235] width 115 height 10
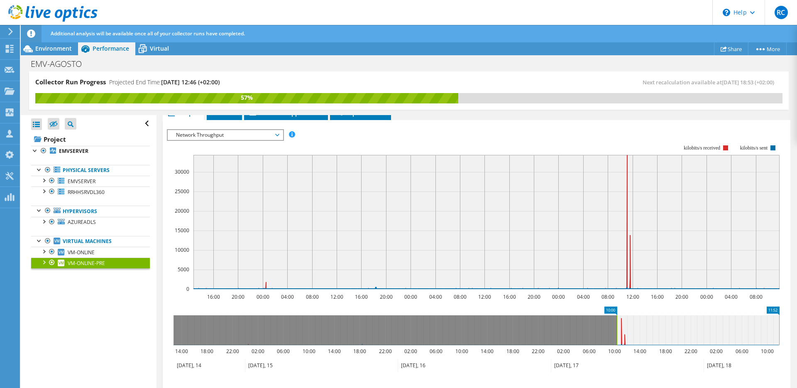
drag, startPoint x: 174, startPoint y: 332, endPoint x: 617, endPoint y: 337, distance: 443.3
click at [617, 337] on rect at bounding box center [616, 330] width 3 height 30
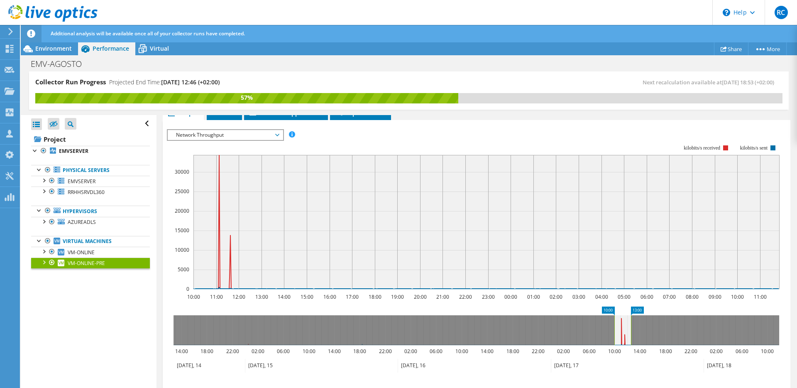
drag, startPoint x: 780, startPoint y: 333, endPoint x: 632, endPoint y: 338, distance: 148.2
click at [632, 338] on rect at bounding box center [630, 330] width 3 height 30
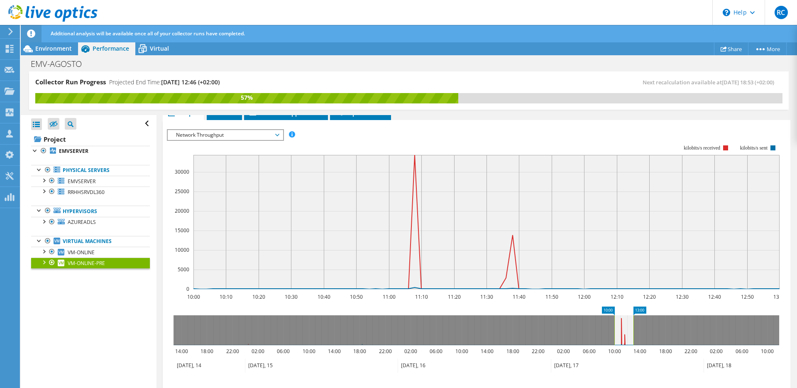
click at [454, 144] on rect at bounding box center [473, 217] width 613 height 166
click at [415, 143] on rect at bounding box center [473, 217] width 613 height 166
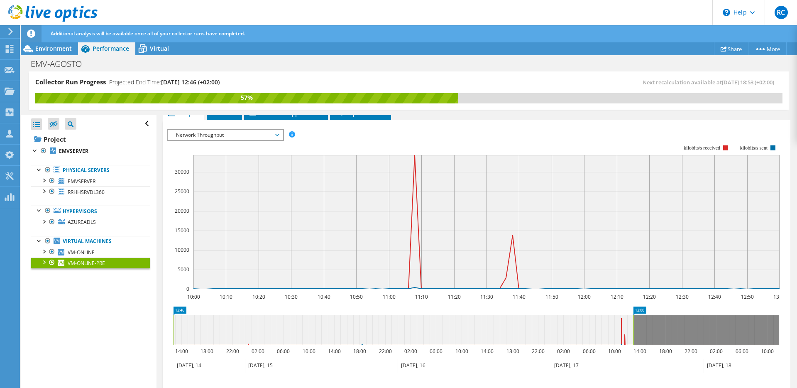
drag, startPoint x: 615, startPoint y: 332, endPoint x: 246, endPoint y: 349, distance: 369.8
click at [86, 364] on div "Collector Run Progress Projected End Time: 08/21/2025, 12:46 (+02:00) Next reca…" at bounding box center [409, 229] width 776 height 317
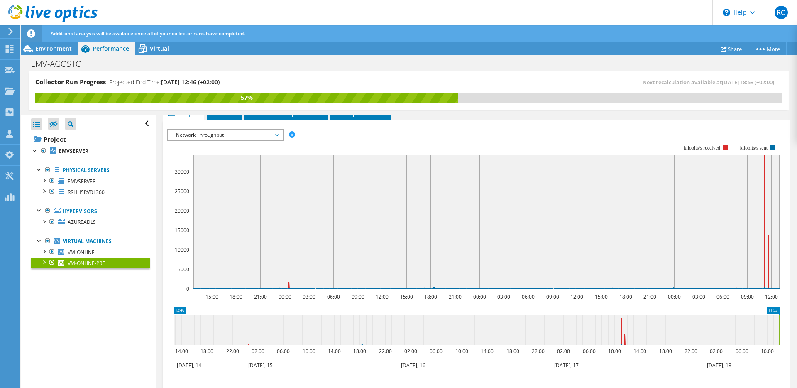
drag, startPoint x: 633, startPoint y: 332, endPoint x: 796, endPoint y: 327, distance: 163.2
click at [796, 327] on article "VM-ONLINE-PRE Details Operating System Microsoft Windows Server 2016 Standard L…" at bounding box center [476, 252] width 640 height 274
click at [322, 145] on rect at bounding box center [473, 217] width 613 height 166
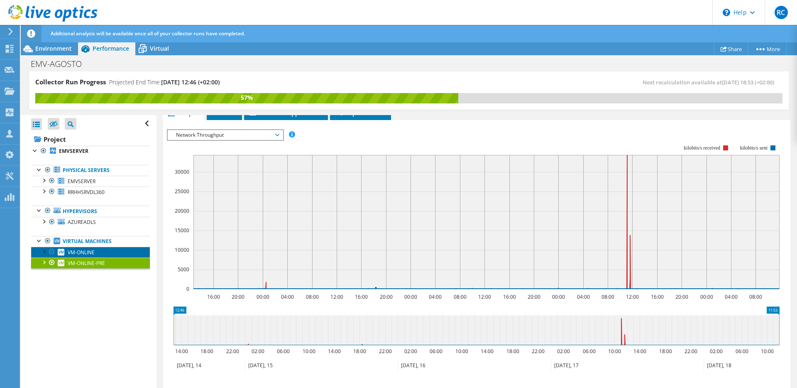
click at [87, 250] on span "VM-ONLINE" at bounding box center [81, 252] width 27 height 7
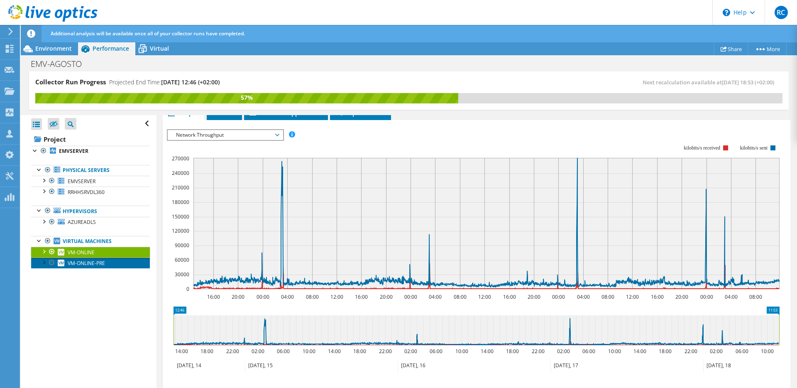
click at [99, 262] on span "VM-ONLINE-PRE" at bounding box center [86, 262] width 37 height 7
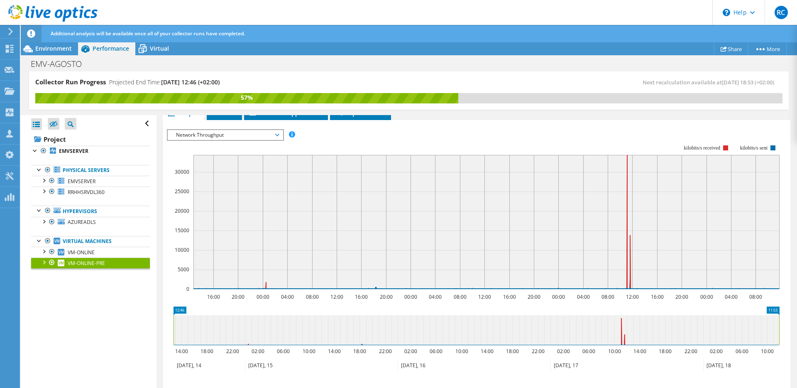
click at [218, 134] on span "Network Throughput" at bounding box center [225, 135] width 107 height 10
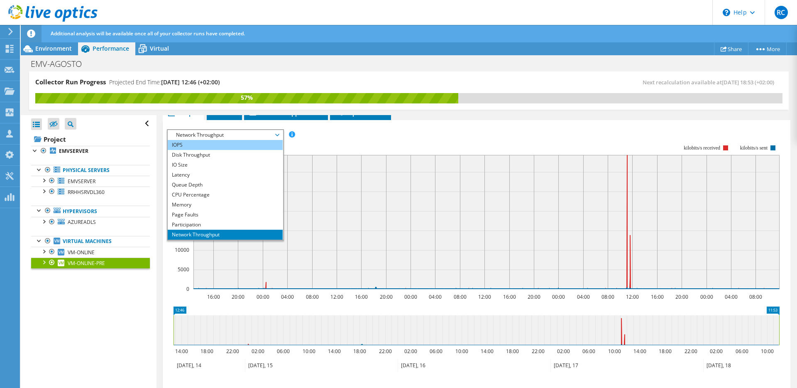
click at [210, 145] on li "IOPS" at bounding box center [225, 145] width 115 height 10
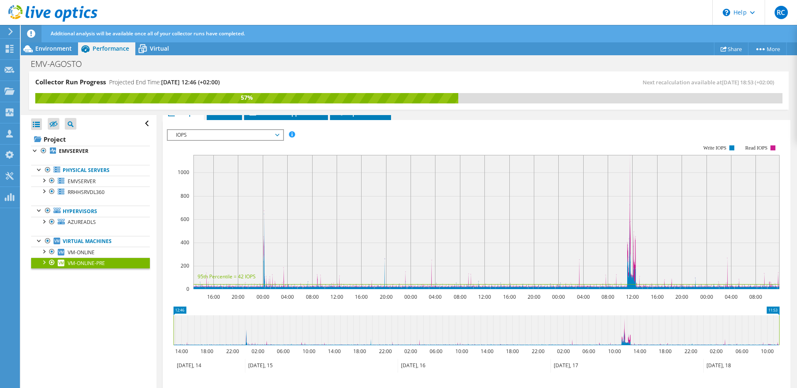
click at [337, 148] on rect at bounding box center [473, 217] width 613 height 166
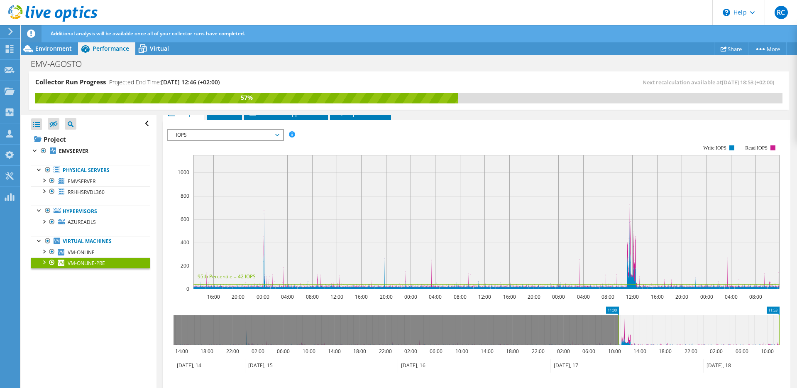
drag, startPoint x: 173, startPoint y: 328, endPoint x: 618, endPoint y: 326, distance: 444.9
click at [618, 326] on rect at bounding box center [618, 330] width 3 height 30
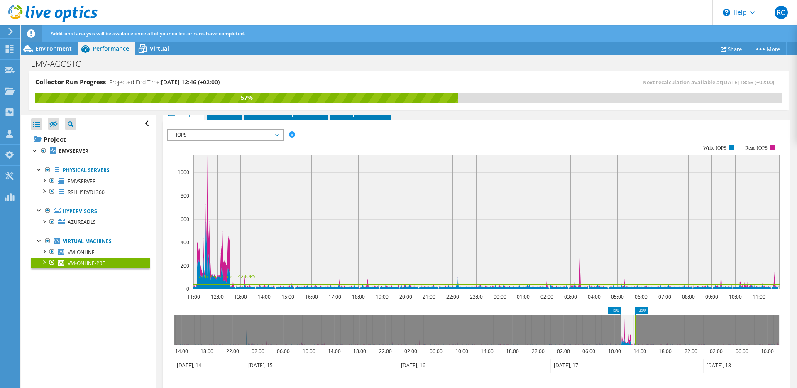
drag, startPoint x: 780, startPoint y: 330, endPoint x: 636, endPoint y: 332, distance: 144.0
click at [636, 332] on rect at bounding box center [634, 330] width 3 height 30
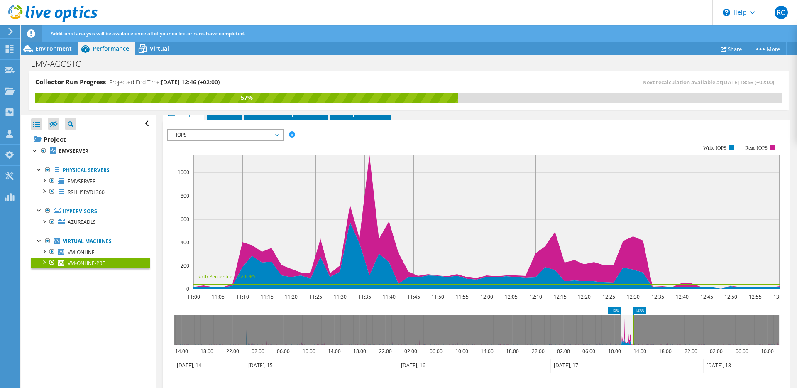
click at [371, 143] on rect at bounding box center [473, 217] width 613 height 166
click at [78, 253] on span "VM-ONLINE" at bounding box center [81, 252] width 27 height 7
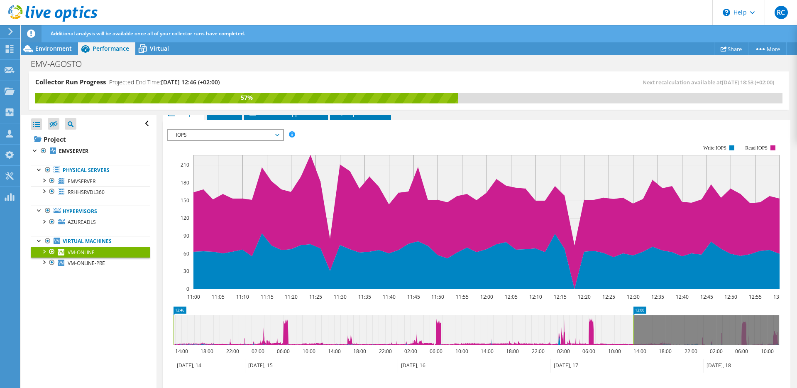
drag, startPoint x: 622, startPoint y: 329, endPoint x: 490, endPoint y: 348, distance: 132.9
click at [145, 327] on div "Collector Run Progress Projected End Time: 08/21/2025, 12:46 (+02:00) Next reca…" at bounding box center [409, 229] width 776 height 317
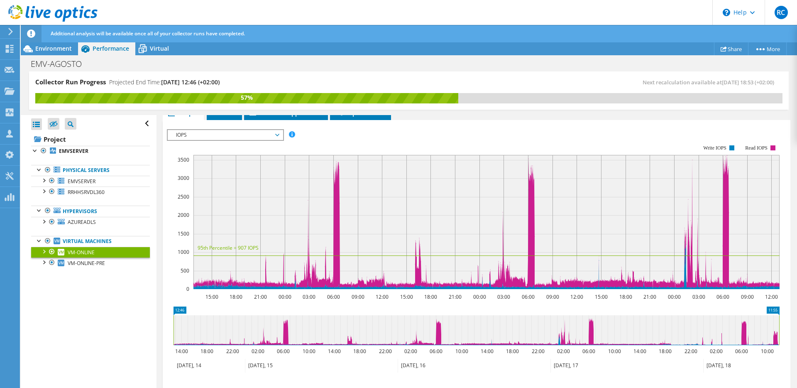
drag, startPoint x: 633, startPoint y: 330, endPoint x: 796, endPoint y: 334, distance: 163.1
click at [796, 334] on article "VM-ONLINE Details Operating System Microsoft Windows Server 2016 Standard Local…" at bounding box center [476, 252] width 640 height 274
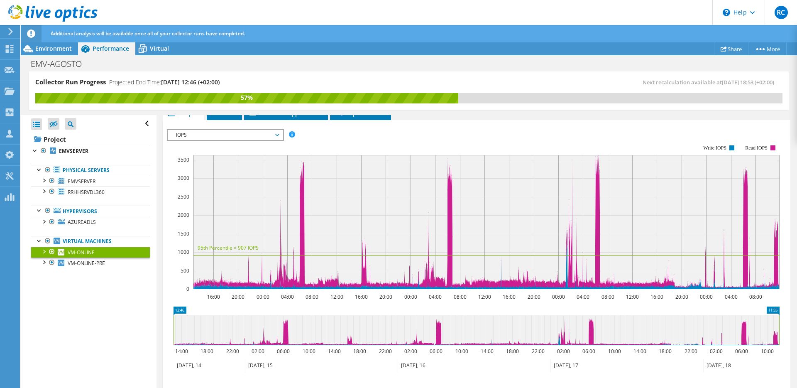
click at [416, 135] on rect at bounding box center [473, 217] width 613 height 166
click at [188, 135] on span "IOPS" at bounding box center [225, 135] width 107 height 10
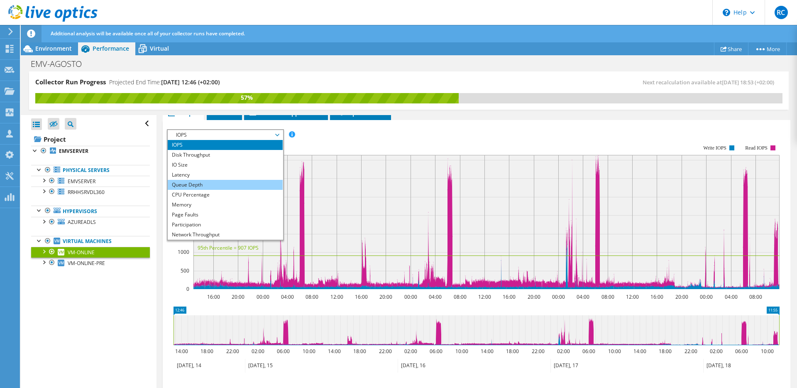
click at [188, 177] on li "Latency" at bounding box center [225, 175] width 115 height 10
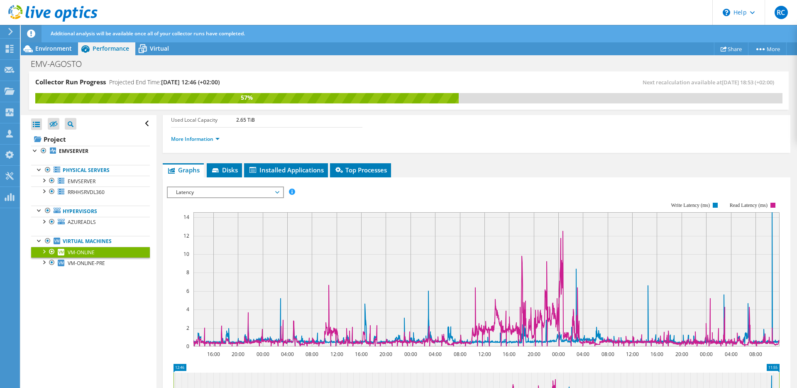
scroll to position [0, 0]
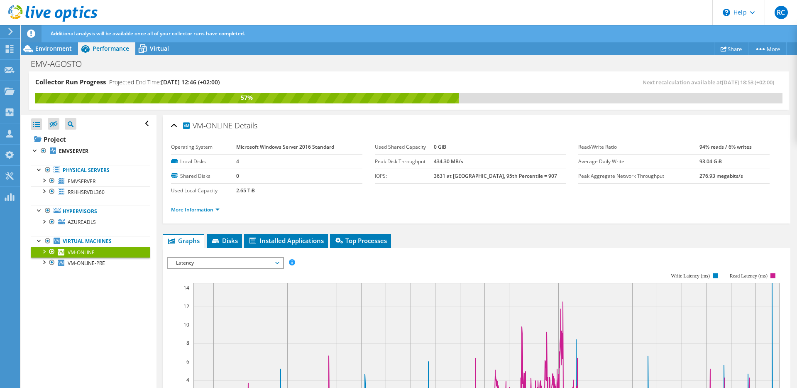
click at [192, 209] on link "More Information" at bounding box center [195, 209] width 49 height 7
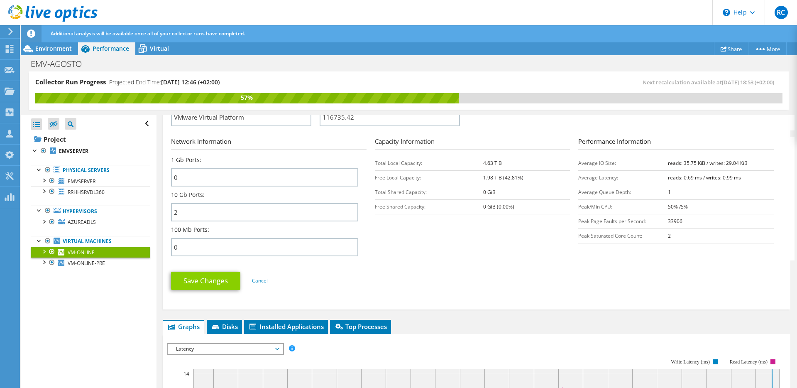
scroll to position [295, 0]
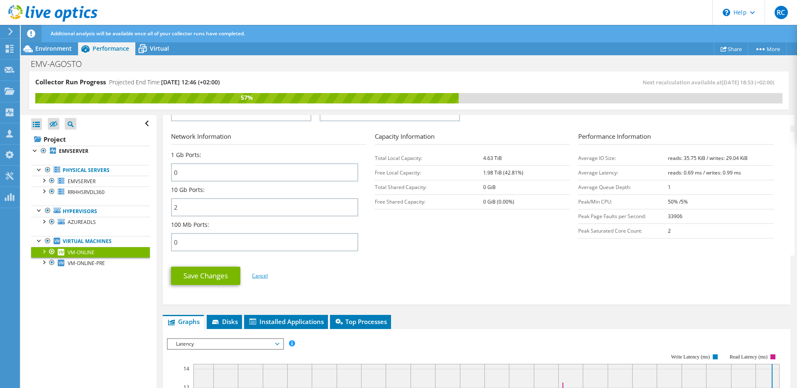
click at [258, 278] on link "Cancel" at bounding box center [260, 275] width 16 height 7
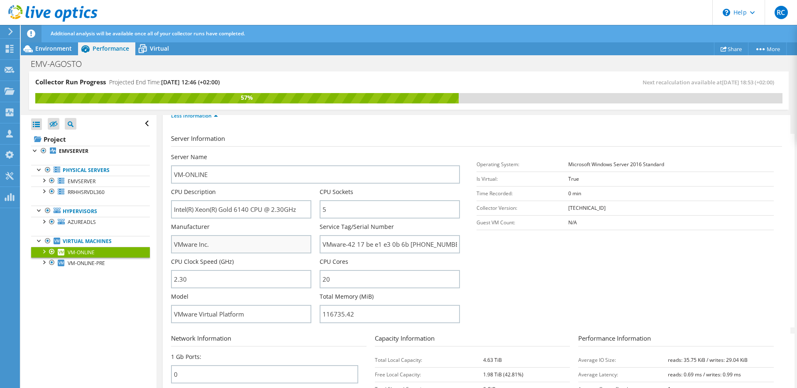
scroll to position [81, 0]
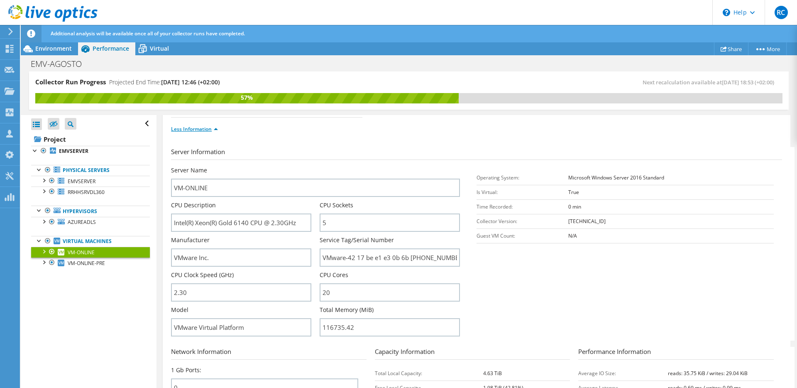
click at [189, 129] on link "Less Information" at bounding box center [194, 128] width 47 height 7
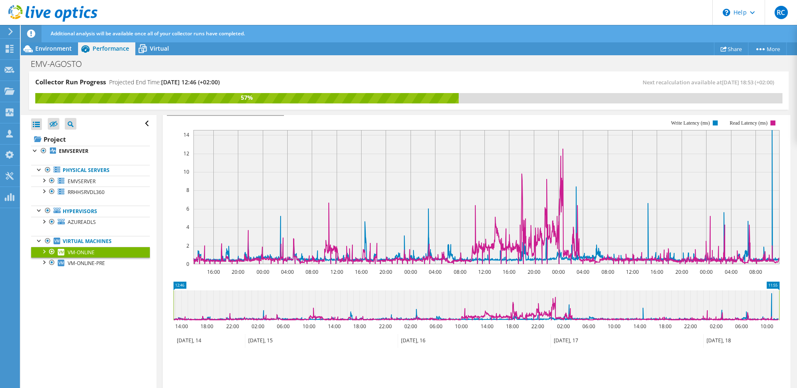
scroll to position [153, 0]
click at [83, 262] on span "VM-ONLINE-PRE" at bounding box center [86, 262] width 37 height 7
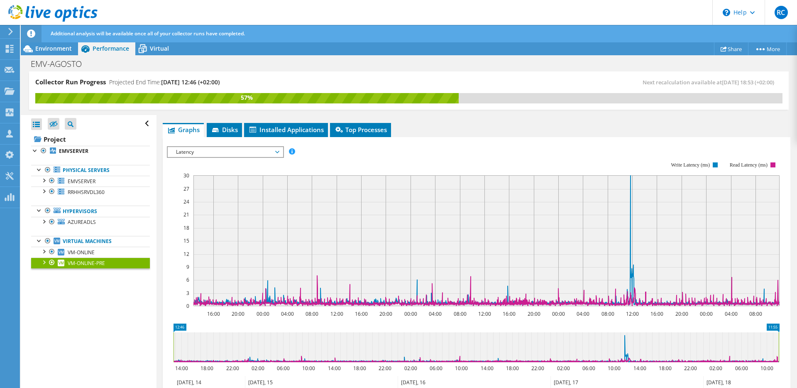
scroll to position [112, 0]
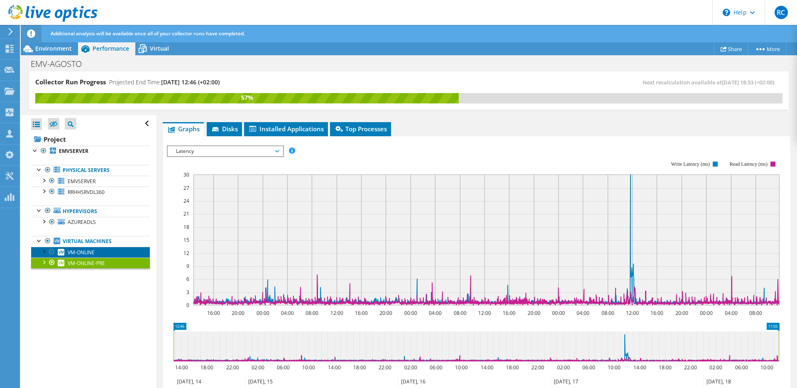
click at [97, 250] on link "VM-ONLINE" at bounding box center [90, 252] width 119 height 11
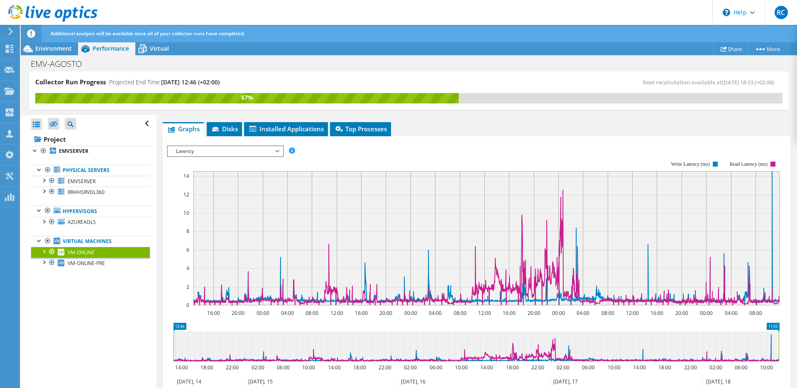
click at [193, 151] on span "Latency" at bounding box center [225, 151] width 107 height 10
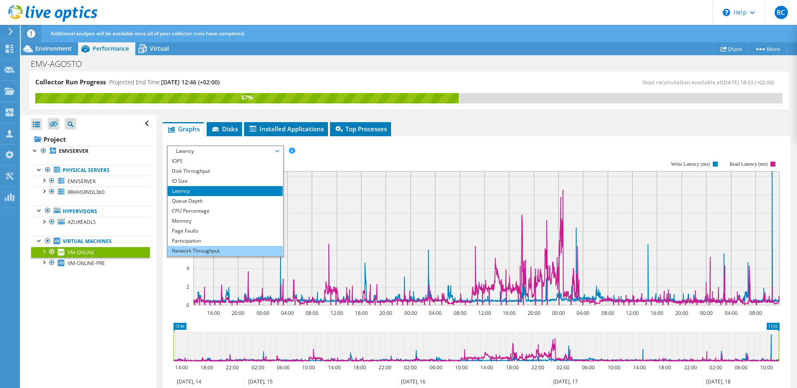
click at [195, 246] on li "Network Throughput" at bounding box center [225, 251] width 115 height 10
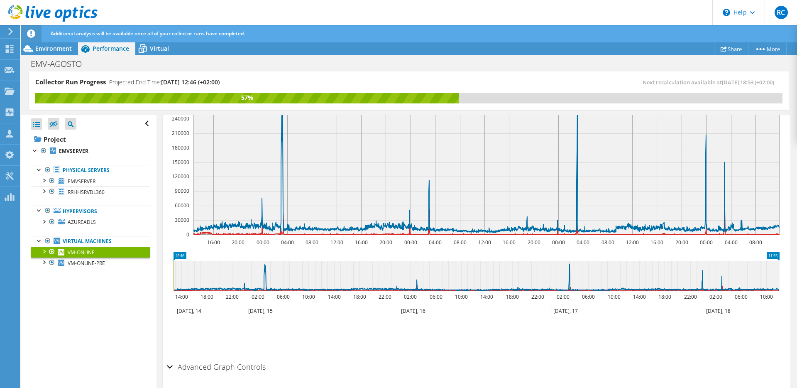
scroll to position [169, 0]
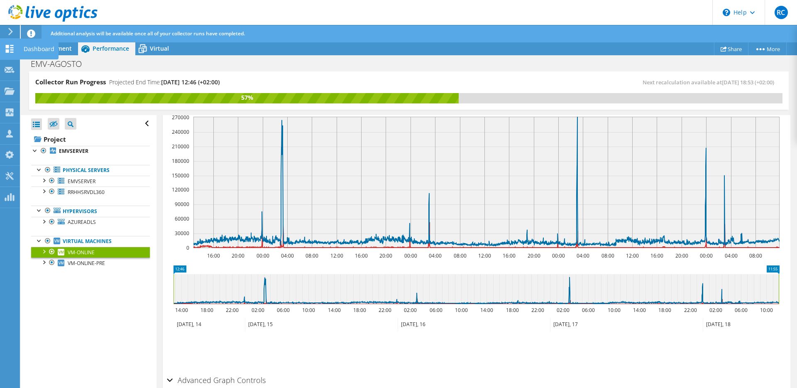
click at [44, 53] on div "Dashboard" at bounding box center [39, 49] width 39 height 21
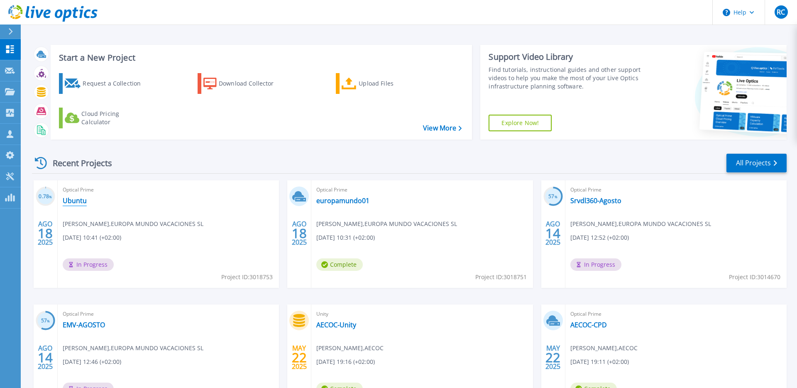
click at [75, 201] on link "Ubuntu" at bounding box center [75, 200] width 24 height 8
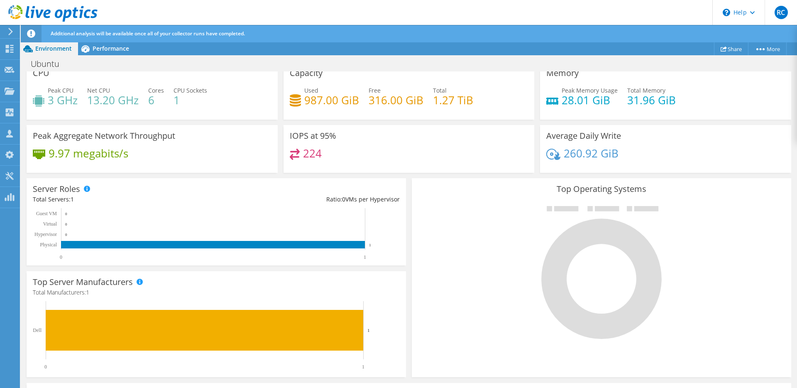
scroll to position [74, 0]
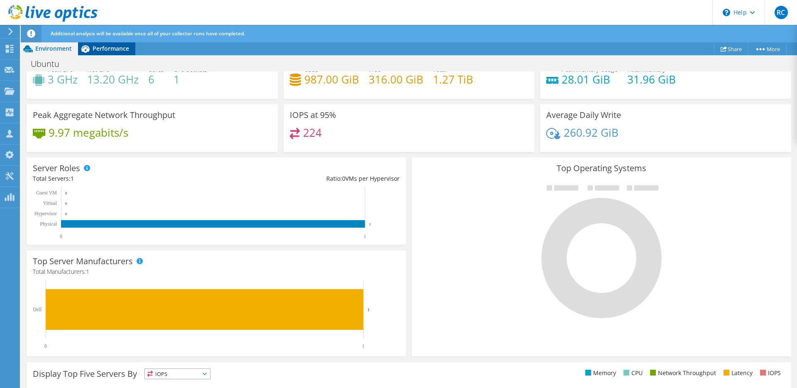
click at [105, 51] on span "Performance" at bounding box center [111, 48] width 37 height 8
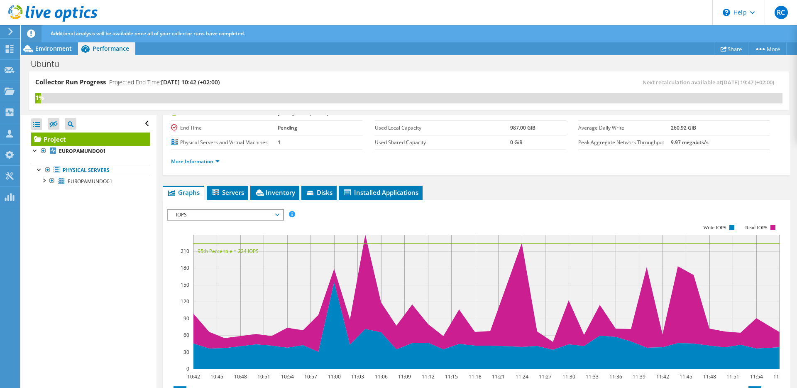
scroll to position [80, 0]
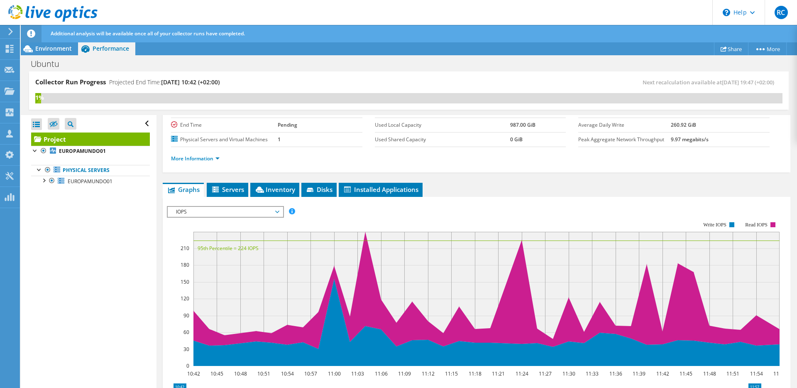
click at [186, 212] on span "IOPS" at bounding box center [225, 212] width 107 height 10
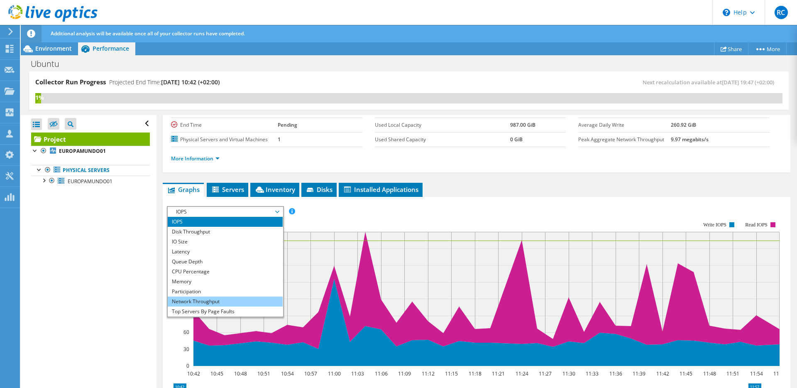
click at [195, 299] on li "Network Throughput" at bounding box center [225, 301] width 115 height 10
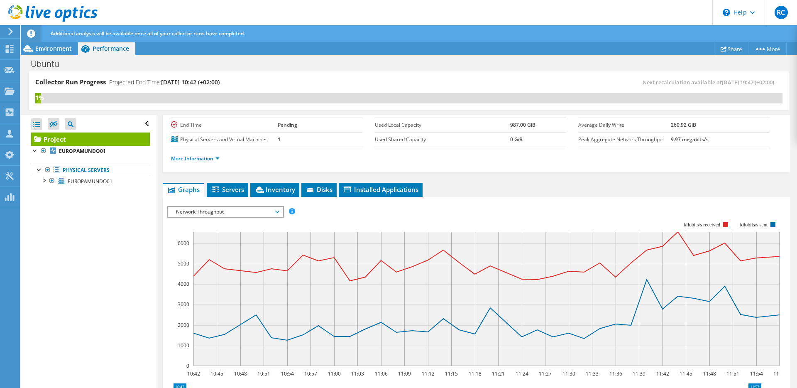
click at [134, 273] on div "Open All Close All Hide Excluded Nodes Project Tree Filter" at bounding box center [88, 252] width 135 height 274
click at [45, 247] on div "Open All Close All Hide Excluded Nodes Project Tree Filter" at bounding box center [88, 252] width 135 height 274
click at [342, 214] on rect at bounding box center [473, 294] width 613 height 166
click at [321, 215] on rect at bounding box center [473, 294] width 613 height 166
click at [275, 214] on span "Network Throughput" at bounding box center [225, 212] width 107 height 10
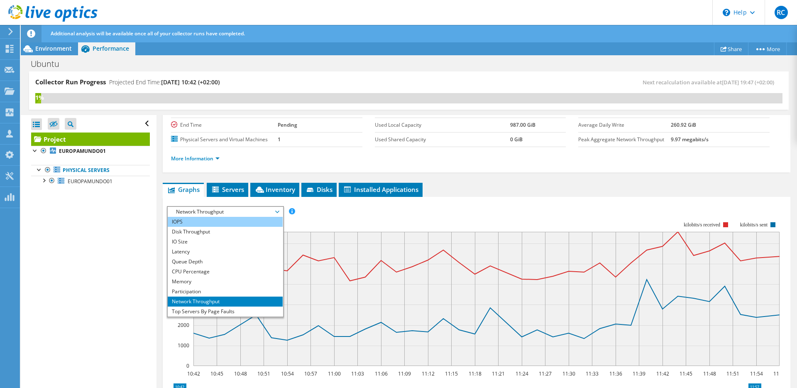
click at [261, 220] on li "IOPS" at bounding box center [225, 222] width 115 height 10
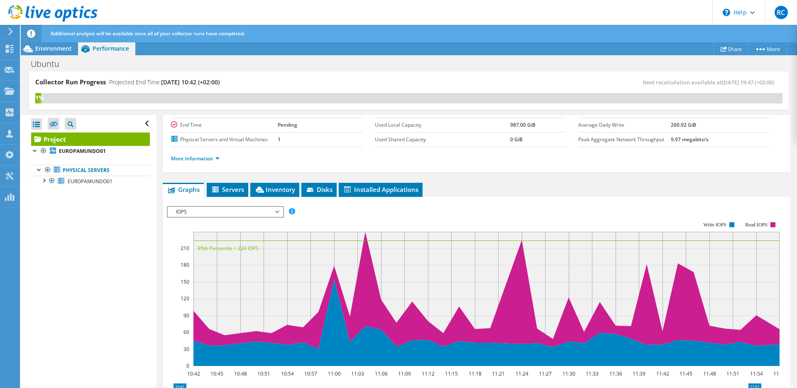
click at [242, 212] on span "IOPS" at bounding box center [225, 212] width 107 height 10
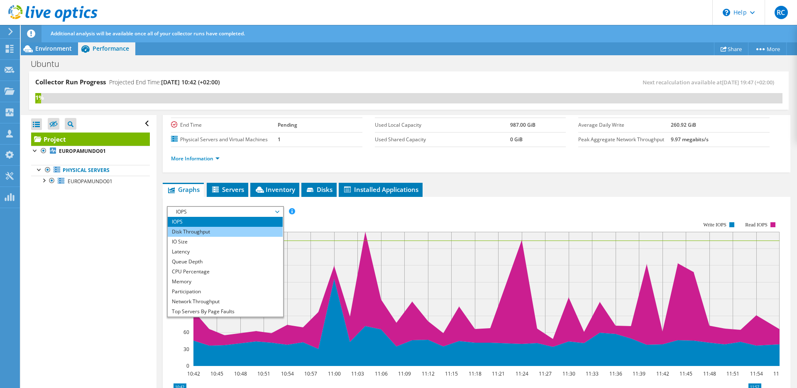
click at [227, 232] on li "Disk Throughput" at bounding box center [225, 232] width 115 height 10
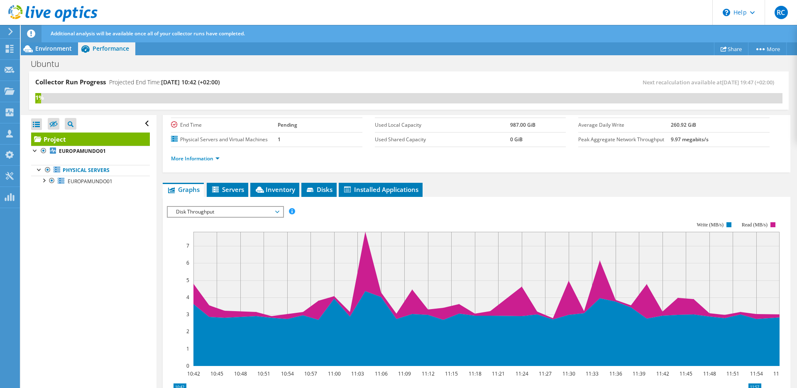
click at [223, 212] on span "Disk Throughput" at bounding box center [225, 212] width 107 height 10
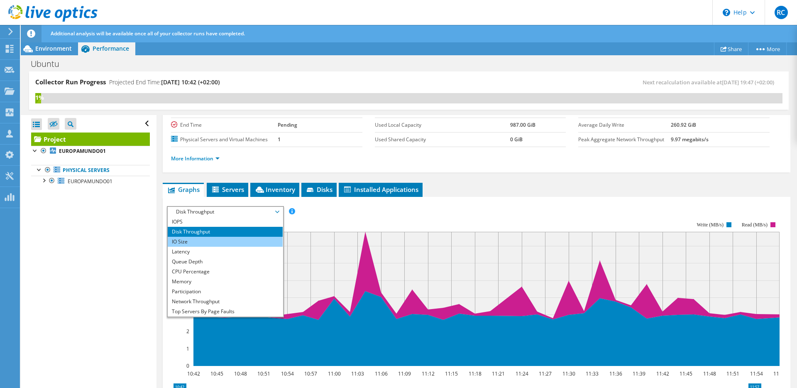
click at [209, 241] on li "IO Size" at bounding box center [225, 242] width 115 height 10
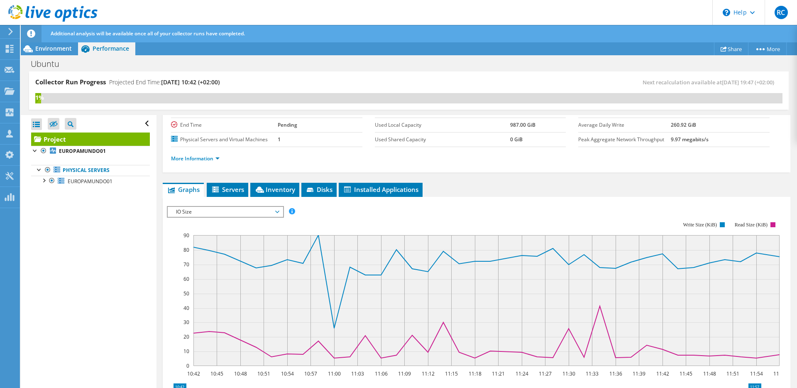
click at [225, 209] on span "IO Size" at bounding box center [225, 212] width 107 height 10
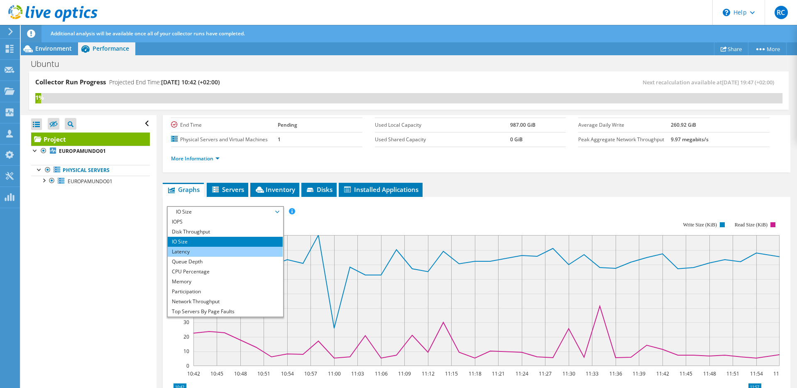
click at [208, 253] on li "Latency" at bounding box center [225, 252] width 115 height 10
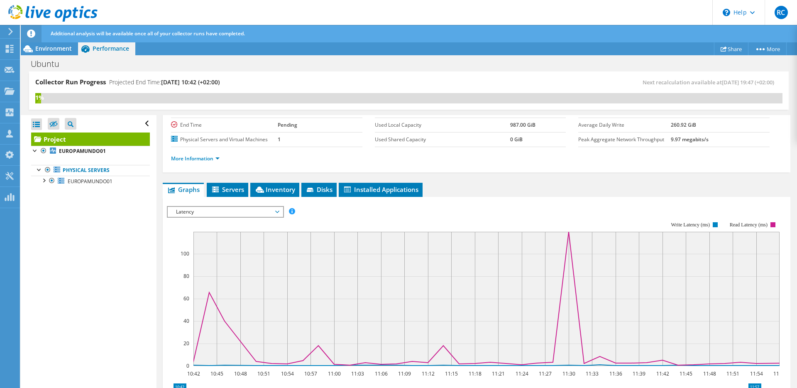
click at [333, 217] on rect at bounding box center [473, 294] width 613 height 166
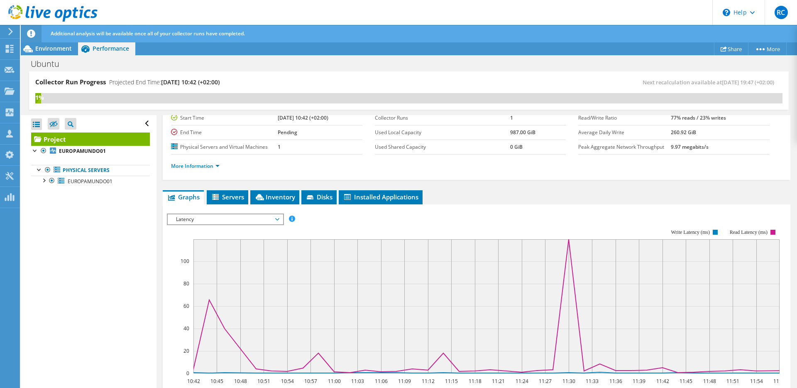
scroll to position [71, 0]
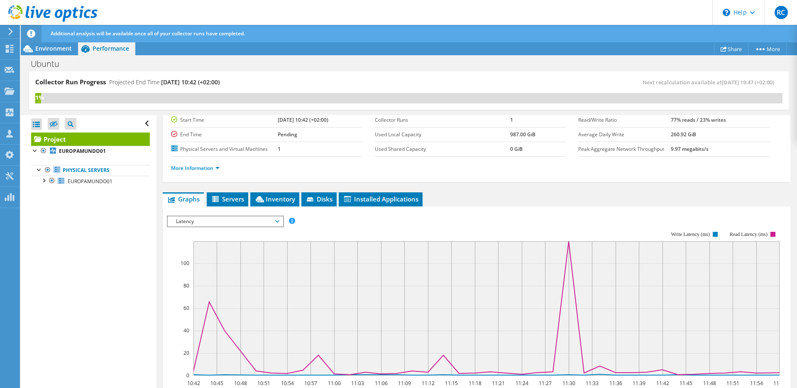
click at [335, 225] on rect at bounding box center [473, 303] width 613 height 166
click at [240, 219] on span "Latency" at bounding box center [225, 221] width 107 height 10
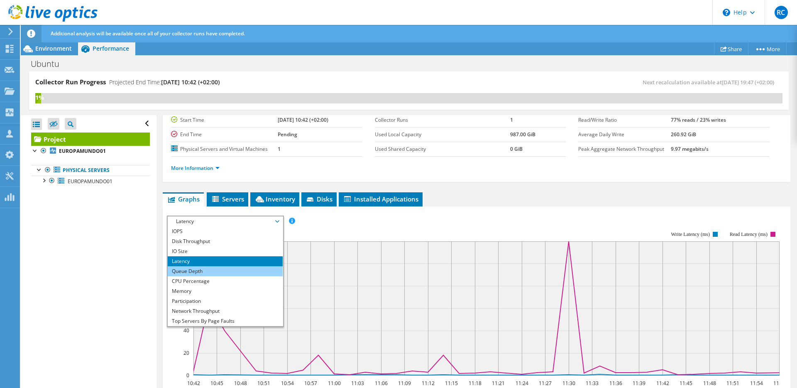
click at [214, 272] on li "Queue Depth" at bounding box center [225, 271] width 115 height 10
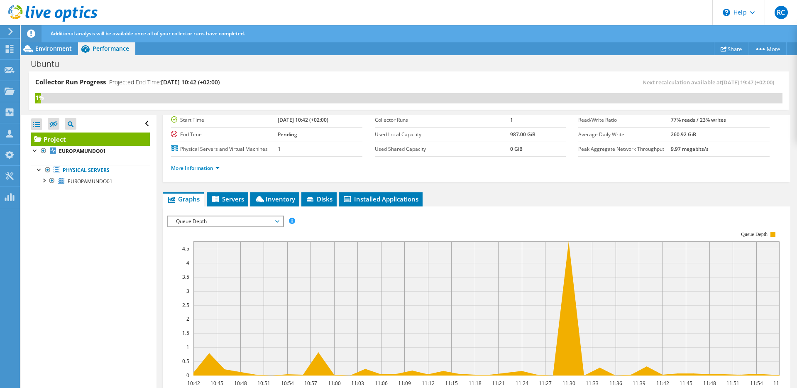
click at [228, 221] on span "Queue Depth" at bounding box center [225, 221] width 107 height 10
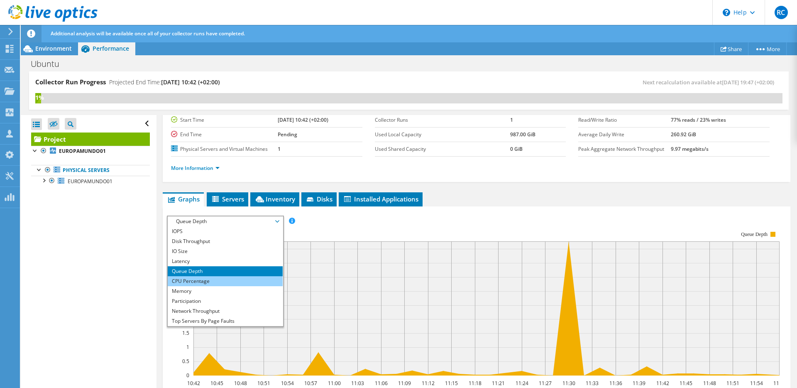
click at [214, 278] on li "CPU Percentage" at bounding box center [225, 281] width 115 height 10
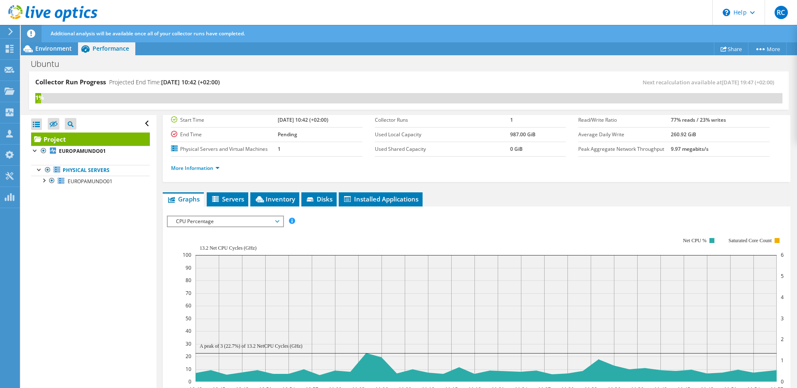
click at [316, 224] on div "IOPS Disk Throughput IO Size Latency Queue Depth CPU Percentage Memory Page Fau…" at bounding box center [476, 220] width 619 height 11
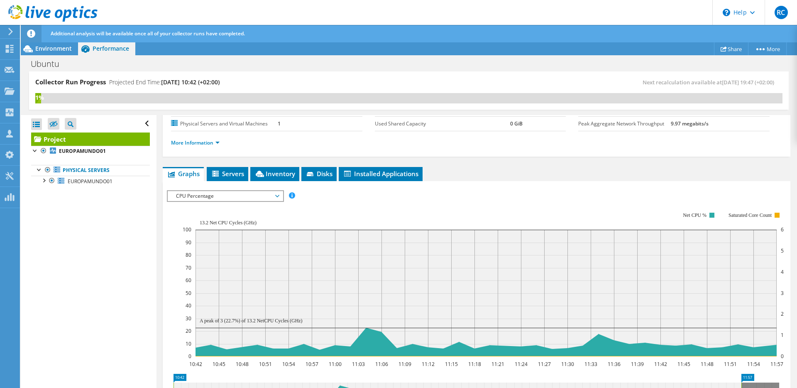
scroll to position [99, 0]
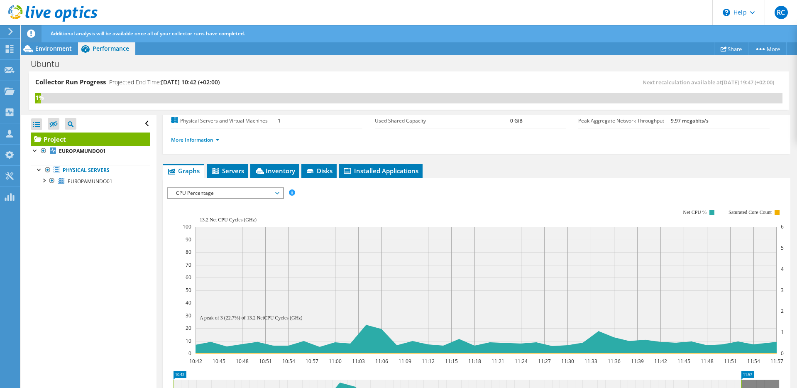
click at [222, 194] on span "CPU Percentage" at bounding box center [225, 193] width 107 height 10
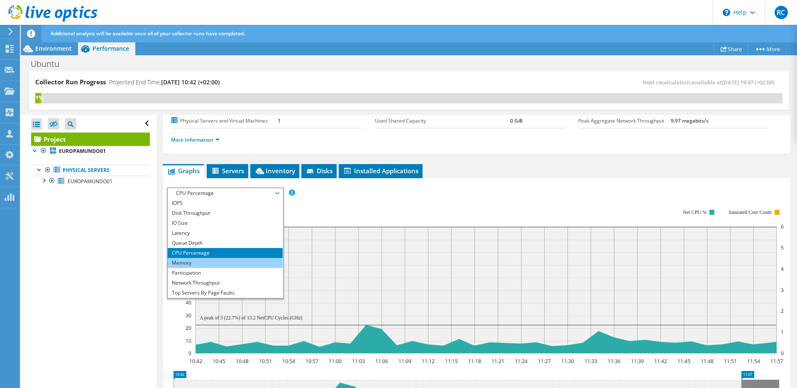
click at [221, 261] on li "Memory" at bounding box center [225, 263] width 115 height 10
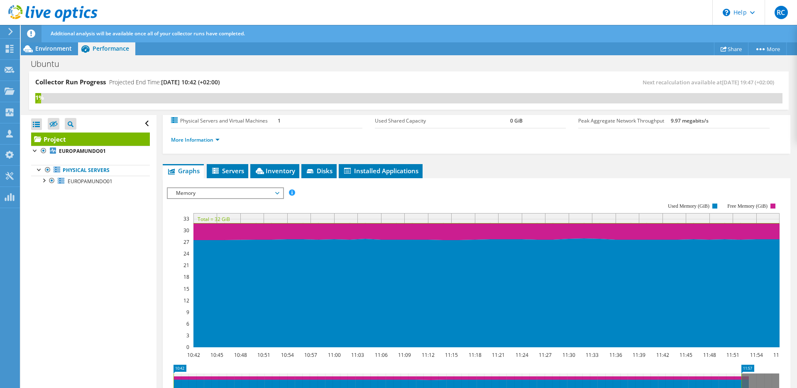
click at [220, 191] on span "Memory" at bounding box center [225, 193] width 107 height 10
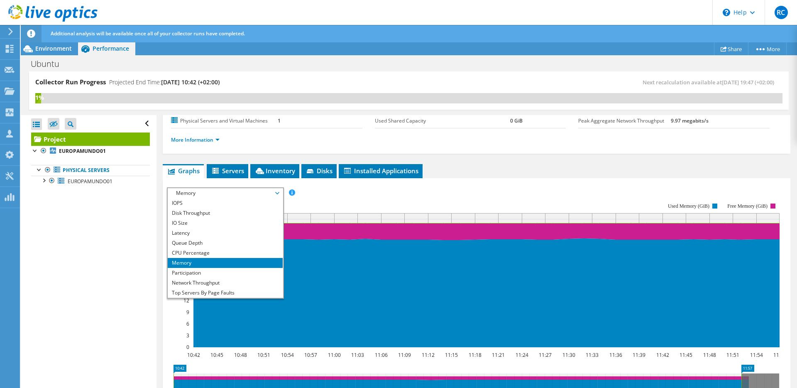
click at [348, 200] on rect at bounding box center [473, 275] width 613 height 166
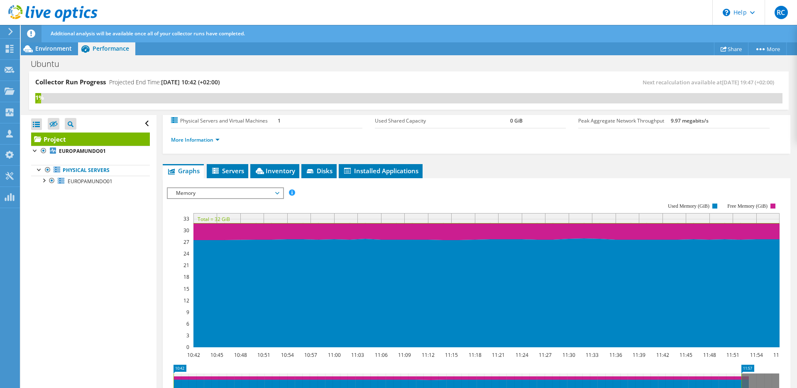
click at [239, 190] on span "Memory" at bounding box center [225, 193] width 107 height 10
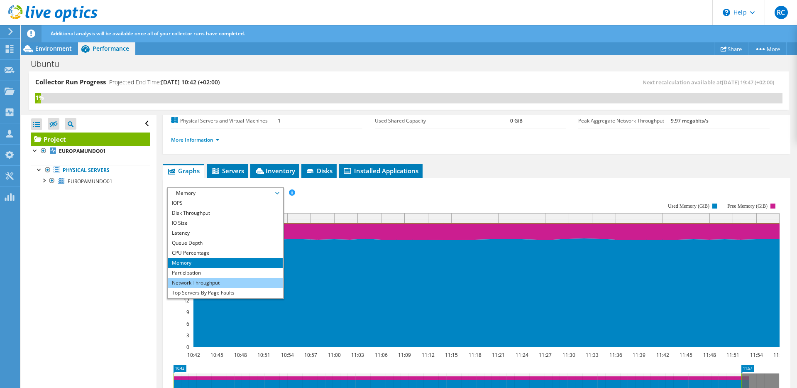
click at [226, 279] on li "Network Throughput" at bounding box center [225, 283] width 115 height 10
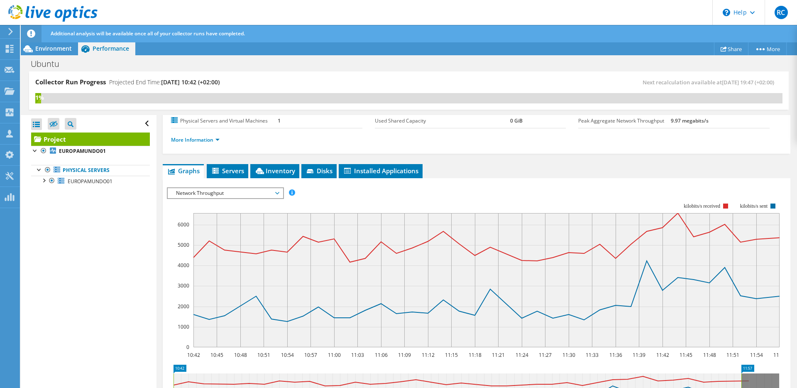
click at [217, 198] on rect at bounding box center [473, 275] width 613 height 166
click at [9, 49] on icon at bounding box center [10, 49] width 10 height 8
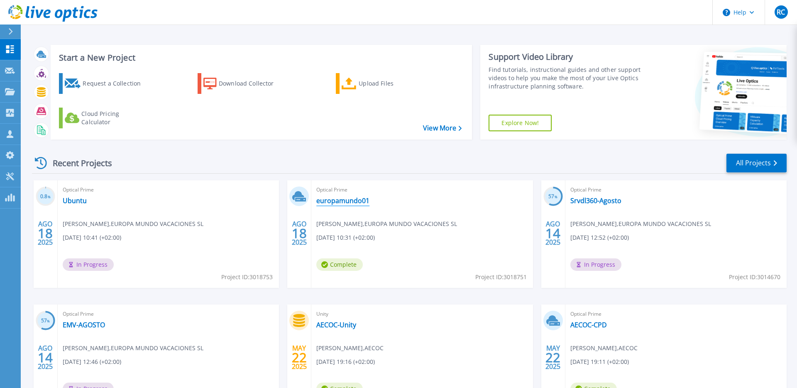
click at [330, 203] on link "europamundo01" at bounding box center [342, 200] width 53 height 8
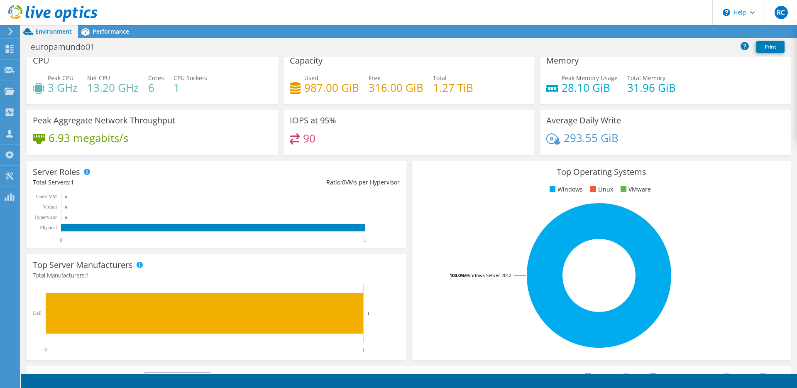
scroll to position [10, 0]
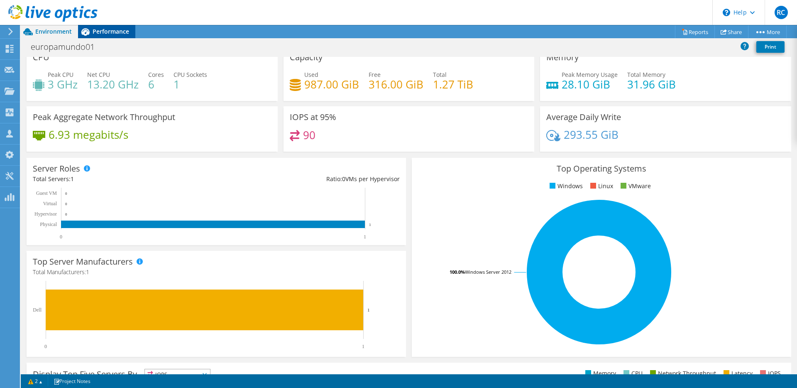
click at [100, 32] on span "Performance" at bounding box center [111, 31] width 37 height 8
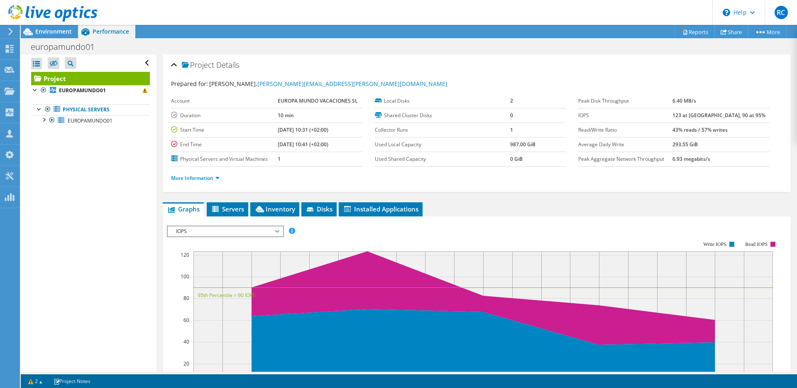
scroll to position [1, 0]
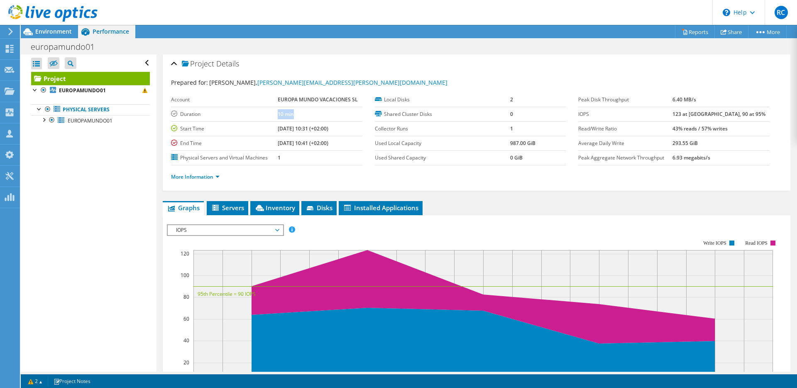
drag, startPoint x: 276, startPoint y: 113, endPoint x: 300, endPoint y: 113, distance: 23.7
click at [300, 113] on tr "Duration 10 min" at bounding box center [266, 114] width 191 height 15
click at [302, 113] on td "10 min" at bounding box center [320, 114] width 85 height 15
click at [146, 91] on span at bounding box center [144, 90] width 5 height 5
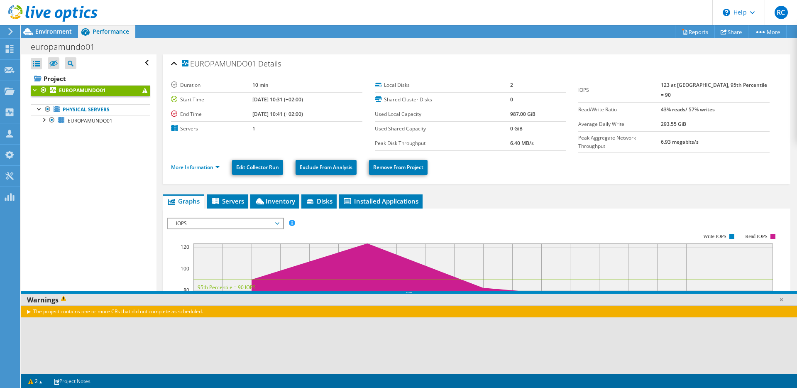
click at [146, 91] on span at bounding box center [144, 90] width 5 height 5
click at [31, 312] on div "The project contains one or more CRs that did not complete as scheduled." at bounding box center [409, 311] width 776 height 12
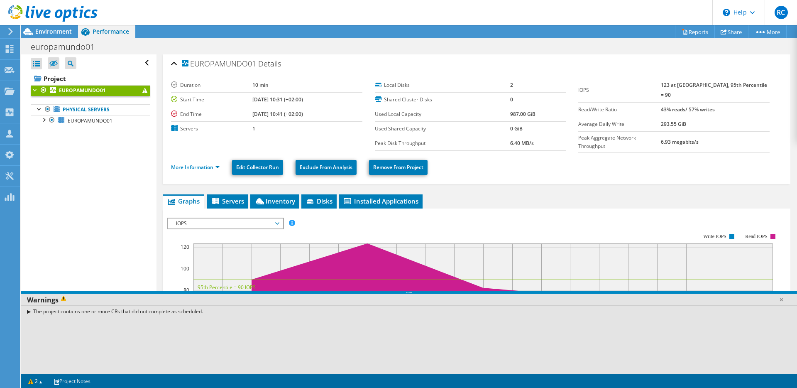
click at [30, 312] on div "The project contains one or more CRs that did not complete as scheduled." at bounding box center [409, 311] width 776 height 12
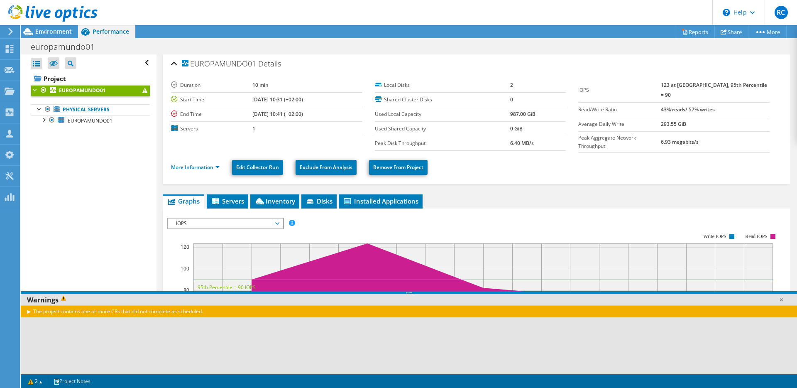
click at [29, 312] on div "The project contains one or more CRs that did not complete as scheduled." at bounding box center [409, 311] width 776 height 12
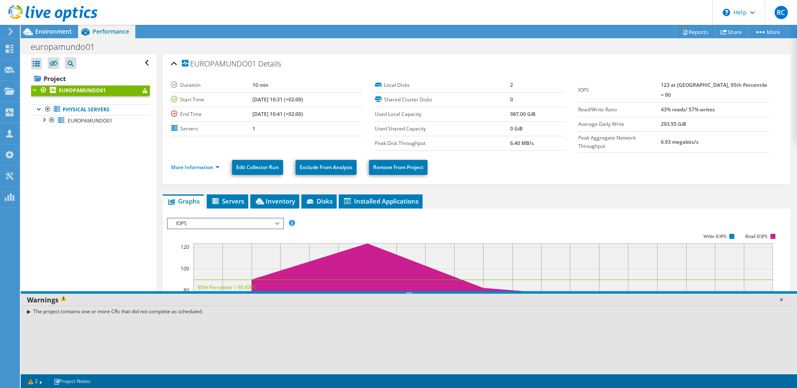
click at [781, 299] on link at bounding box center [781, 299] width 8 height 8
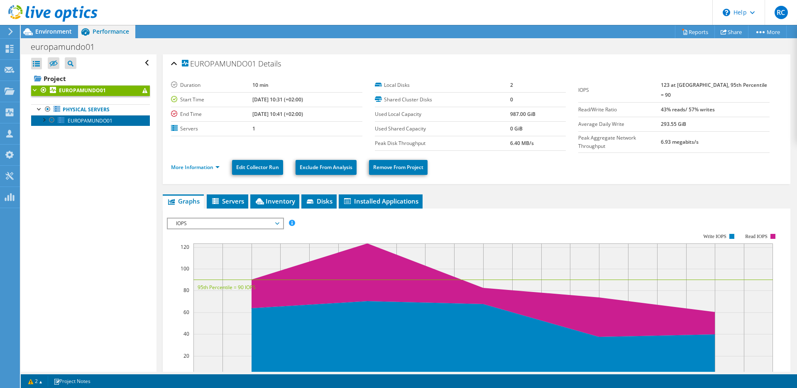
click at [75, 121] on span "EUROPAMUNDO01" at bounding box center [90, 120] width 45 height 7
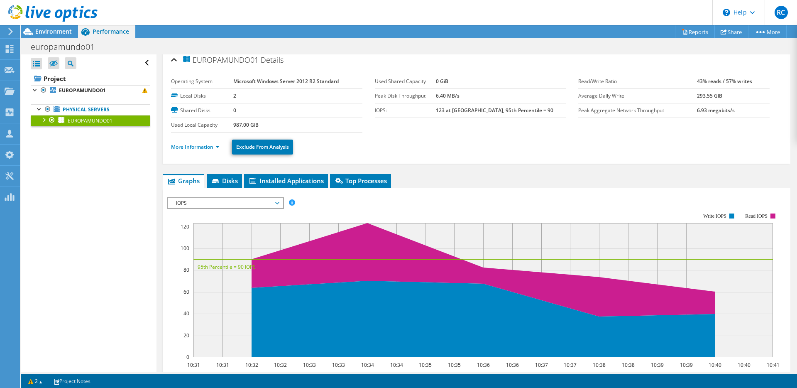
scroll to position [0, 0]
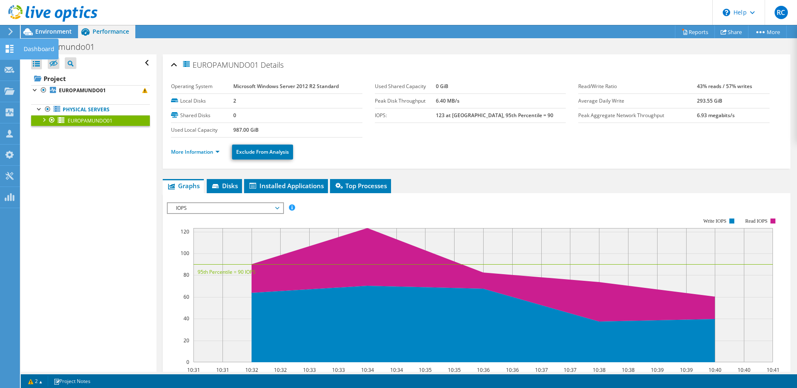
click at [9, 52] on icon at bounding box center [10, 49] width 10 height 8
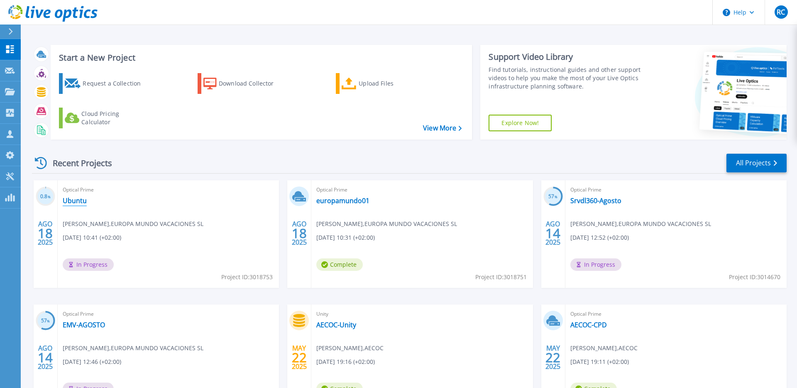
click at [73, 201] on link "Ubuntu" at bounding box center [75, 200] width 24 height 8
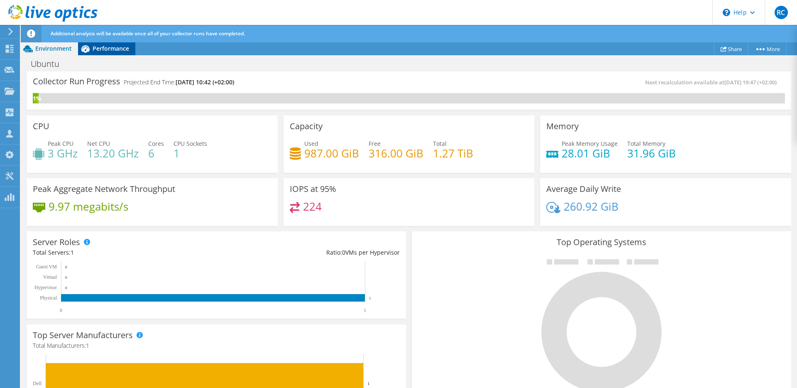
click at [99, 48] on span "Performance" at bounding box center [111, 48] width 37 height 8
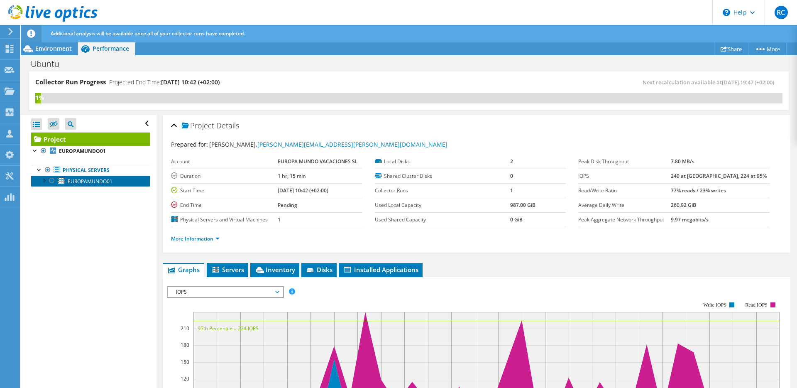
click at [90, 182] on span "EUROPAMUNDO01" at bounding box center [90, 181] width 45 height 7
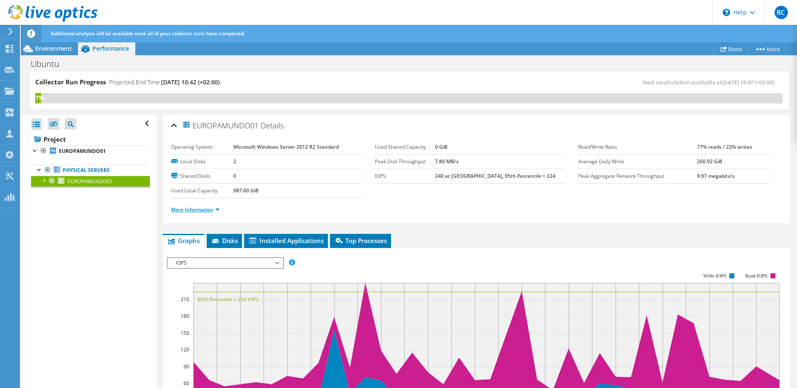
click at [190, 210] on link "More Information" at bounding box center [195, 209] width 49 height 7
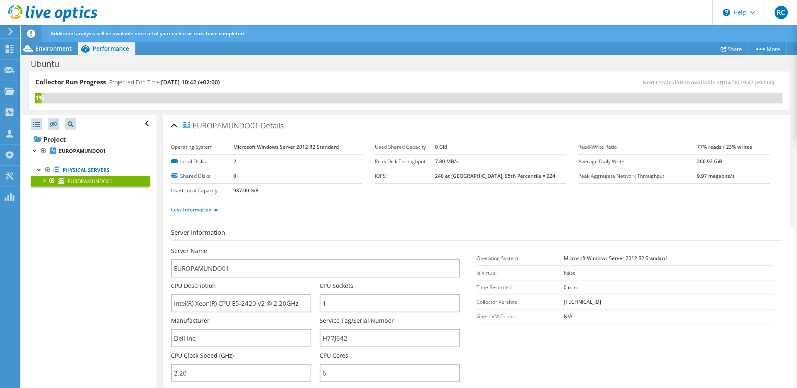
click at [297, 205] on ul "Less Information" at bounding box center [476, 208] width 611 height 11
click at [287, 213] on ul "Less Information" at bounding box center [476, 208] width 611 height 11
click at [299, 209] on ul "Less Information" at bounding box center [476, 208] width 611 height 11
click at [246, 219] on div "Less Information" at bounding box center [476, 209] width 611 height 23
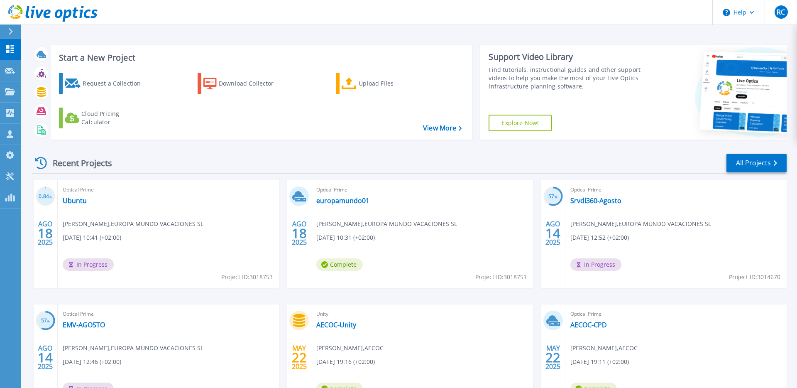
click at [370, 230] on div "Optical Prime europamundo01 [PERSON_NAME] , [GEOGRAPHIC_DATA] MUNDO VACACIONES …" at bounding box center [421, 233] width 221 height 107
click at [78, 324] on link "EMV-AGOSTO" at bounding box center [84, 324] width 42 height 8
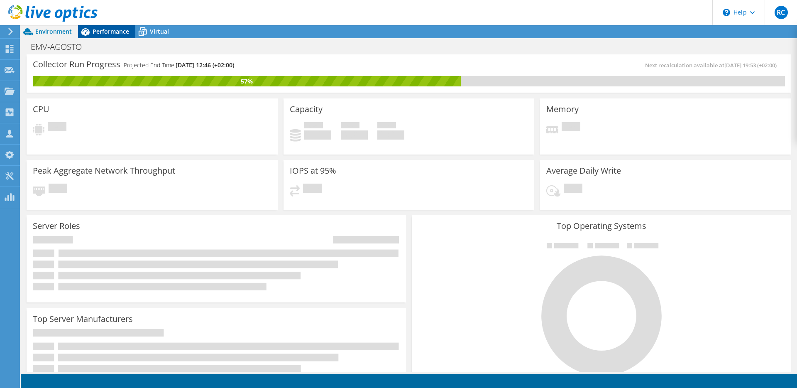
click at [100, 33] on span "Performance" at bounding box center [111, 31] width 37 height 8
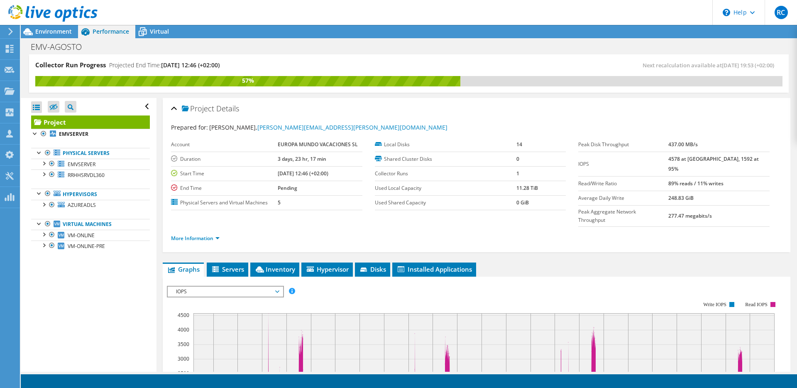
click at [180, 127] on label "Prepared for:" at bounding box center [189, 127] width 37 height 8
drag, startPoint x: 180, startPoint y: 127, endPoint x: 279, endPoint y: 127, distance: 99.6
click at [279, 127] on div "Prepared for: [PERSON_NAME], [PERSON_NAME][EMAIL_ADDRESS][PERSON_NAME][DOMAIN_N…" at bounding box center [476, 128] width 611 height 10
click at [279, 127] on span "[PERSON_NAME], [PERSON_NAME][EMAIL_ADDRESS][PERSON_NAME][DOMAIN_NAME]" at bounding box center [328, 127] width 238 height 8
click at [213, 127] on span "[PERSON_NAME], [PERSON_NAME][EMAIL_ADDRESS][PERSON_NAME][DOMAIN_NAME]" at bounding box center [328, 127] width 238 height 8
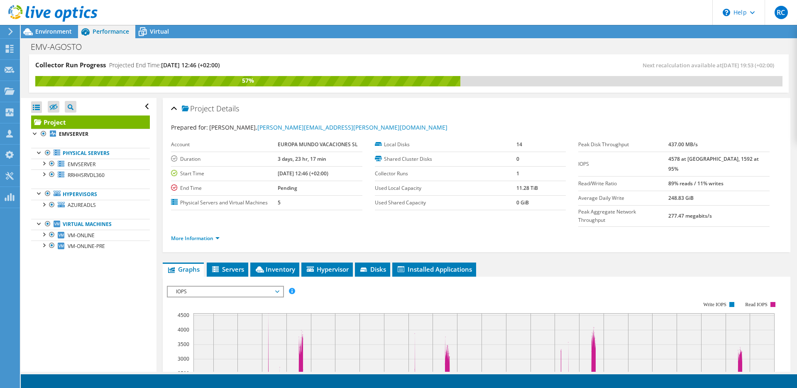
drag, startPoint x: 213, startPoint y: 127, endPoint x: 286, endPoint y: 127, distance: 72.6
click at [286, 127] on span "[PERSON_NAME], [PERSON_NAME][EMAIL_ADDRESS][PERSON_NAME][DOMAIN_NAME]" at bounding box center [328, 127] width 238 height 8
click at [269, 127] on span "[PERSON_NAME], [PERSON_NAME][EMAIL_ADDRESS][PERSON_NAME][DOMAIN_NAME]" at bounding box center [328, 127] width 238 height 8
click at [225, 127] on span "[PERSON_NAME], [PERSON_NAME][EMAIL_ADDRESS][PERSON_NAME][DOMAIN_NAME]" at bounding box center [328, 127] width 238 height 8
drag, startPoint x: 225, startPoint y: 127, endPoint x: 284, endPoint y: 127, distance: 59.3
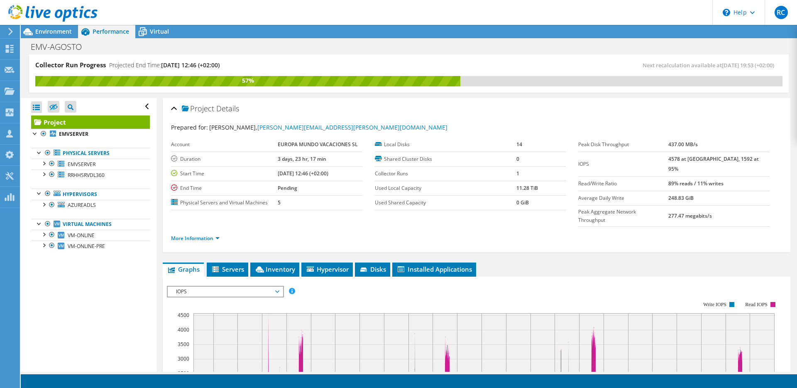
click at [284, 127] on span "[PERSON_NAME], [PERSON_NAME][EMAIL_ADDRESS][PERSON_NAME][DOMAIN_NAME]" at bounding box center [328, 127] width 238 height 8
click at [285, 145] on b "EUROPA MUNDO VACACIONES SL" at bounding box center [318, 144] width 80 height 7
drag, startPoint x: 285, startPoint y: 145, endPoint x: 352, endPoint y: 143, distance: 67.3
click at [352, 143] on b "EUROPA MUNDO VACACIONES SL" at bounding box center [318, 144] width 80 height 7
click at [346, 143] on b "EUROPA MUNDO VACACIONES SL" at bounding box center [318, 144] width 80 height 7
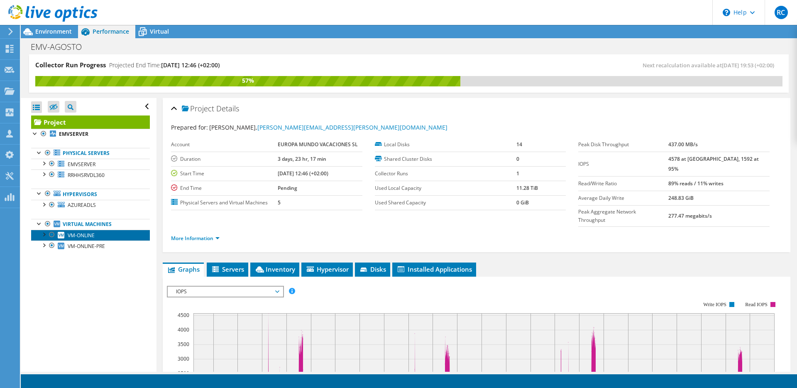
click at [68, 233] on span "VM-ONLINE" at bounding box center [81, 235] width 27 height 7
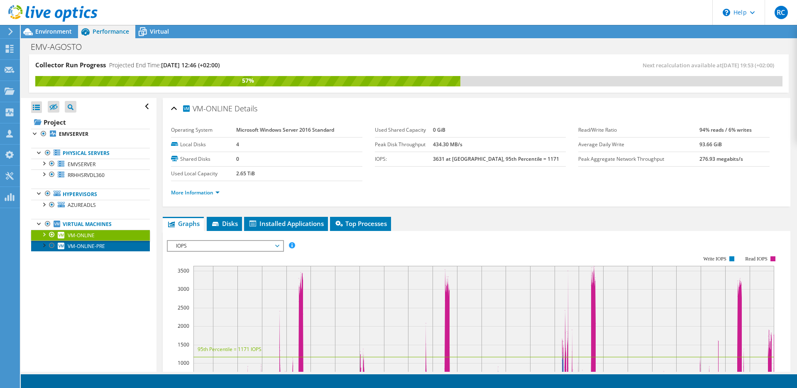
click at [94, 249] on span "VM-ONLINE-PRE" at bounding box center [86, 245] width 37 height 7
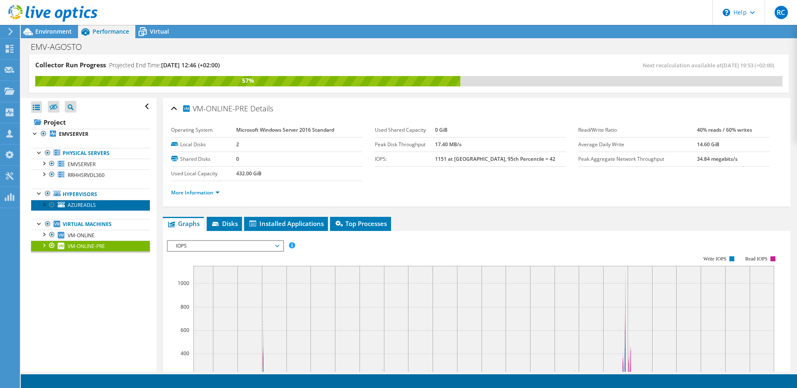
click at [79, 206] on span "AZUREADLS" at bounding box center [82, 204] width 28 height 7
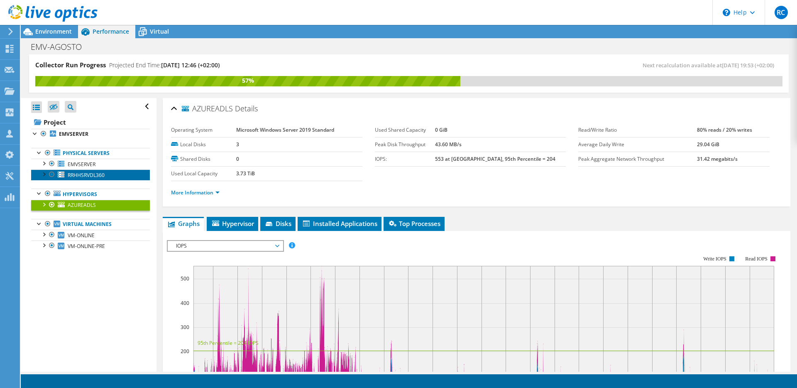
click at [78, 178] on span "RRHHSRVDL360" at bounding box center [86, 174] width 37 height 7
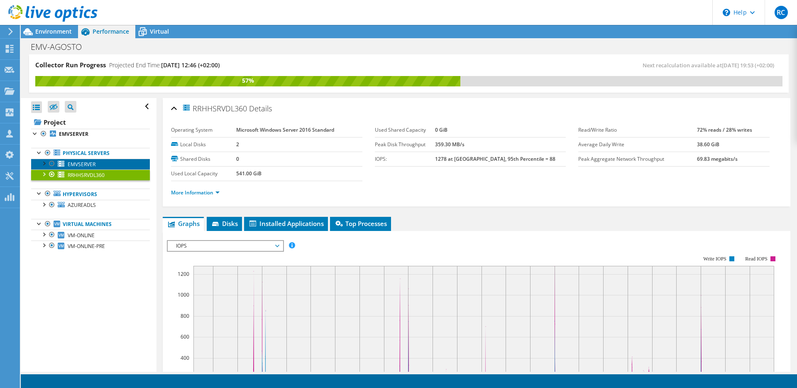
click at [72, 166] on span "EMVSERVER" at bounding box center [82, 164] width 28 height 7
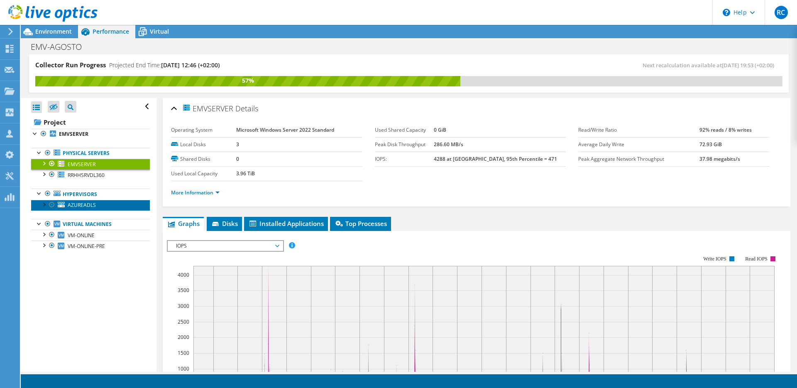
click at [77, 205] on span "AZUREADLS" at bounding box center [82, 204] width 28 height 7
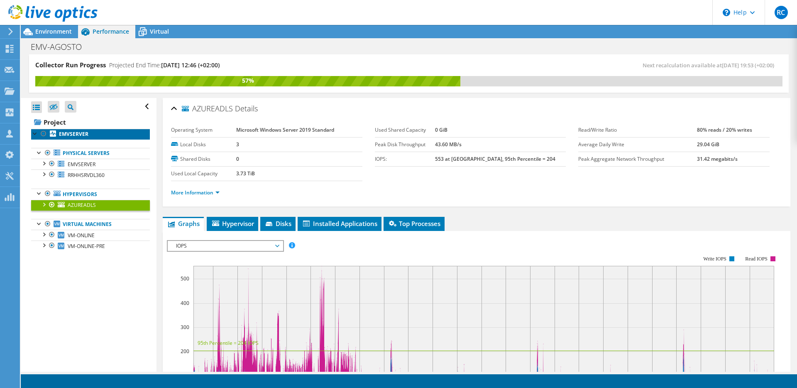
click at [68, 133] on b "EMVSERVER" at bounding box center [73, 133] width 29 height 7
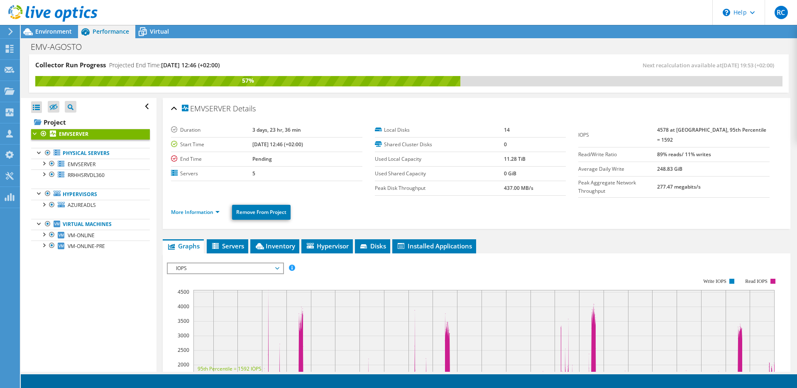
drag, startPoint x: 481, startPoint y: 162, endPoint x: 452, endPoint y: 168, distance: 29.6
click at [481, 162] on label "Used Local Capacity" at bounding box center [439, 159] width 129 height 8
drag, startPoint x: 459, startPoint y: 169, endPoint x: 442, endPoint y: 167, distance: 17.6
click at [459, 169] on label "Used Shared Capacity" at bounding box center [439, 173] width 129 height 8
click at [422, 164] on td "Used Local Capacity" at bounding box center [439, 158] width 129 height 15
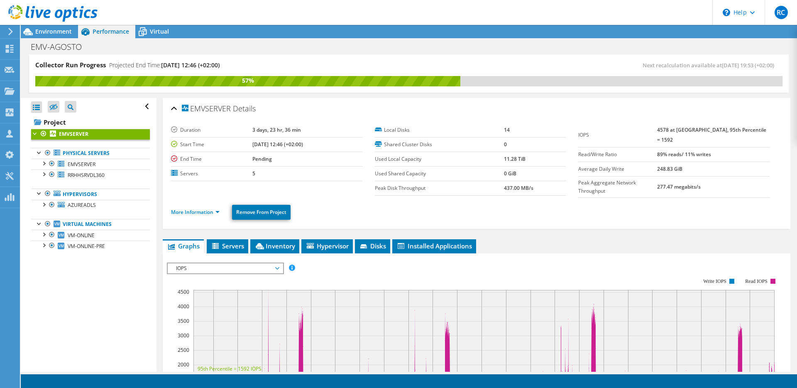
drag, startPoint x: 422, startPoint y: 169, endPoint x: 413, endPoint y: 159, distance: 13.8
click at [421, 166] on td "Used Shared Capacity" at bounding box center [439, 173] width 129 height 15
drag, startPoint x: 413, startPoint y: 158, endPoint x: 418, endPoint y: 171, distance: 13.8
click at [413, 158] on label "Used Local Capacity" at bounding box center [439, 159] width 129 height 8
click at [418, 172] on label "Used Shared Capacity" at bounding box center [439, 173] width 129 height 8
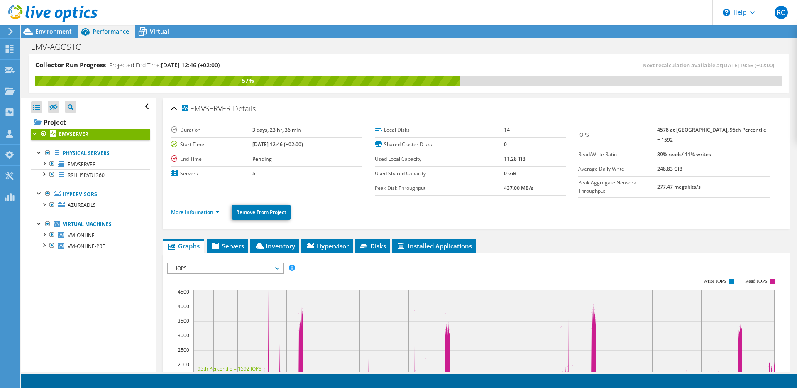
drag, startPoint x: 438, startPoint y: 172, endPoint x: 414, endPoint y: 172, distance: 24.1
click at [438, 172] on label "Used Shared Capacity" at bounding box center [439, 173] width 129 height 8
click at [414, 172] on label "Used Shared Capacity" at bounding box center [439, 173] width 129 height 8
click at [408, 166] on td "Used Shared Capacity" at bounding box center [439, 173] width 129 height 15
click at [410, 174] on label "Used Shared Capacity" at bounding box center [439, 173] width 129 height 8
